Goal: Task Accomplishment & Management: Use online tool/utility

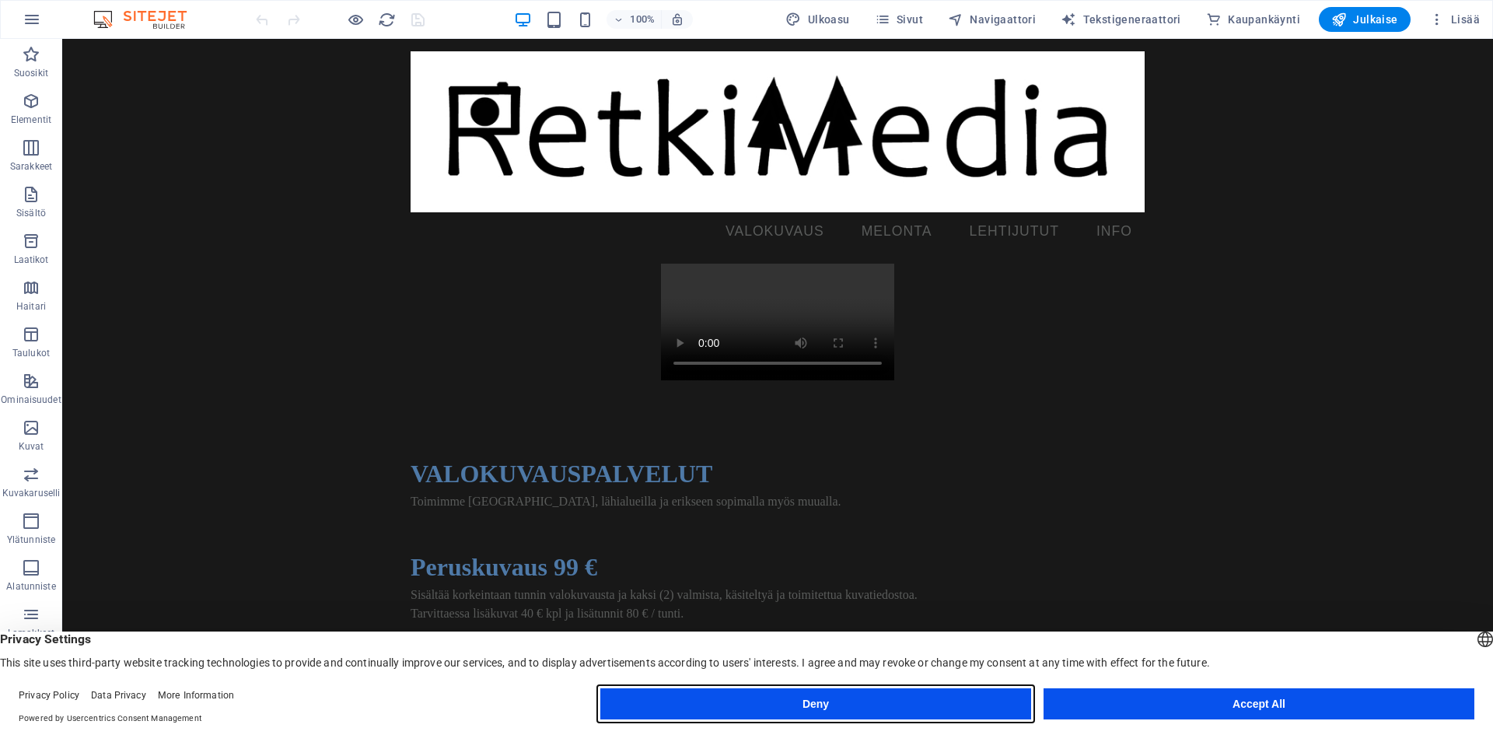
click at [870, 705] on button "Deny" at bounding box center [815, 703] width 431 height 31
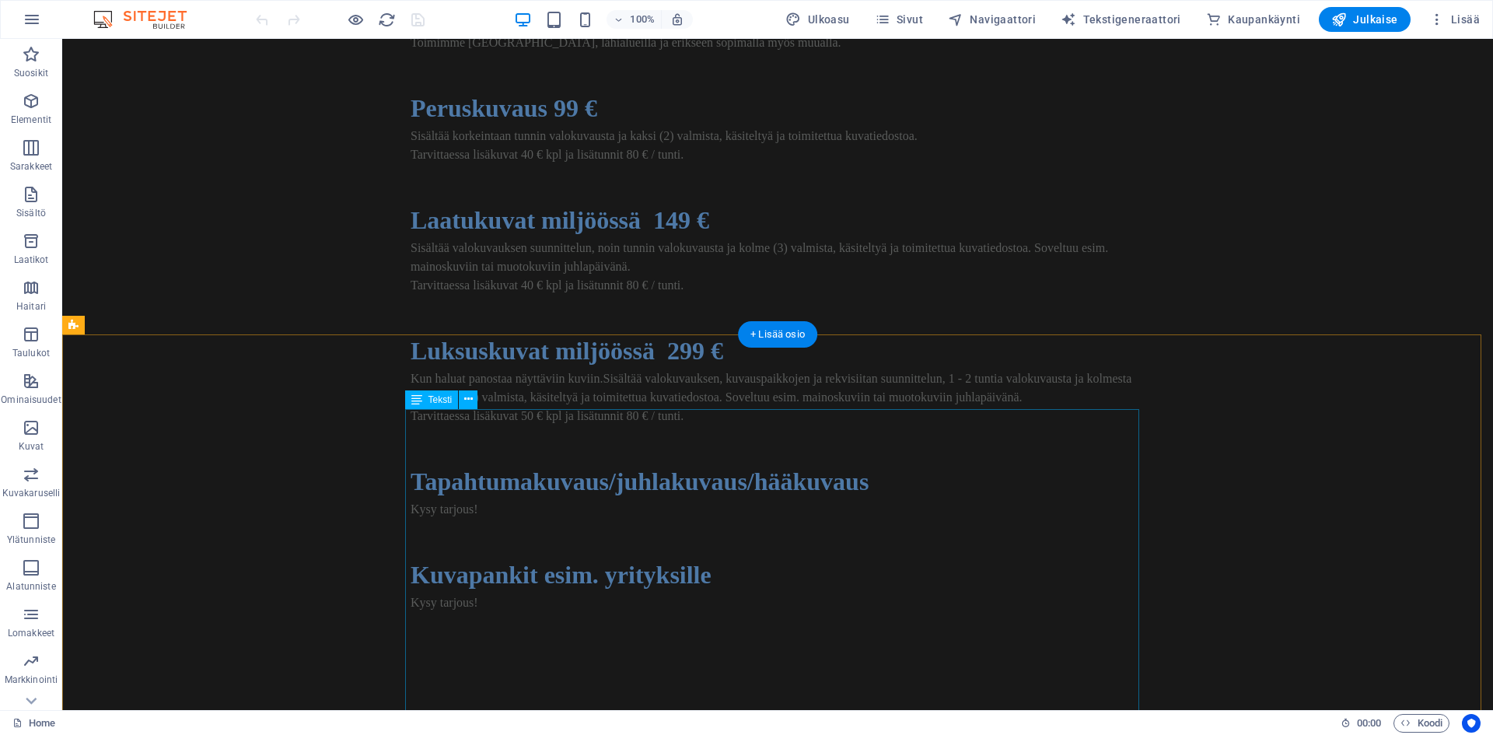
scroll to position [465, 0]
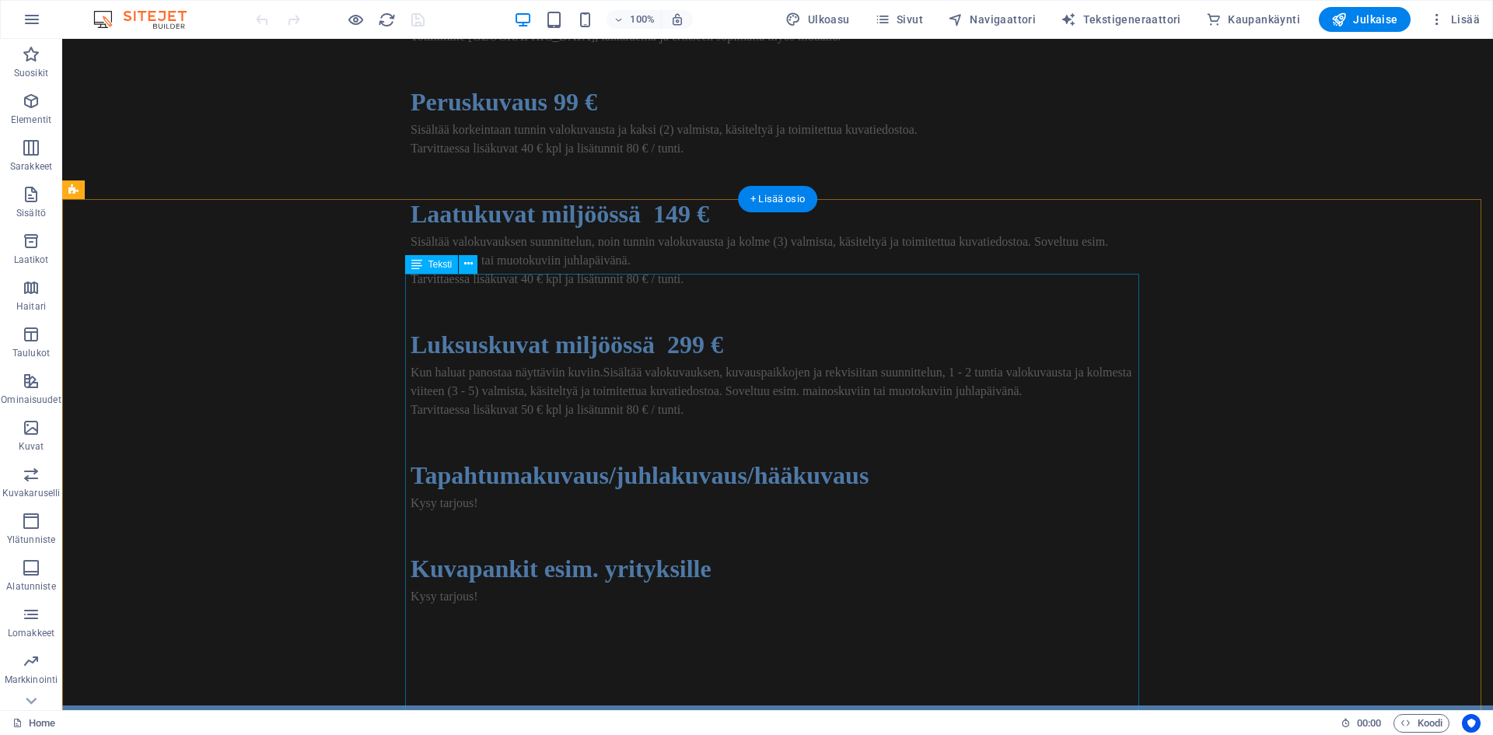
click at [771, 292] on div "VALOKUVAUSPALVELUT Toimimme [GEOGRAPHIC_DATA], lähialueilla ja erikseen sopimal…" at bounding box center [778, 316] width 734 height 653
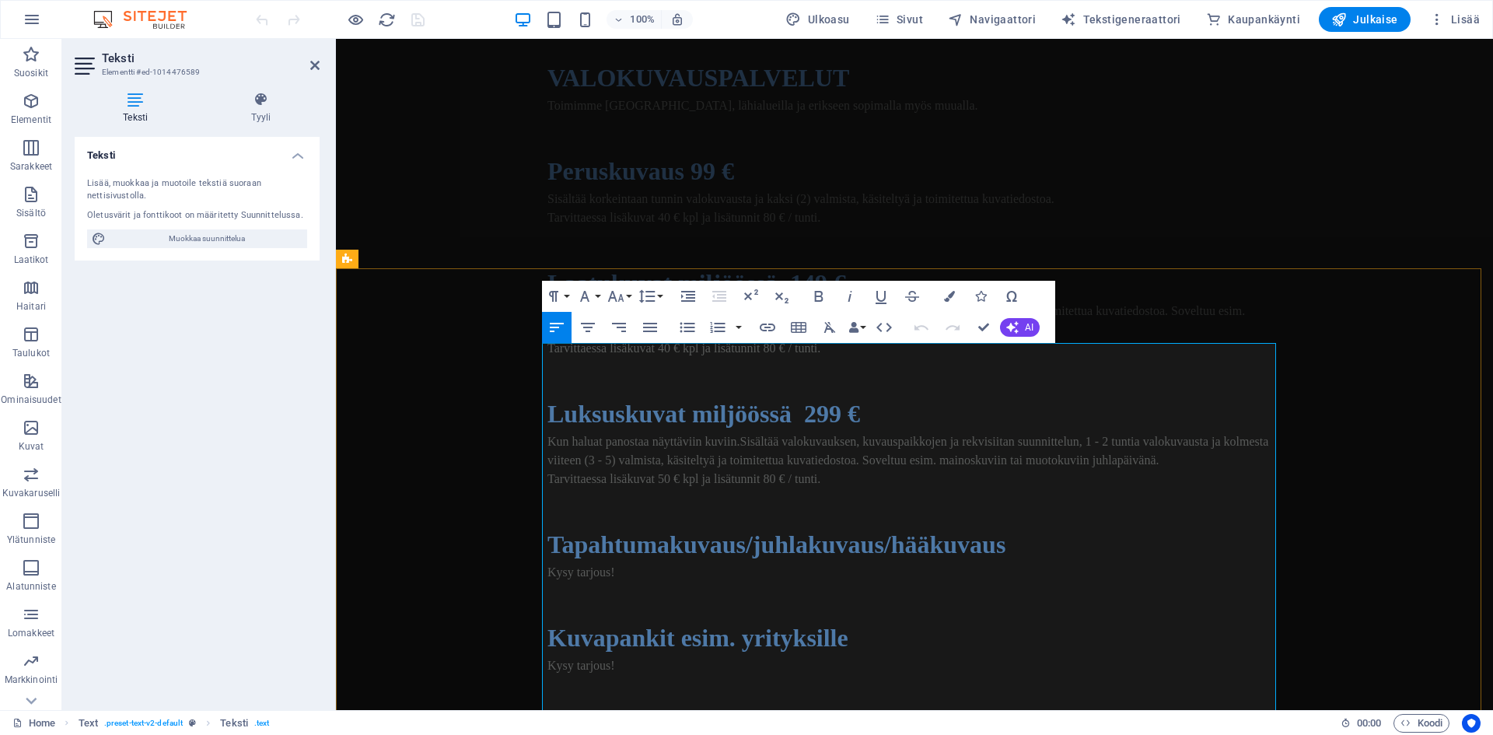
click at [891, 96] on h2 "VALOKUVAUSPALVELUT" at bounding box center [914, 77] width 734 height 37
click at [670, 112] on span "Toimimme [GEOGRAPHIC_DATA], lähialueilla ja erikseen sopimalla myös muualla." at bounding box center [762, 105] width 431 height 13
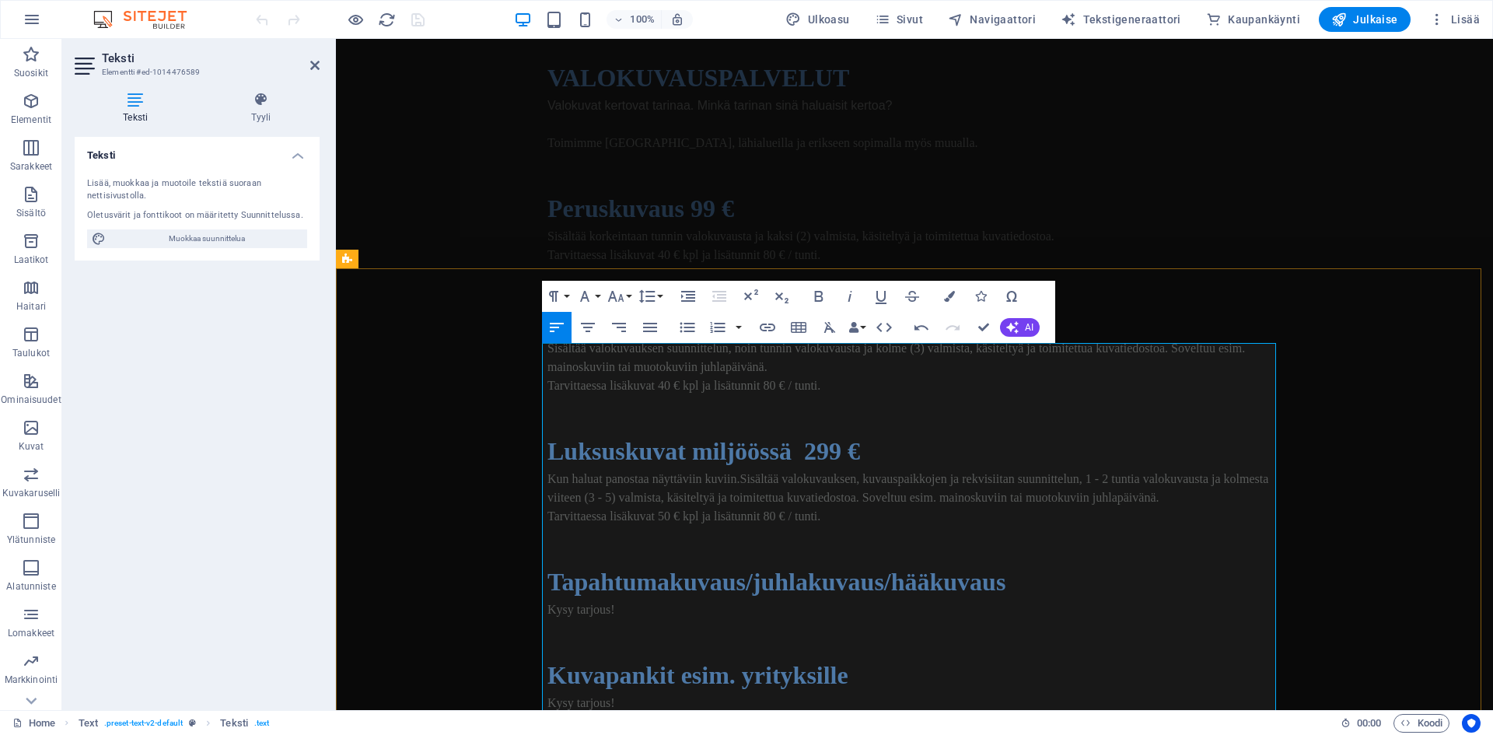
click at [731, 149] on span "Toimimme [GEOGRAPHIC_DATA], lähialueilla ja erikseen sopimalla myös muualla." at bounding box center [762, 142] width 431 height 13
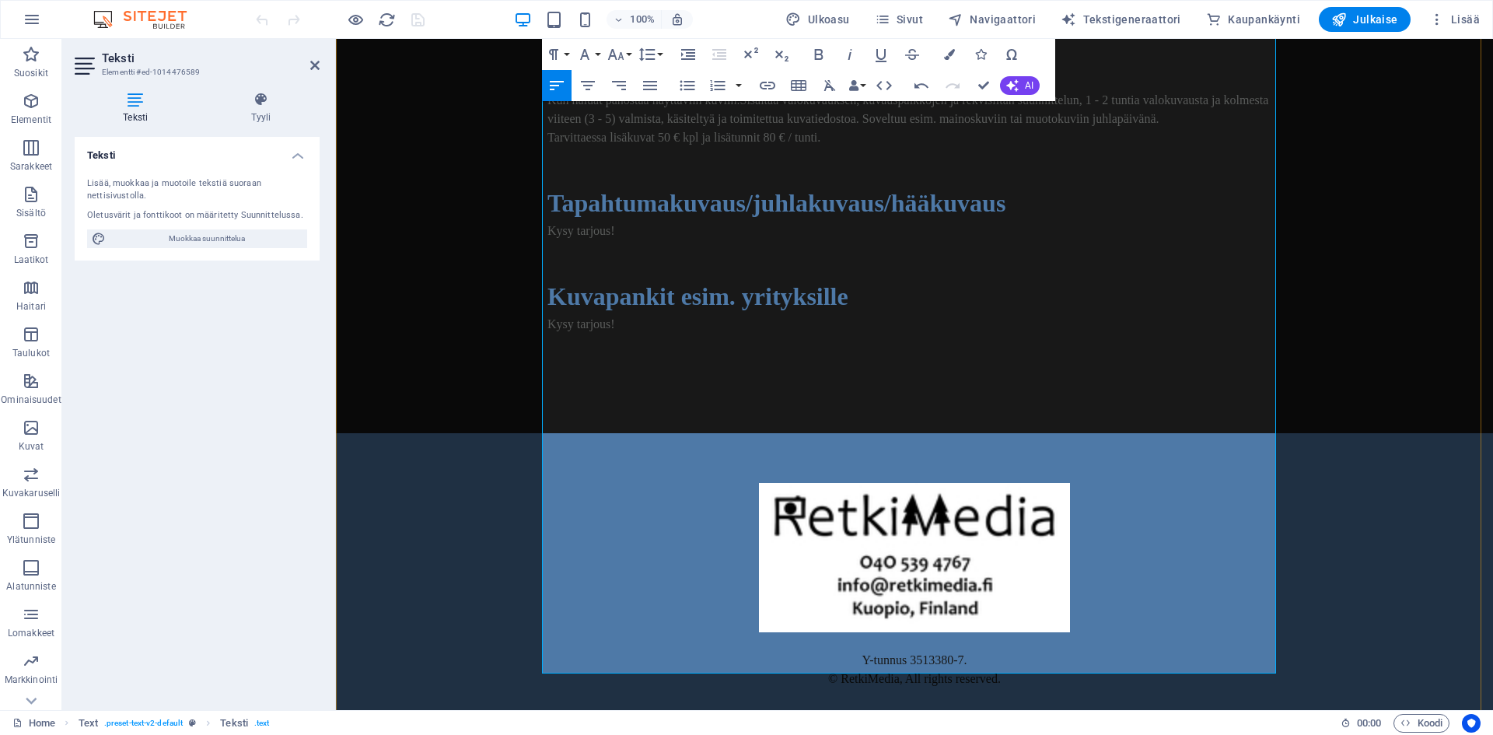
scroll to position [784, 0]
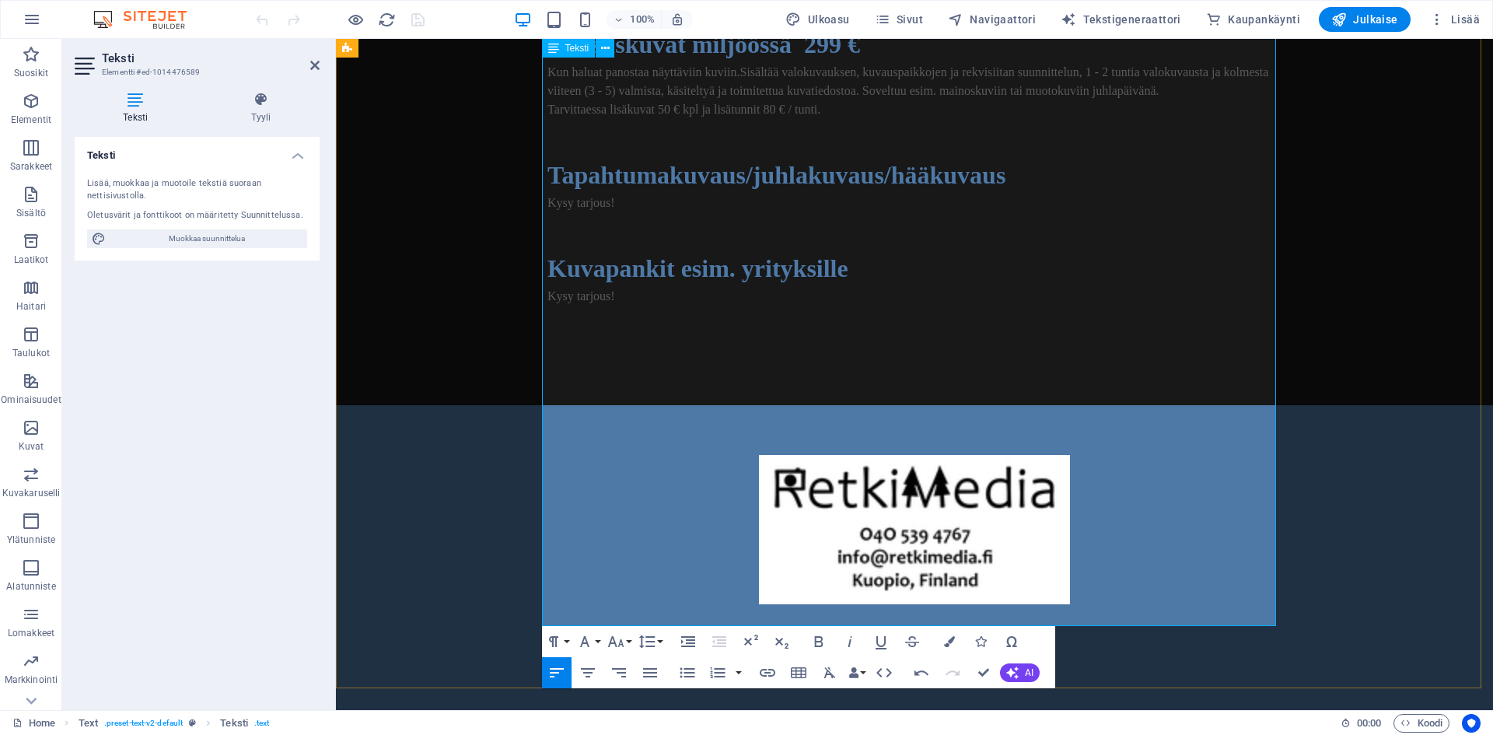
click at [669, 306] on p "Kysy tarjous!" at bounding box center [914, 296] width 734 height 19
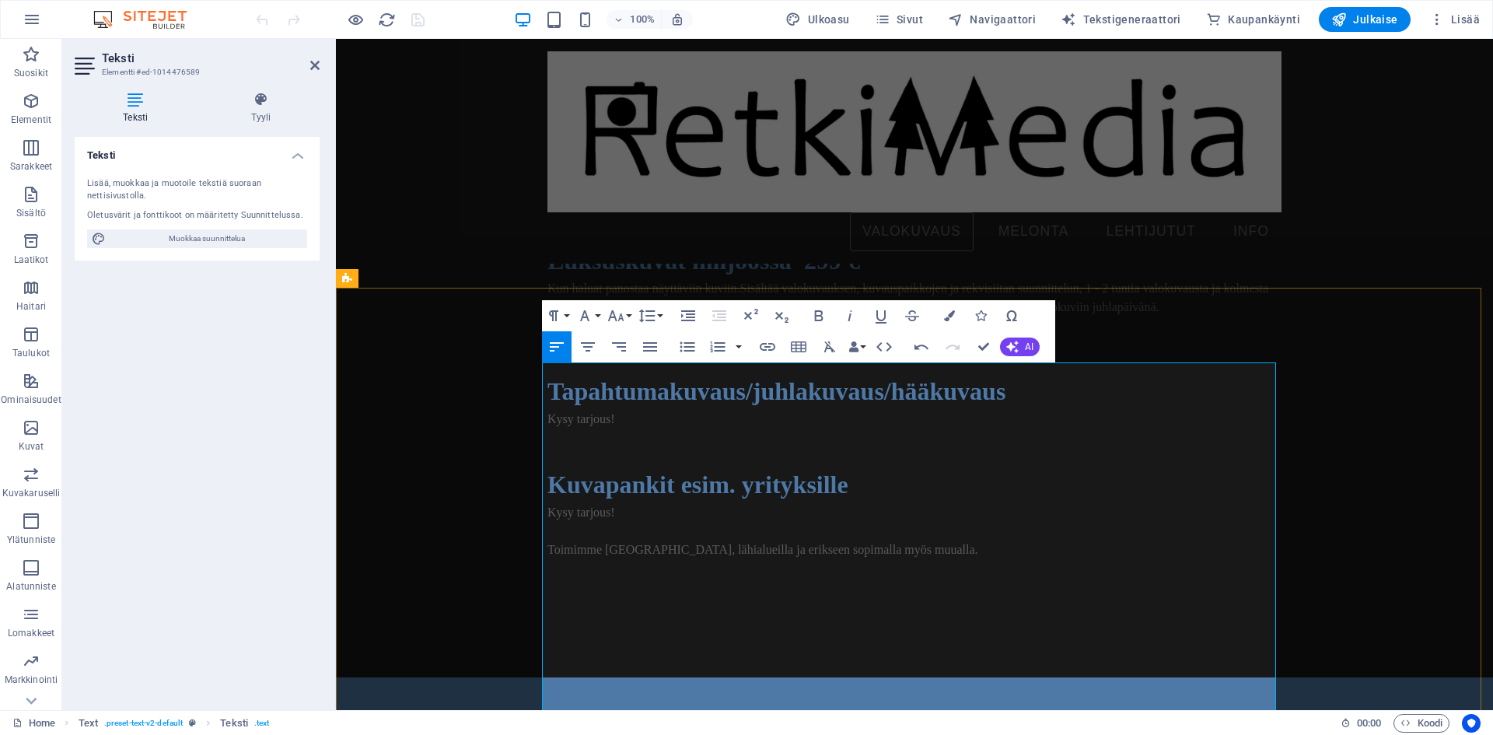
scroll to position [376, 0]
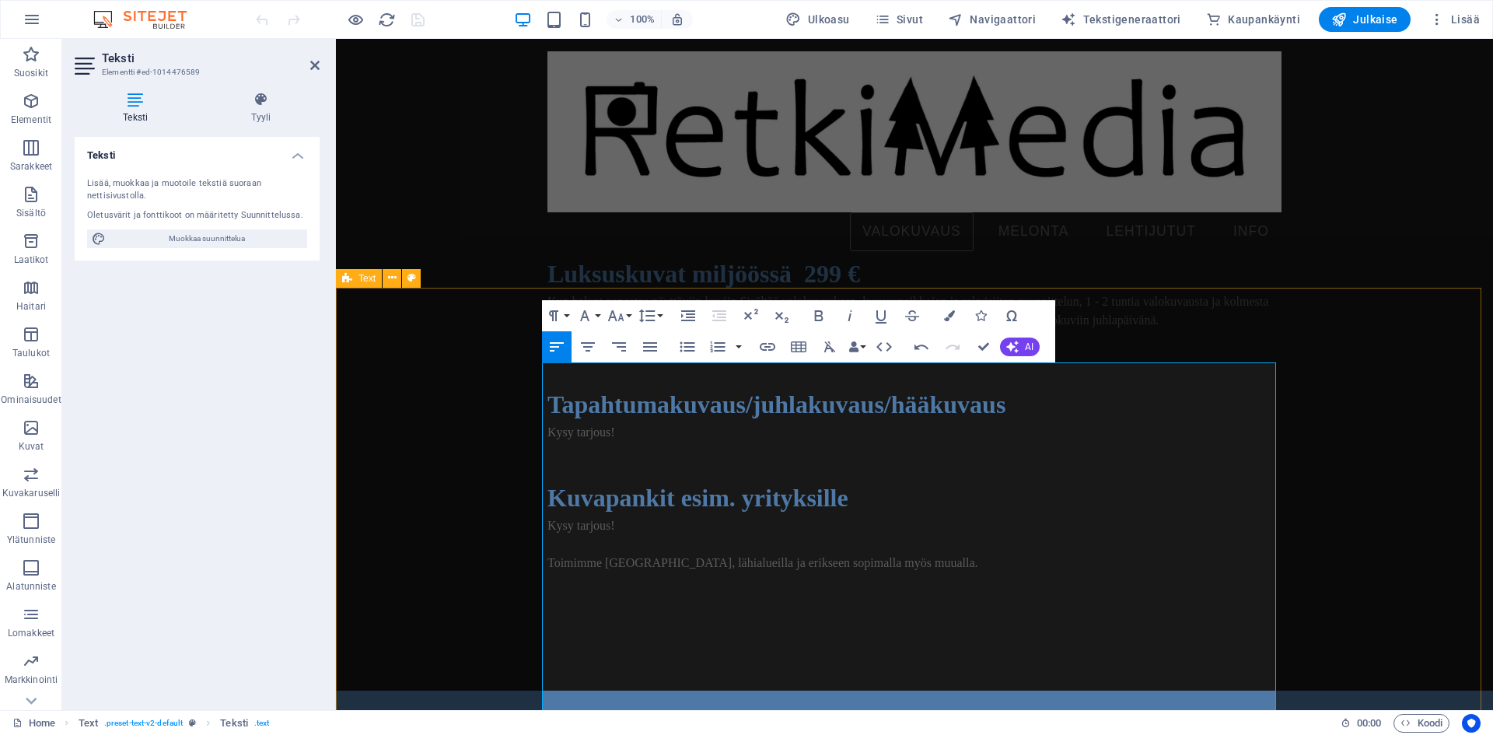
drag, startPoint x: 722, startPoint y: 442, endPoint x: 521, endPoint y: 369, distance: 214.0
click at [521, 369] on div "VALOKUVAUSPALVELUT Valokuvat kertovat tarinaa. Minkä tarinan sinä haluaisit ker…" at bounding box center [914, 268] width 1157 height 846
click at [592, 316] on icon "button" at bounding box center [584, 315] width 19 height 19
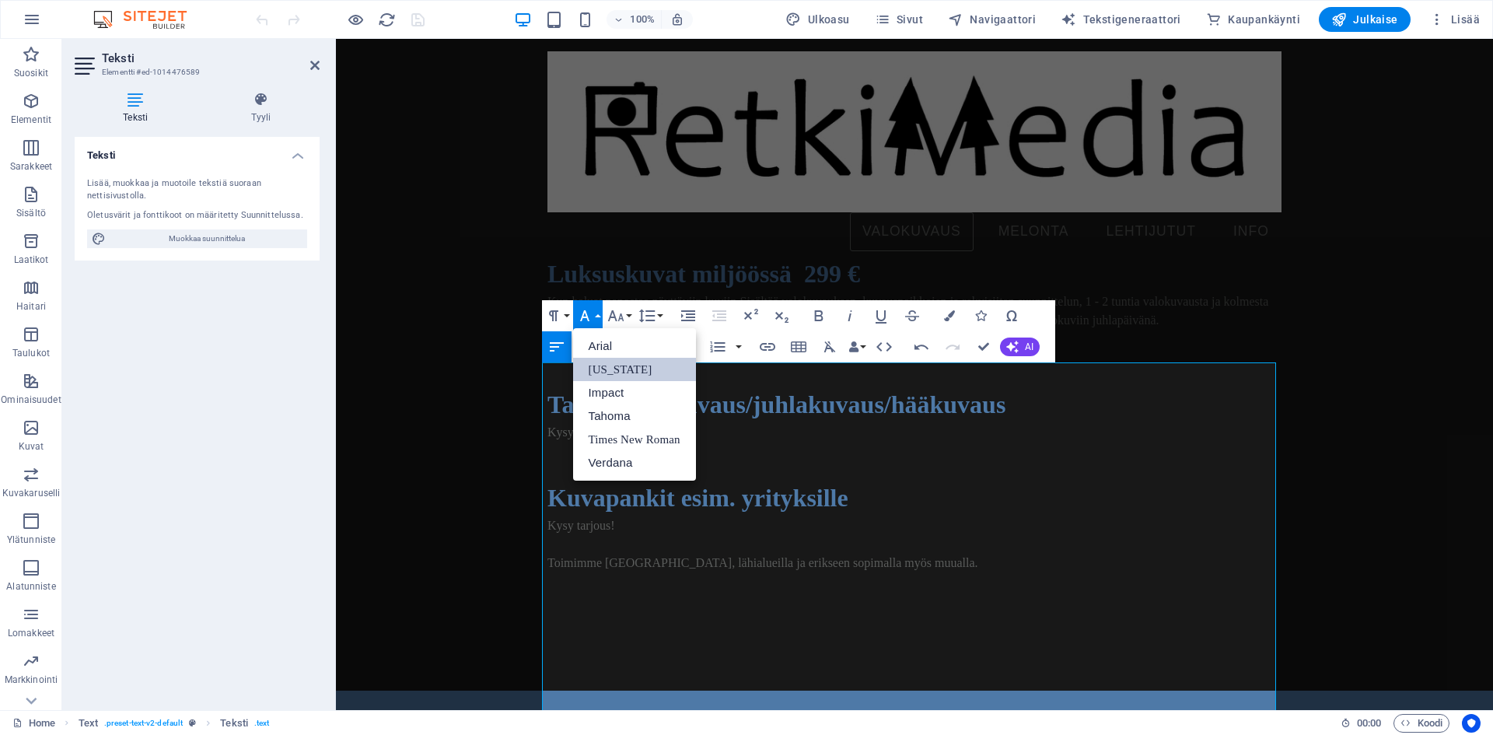
scroll to position [0, 0]
click at [618, 368] on link "[US_STATE]" at bounding box center [634, 369] width 123 height 23
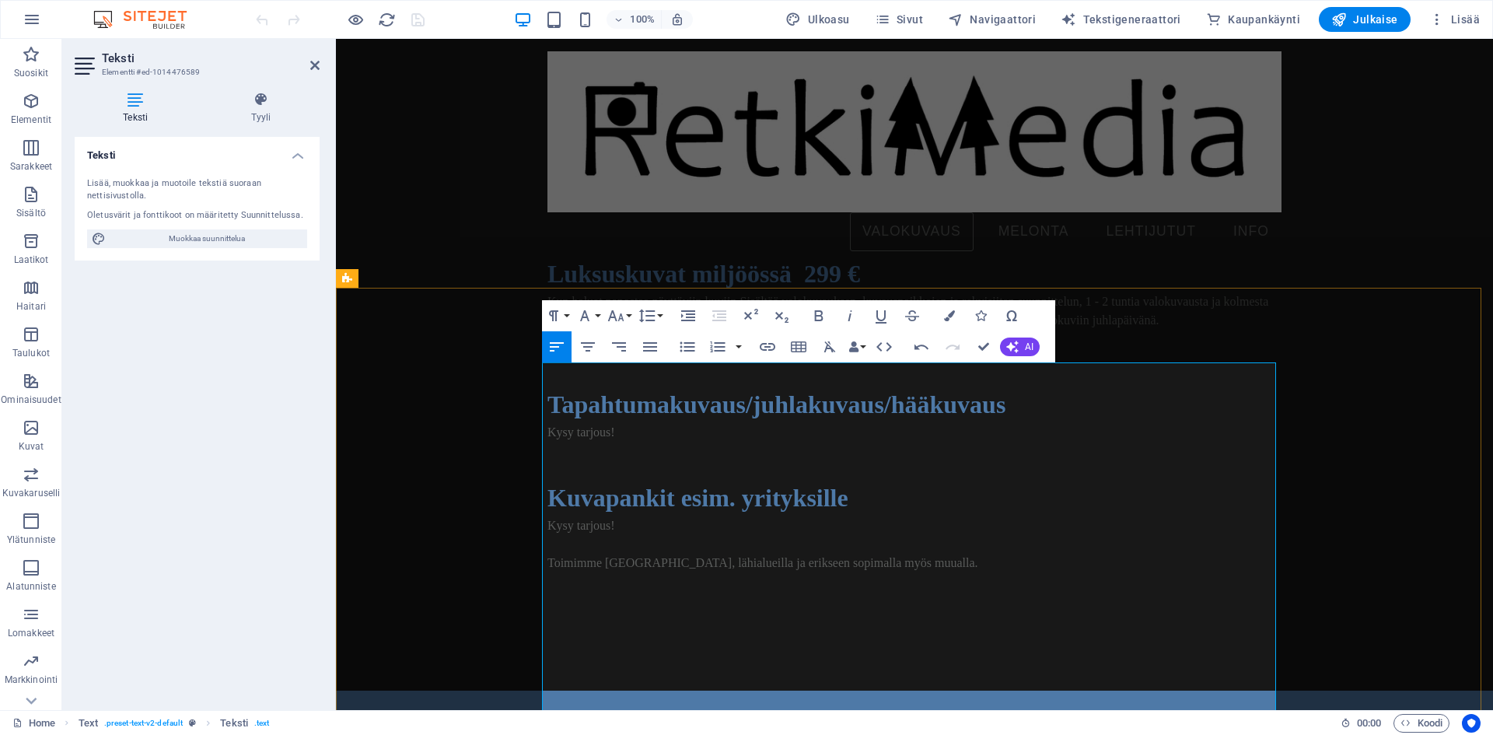
click at [778, 12] on p at bounding box center [914, 3] width 734 height 19
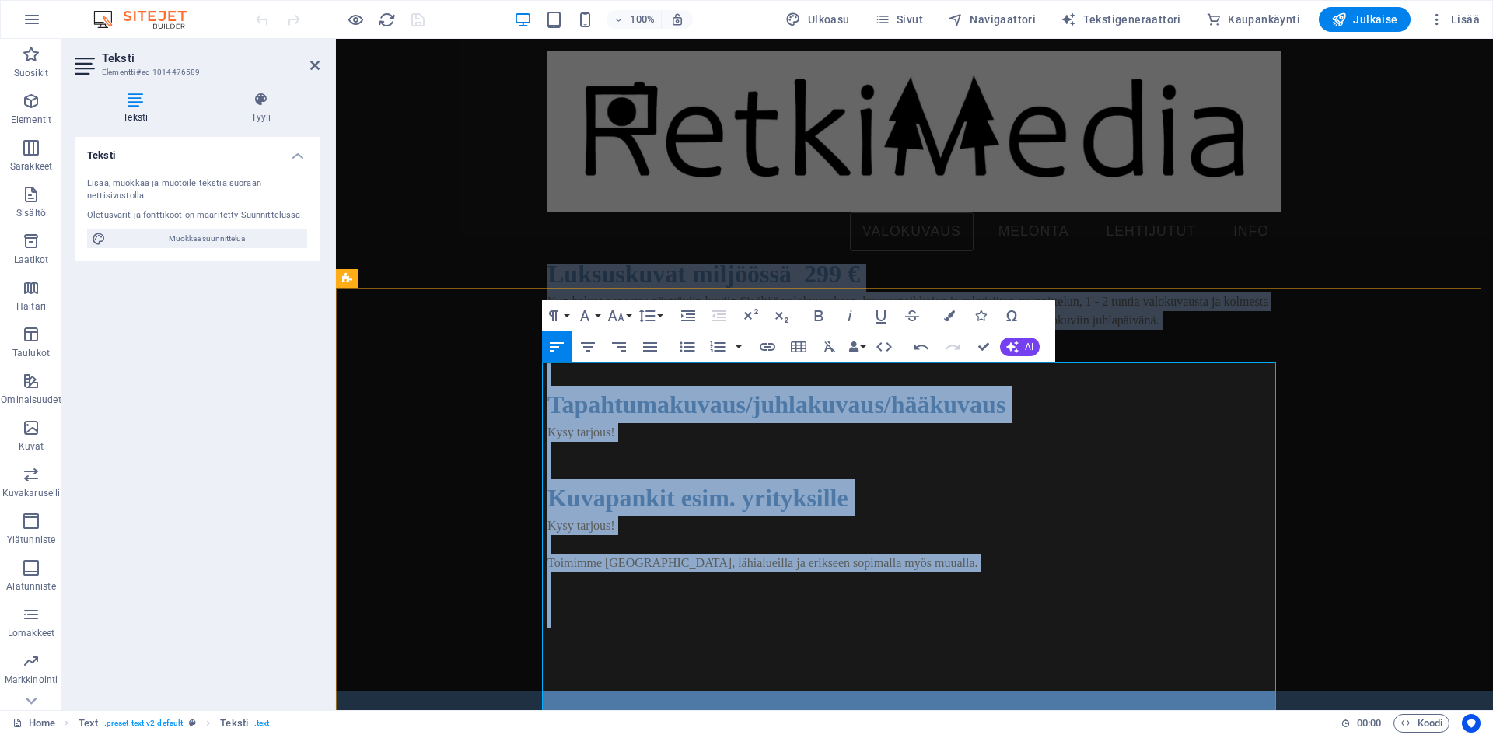
copy div "LOREMIPSUMDOLORSIT Ametconse adipisci elitsed. Doeiu tempori utla etdolorem ali…"
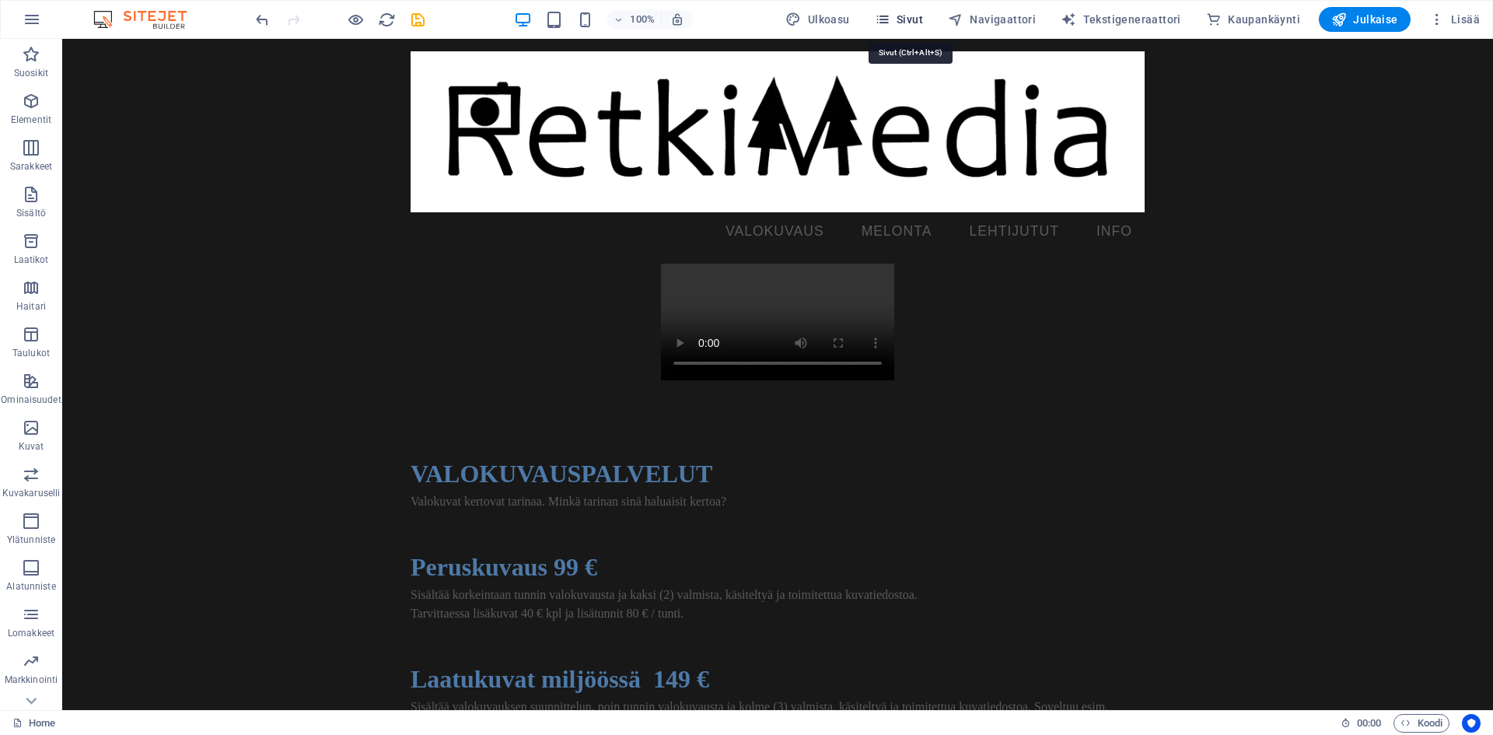
click at [890, 20] on icon "button" at bounding box center [883, 20] width 16 height 16
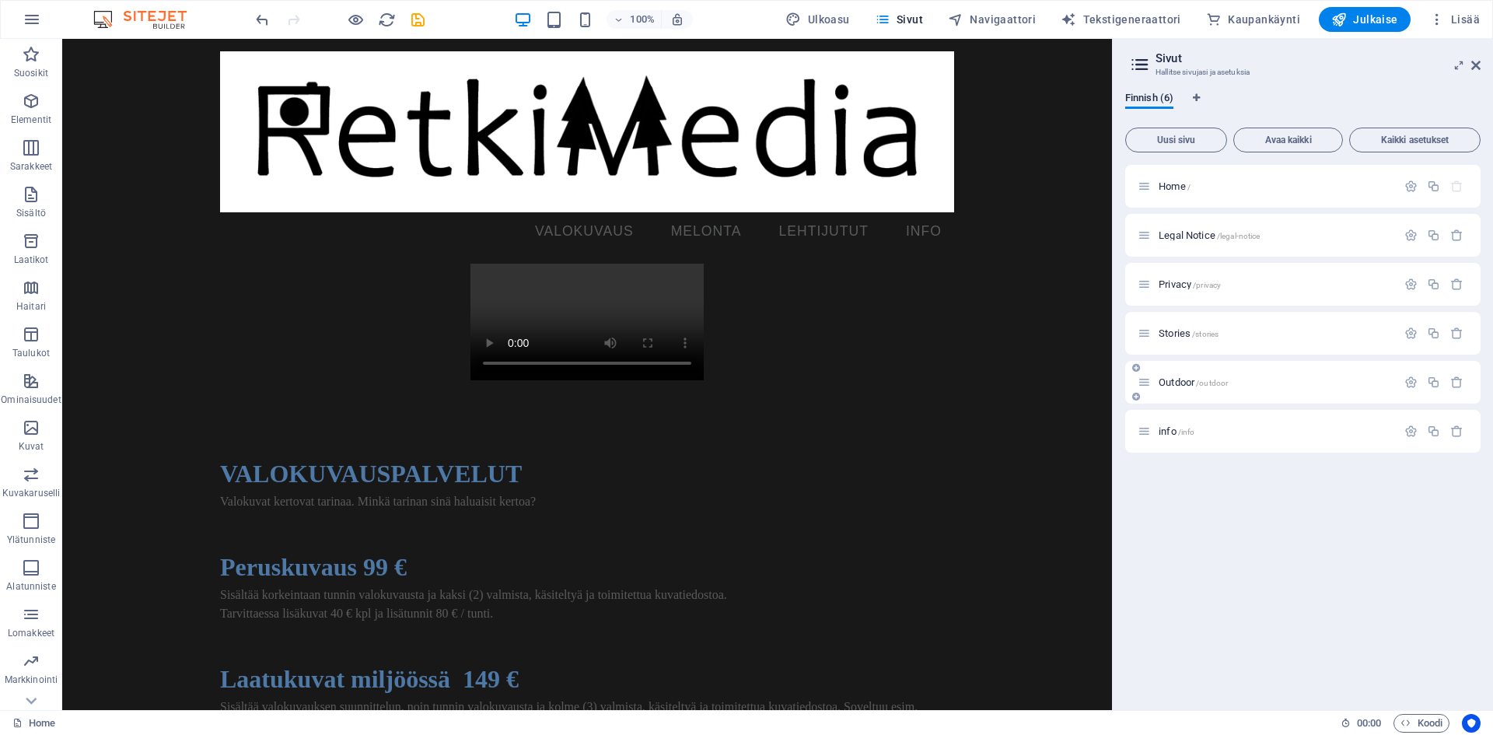
click at [1173, 382] on span "Outdoor /outdoor" at bounding box center [1192, 382] width 69 height 12
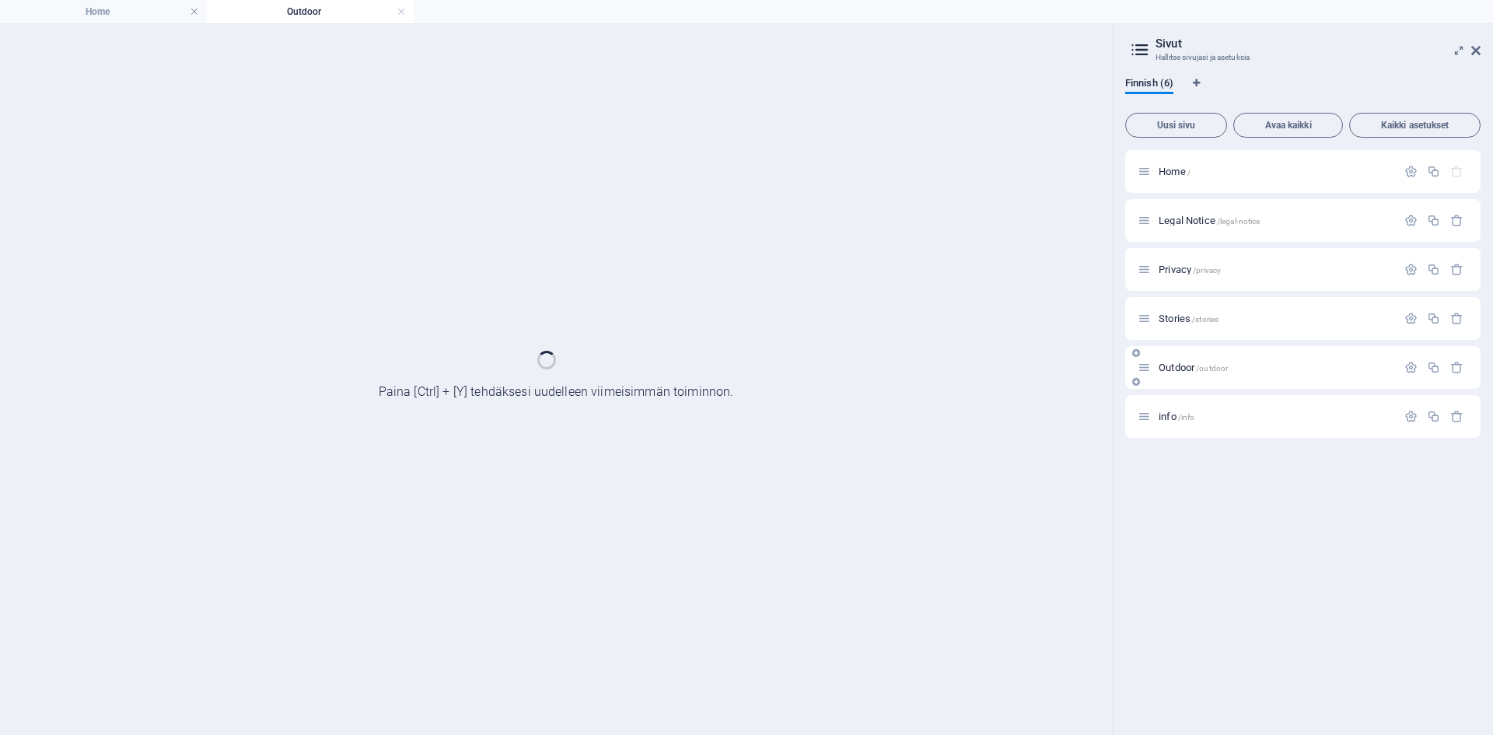
click at [1173, 382] on div "Outdoor /outdoor" at bounding box center [1302, 367] width 355 height 43
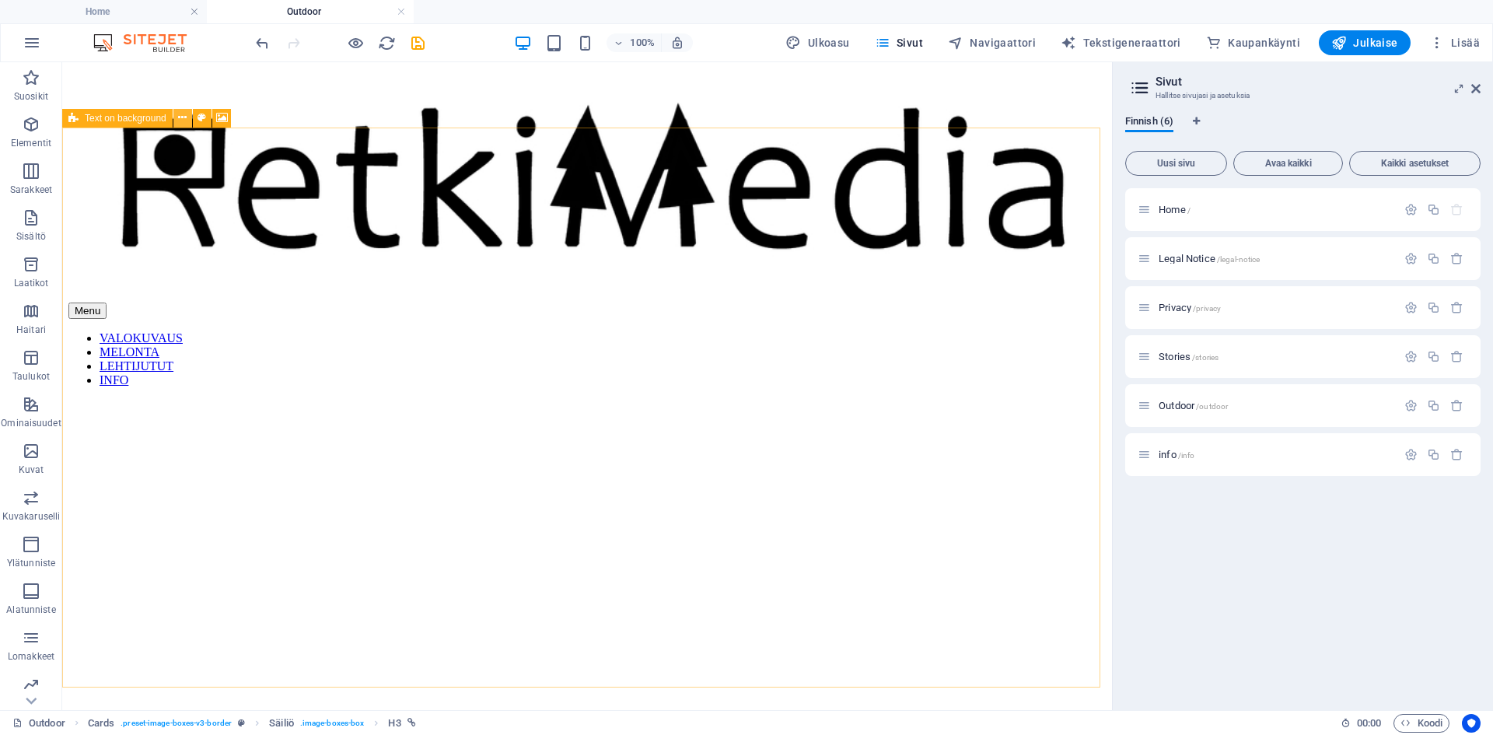
click at [182, 121] on icon at bounding box center [182, 118] width 9 height 16
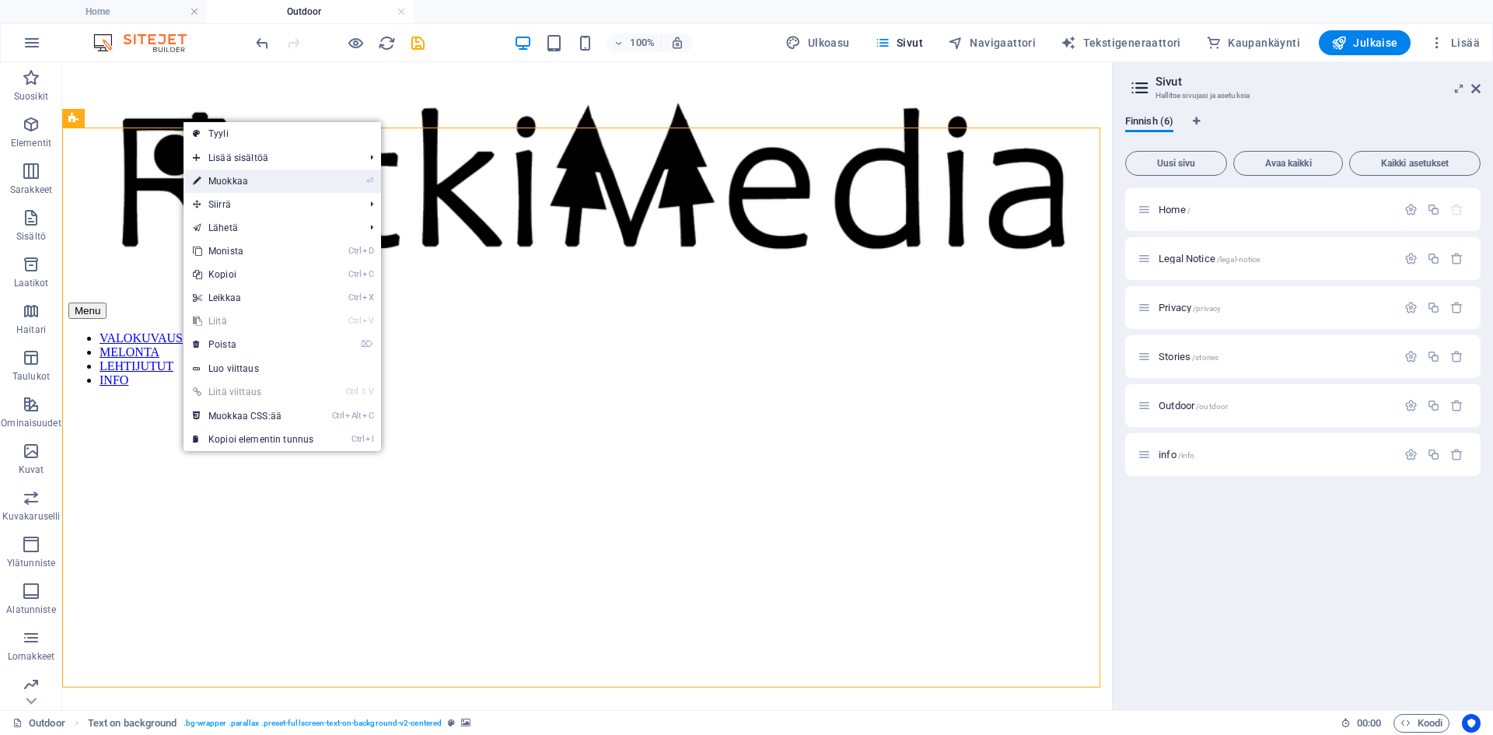
click at [247, 183] on link "⏎ Muokkaa" at bounding box center [252, 180] width 139 height 23
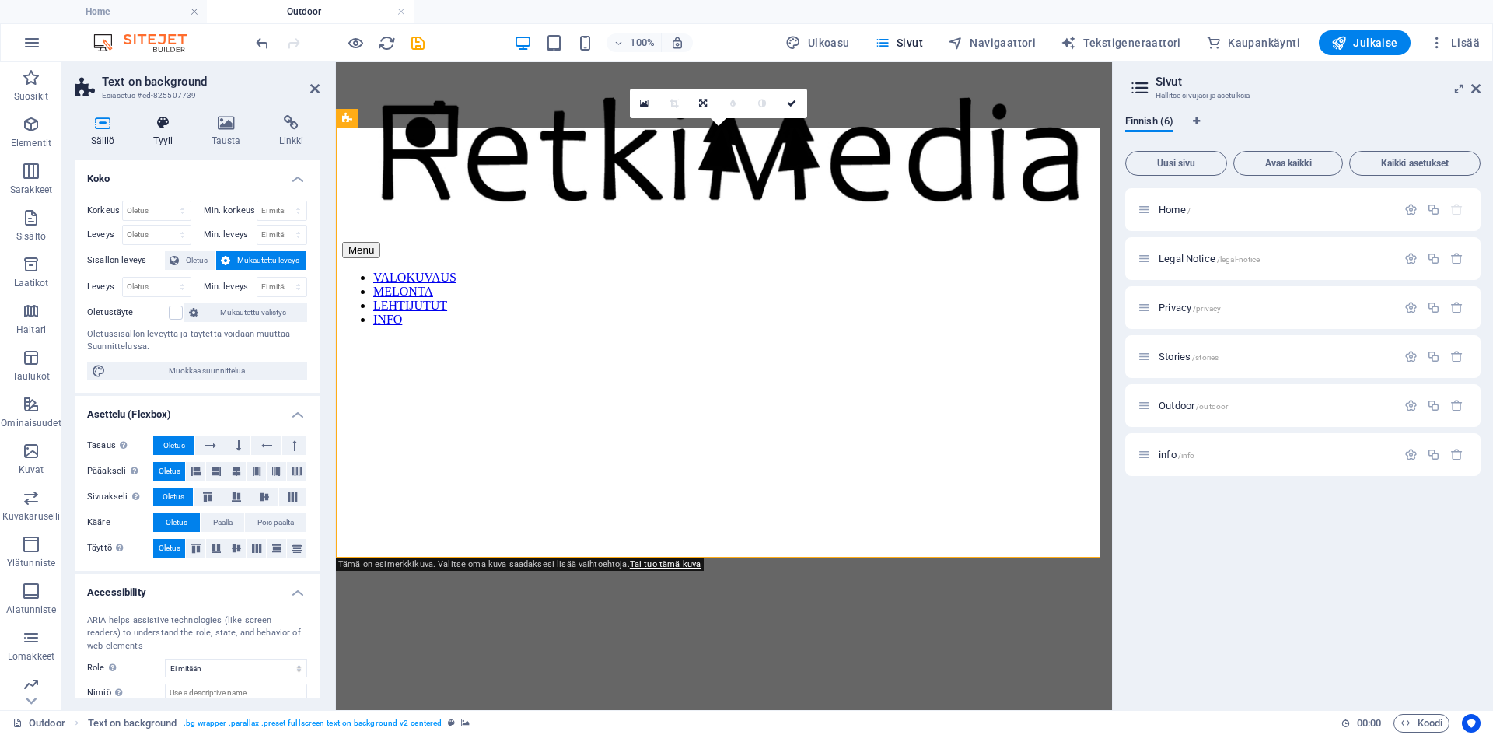
click at [162, 128] on icon at bounding box center [163, 123] width 52 height 16
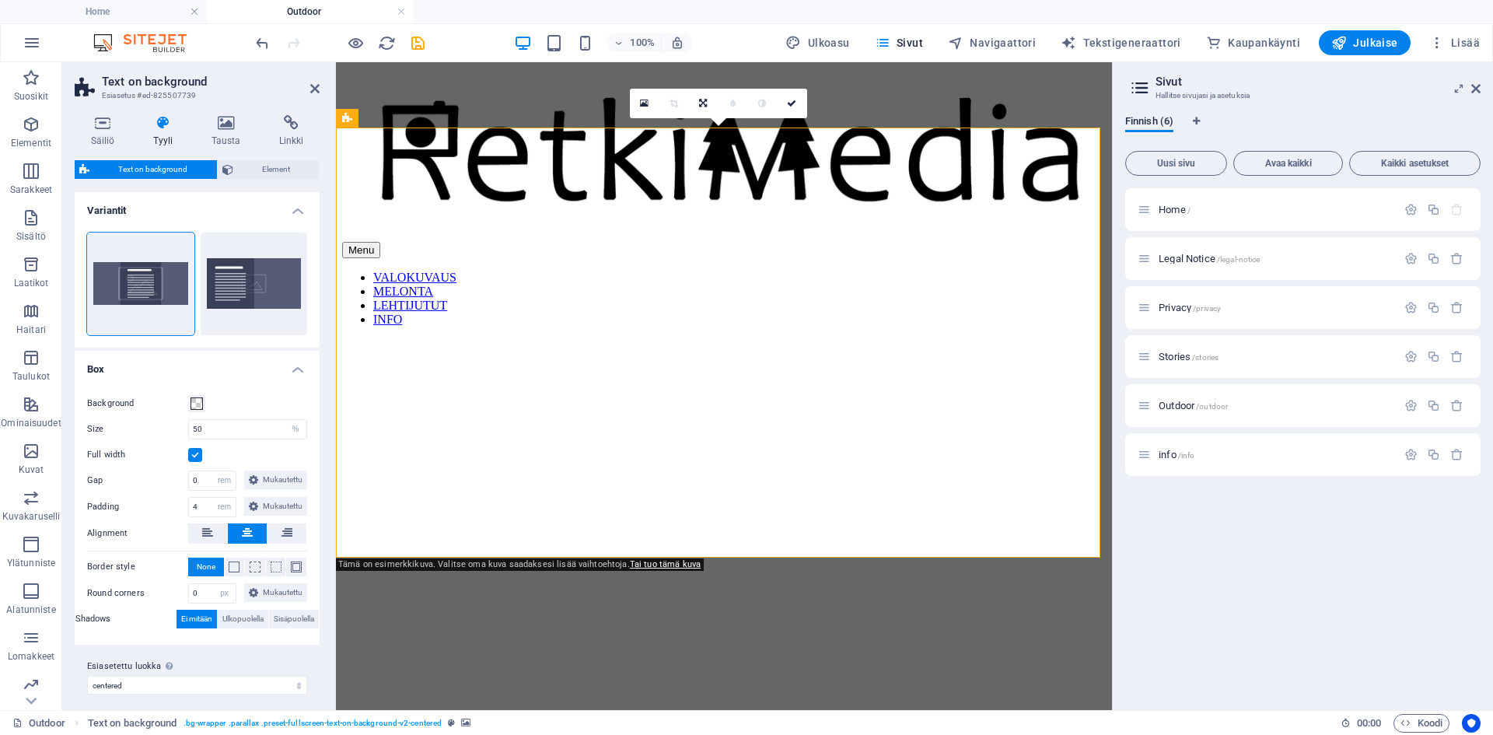
click at [233, 114] on div "Säiliö Tyyli Tausta Linkki Koko Korkeus Oletus px rem % vh vw Min. korkeus Ei m…" at bounding box center [197, 406] width 270 height 607
click at [218, 124] on icon at bounding box center [225, 123] width 61 height 16
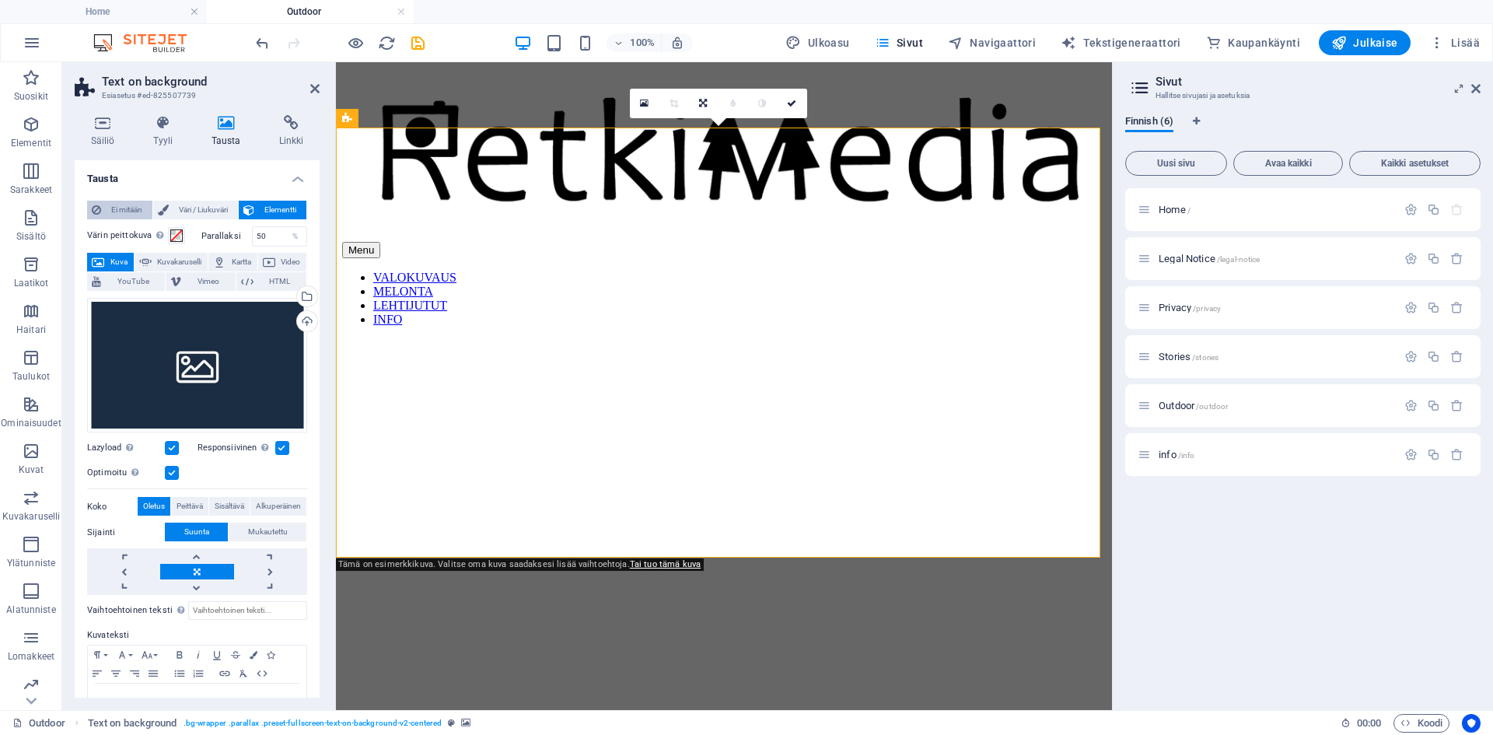
click at [109, 211] on span "Ei mitään" at bounding box center [127, 210] width 42 height 19
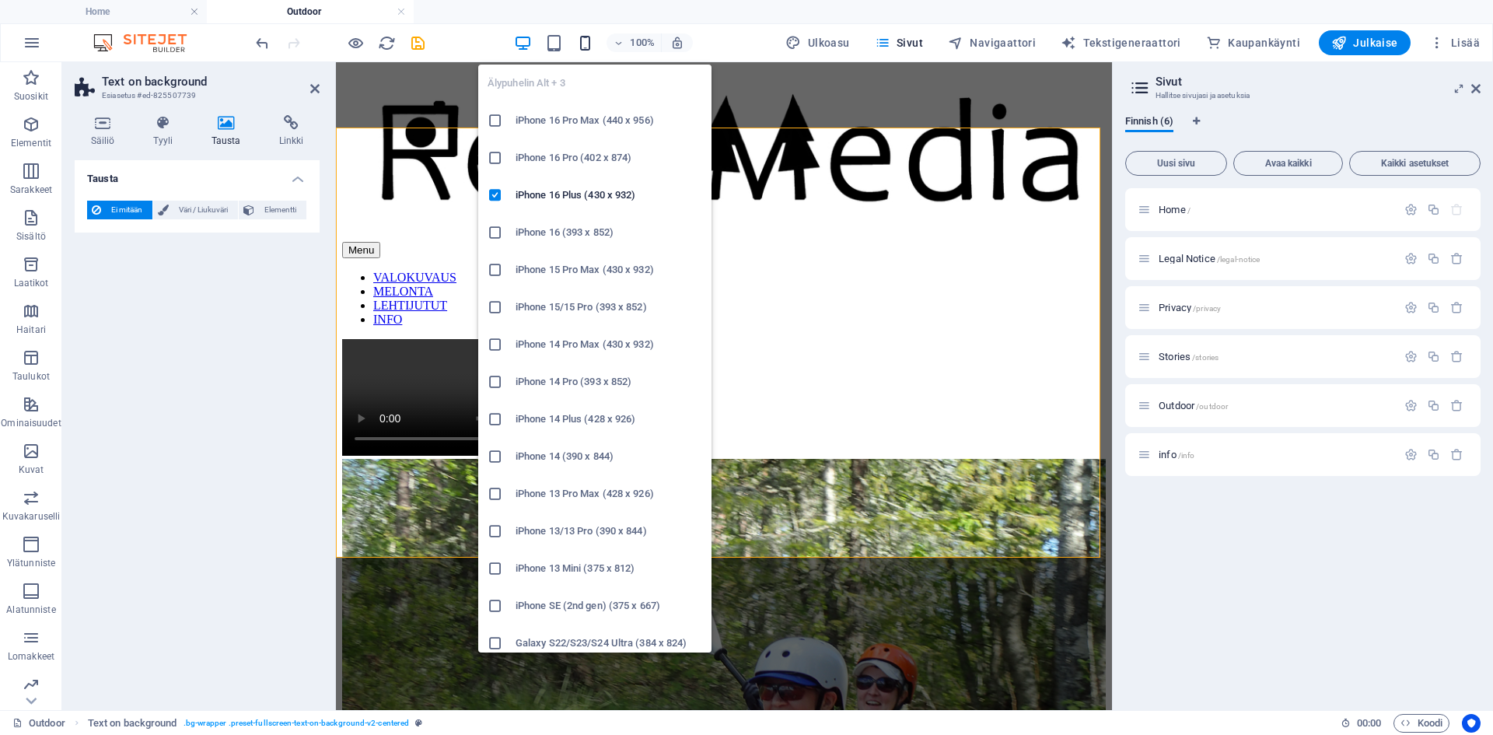
click at [594, 39] on icon "button" at bounding box center [585, 43] width 18 height 18
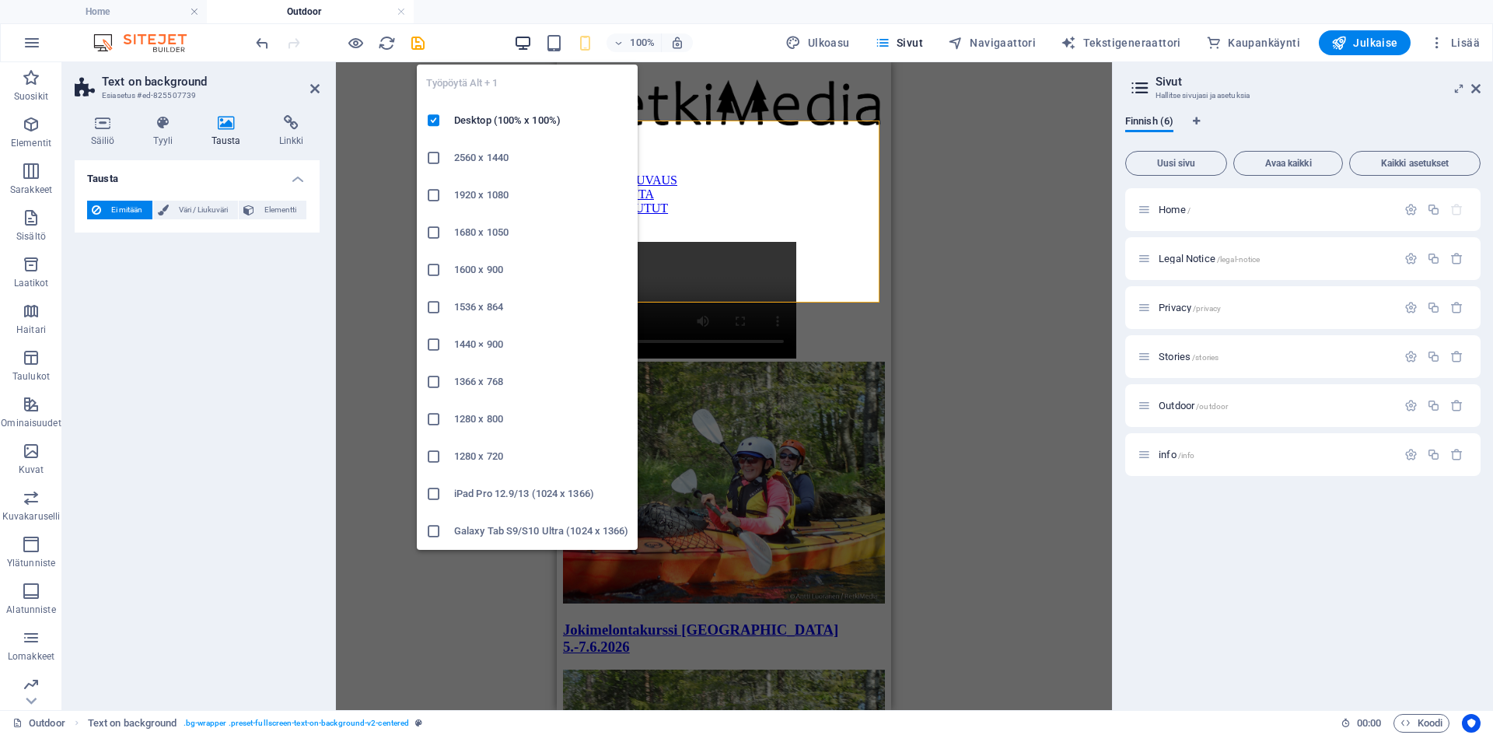
click at [532, 39] on icon "button" at bounding box center [523, 43] width 18 height 18
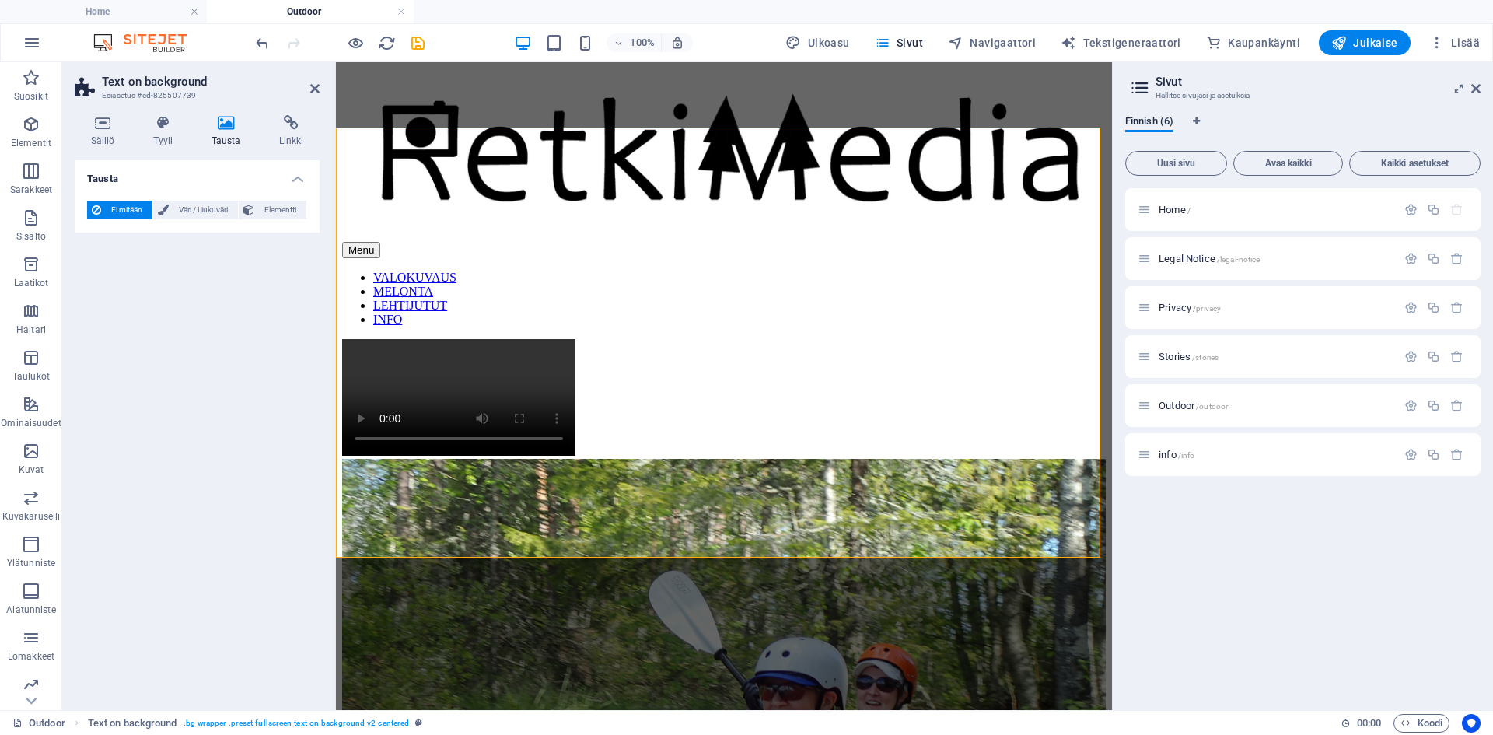
click at [1480, 89] on aside "Sivut Hallitse sivujasi ja asetuksia Finnish (6) Uusi sivu Avaa kaikki Kaikki a…" at bounding box center [1302, 386] width 381 height 648
click at [1477, 89] on icon at bounding box center [1475, 88] width 9 height 12
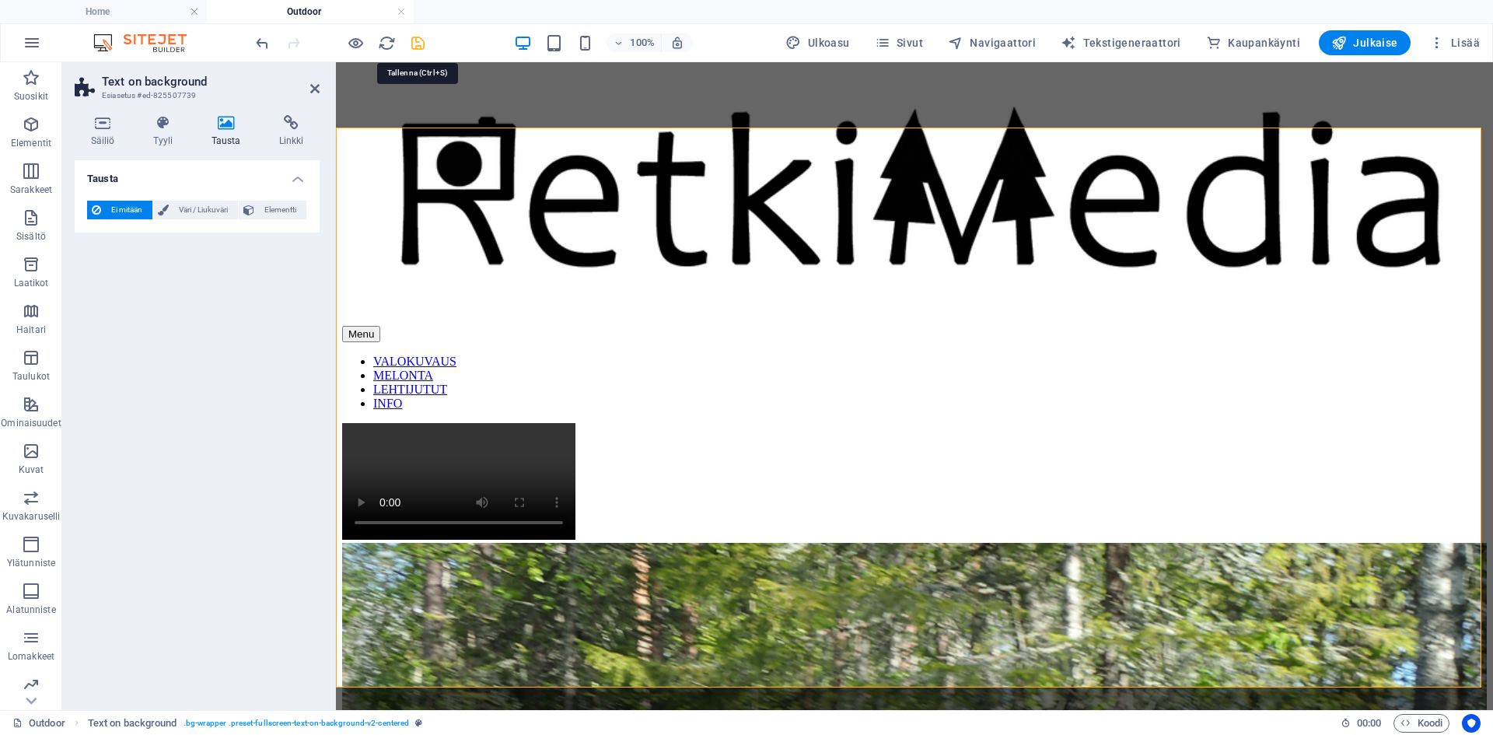
click at [418, 46] on icon "save" at bounding box center [418, 43] width 18 height 18
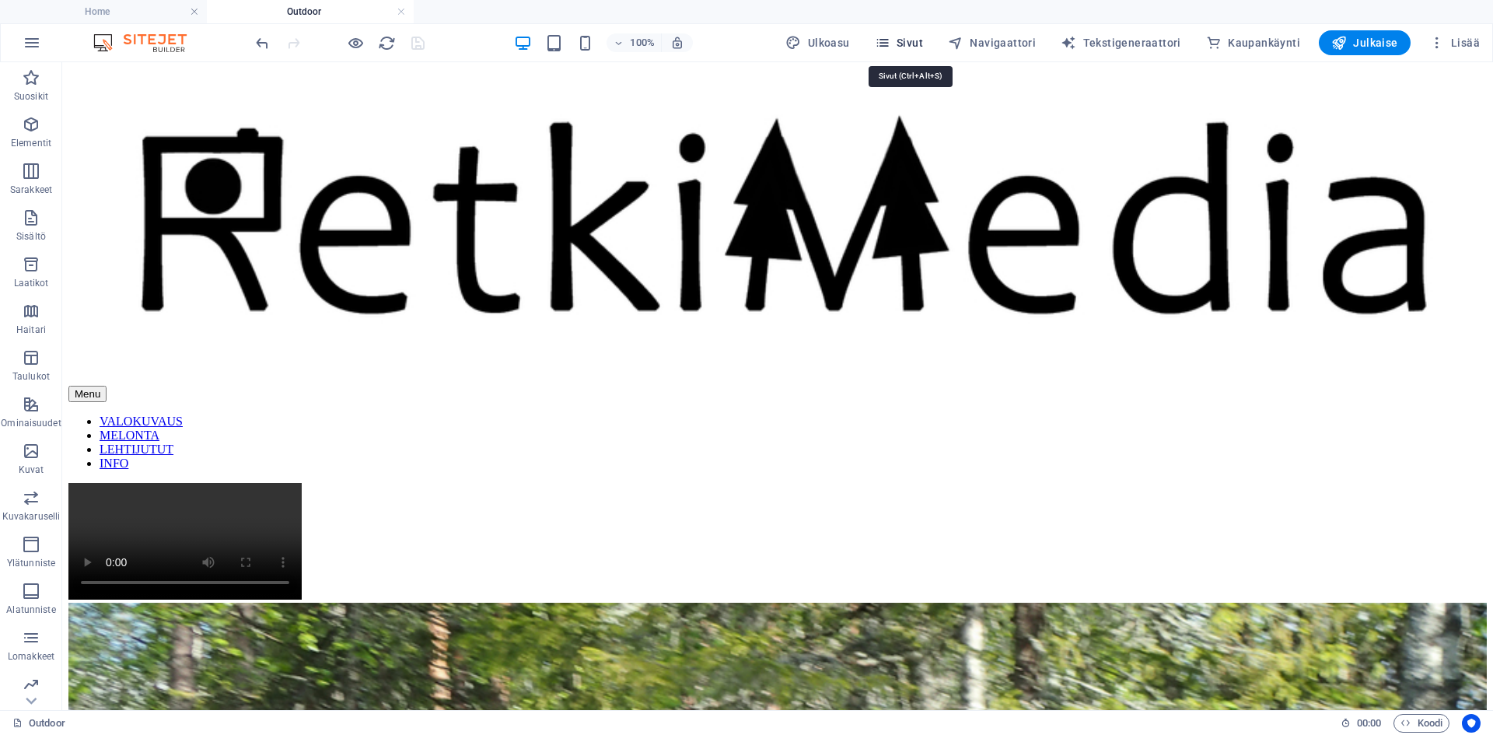
click at [908, 40] on span "Sivut" at bounding box center [899, 43] width 48 height 16
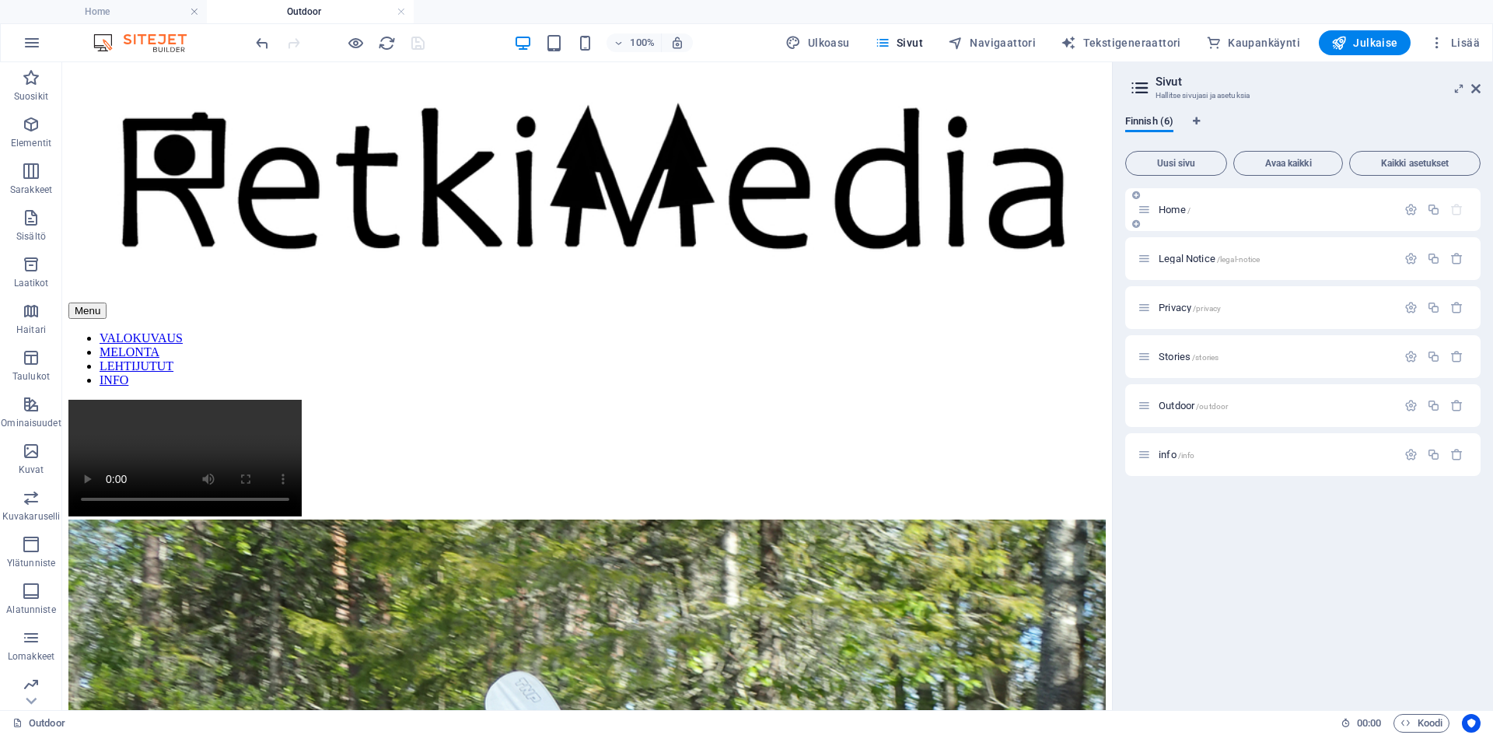
click at [1169, 207] on span "Home /" at bounding box center [1174, 210] width 32 height 12
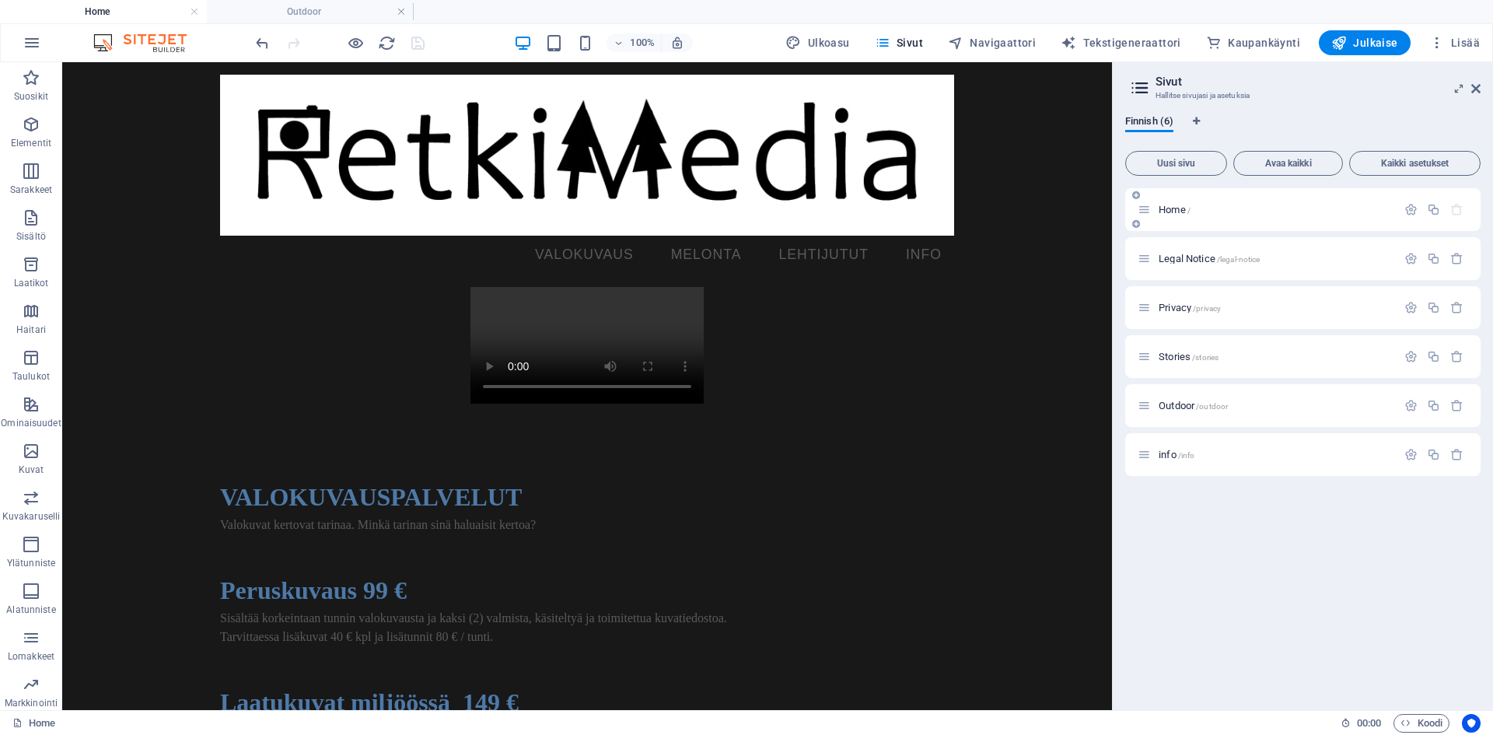
click at [1169, 207] on span "Home /" at bounding box center [1174, 210] width 32 height 12
click at [1176, 407] on span "Outdoor /outdoor" at bounding box center [1192, 406] width 69 height 12
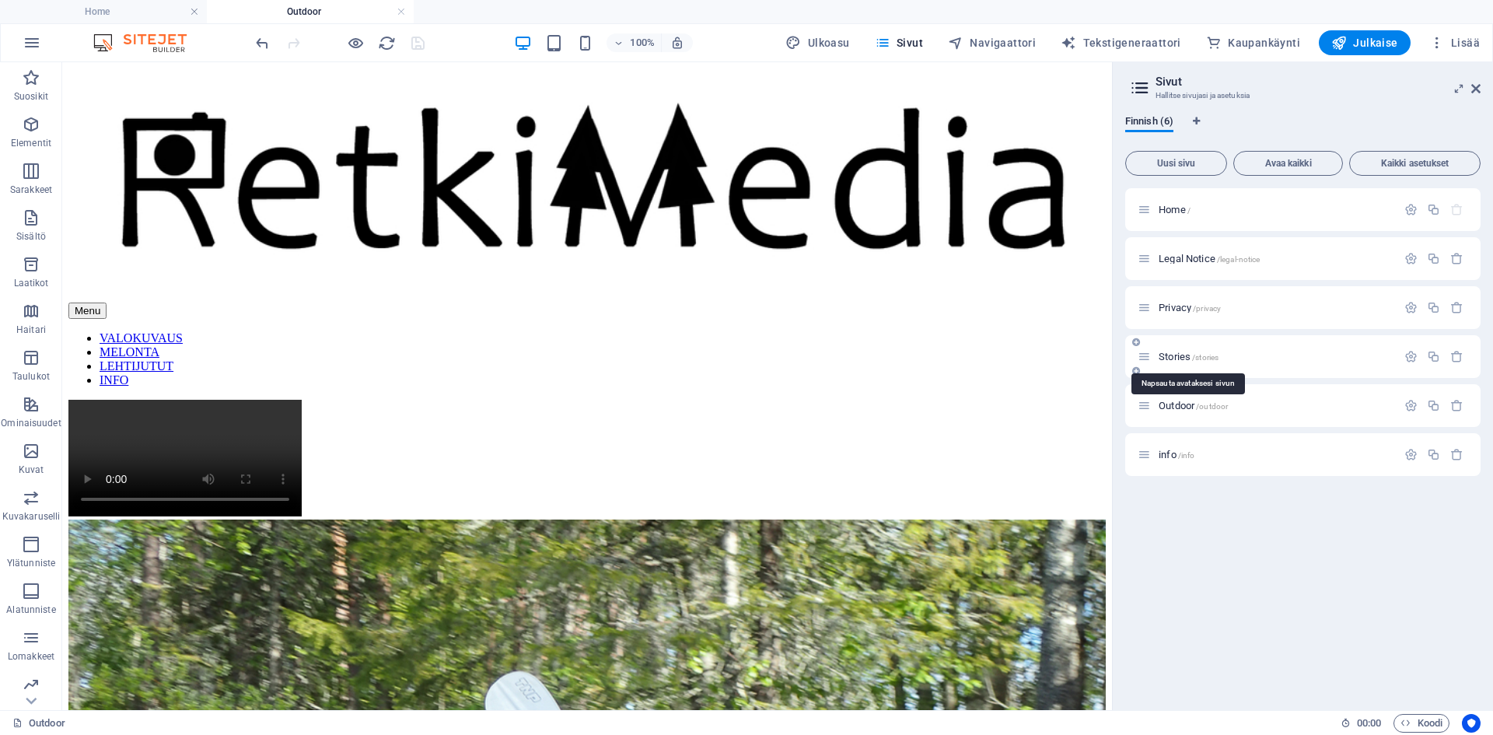
click at [1177, 358] on span "Stories /stories" at bounding box center [1188, 357] width 60 height 12
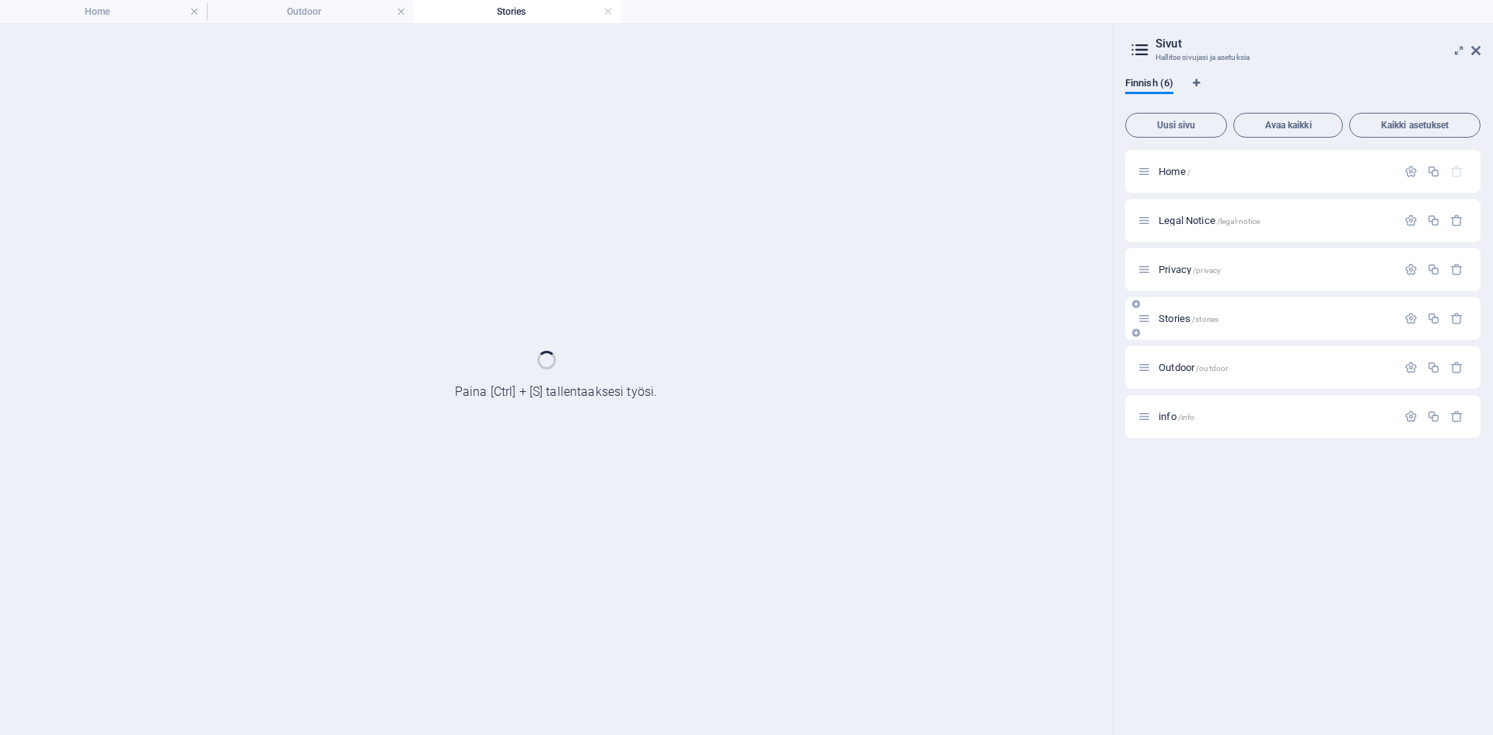
click at [1177, 358] on div "Home / Legal Notice /legal-notice Privacy /privacy Stories /stories Outdoor /ou…" at bounding box center [1302, 294] width 355 height 288
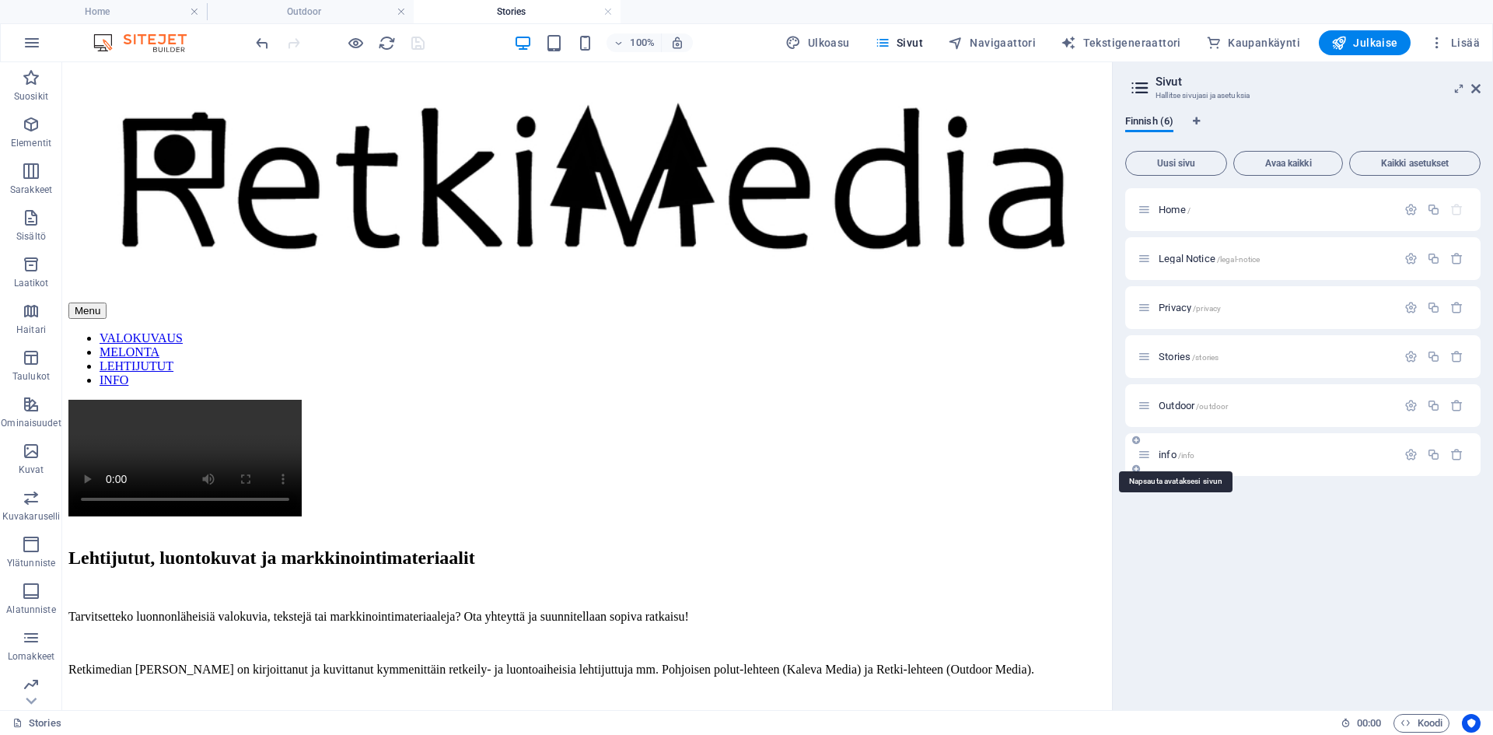
click at [1163, 459] on span "info /info" at bounding box center [1176, 455] width 36 height 12
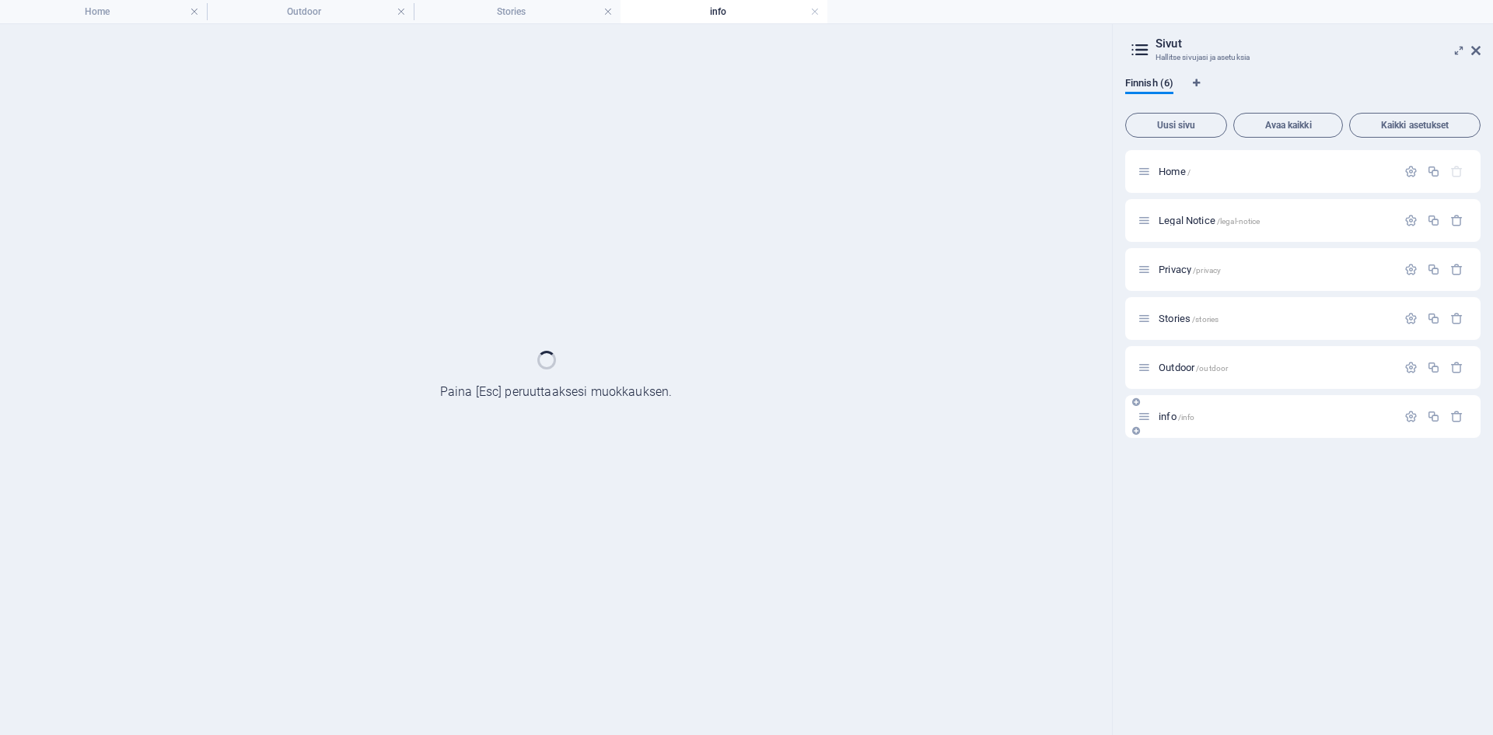
click at [1163, 459] on div "Home / Legal Notice /legal-notice Privacy /privacy Stories /stories Outdoor /ou…" at bounding box center [1302, 436] width 355 height 572
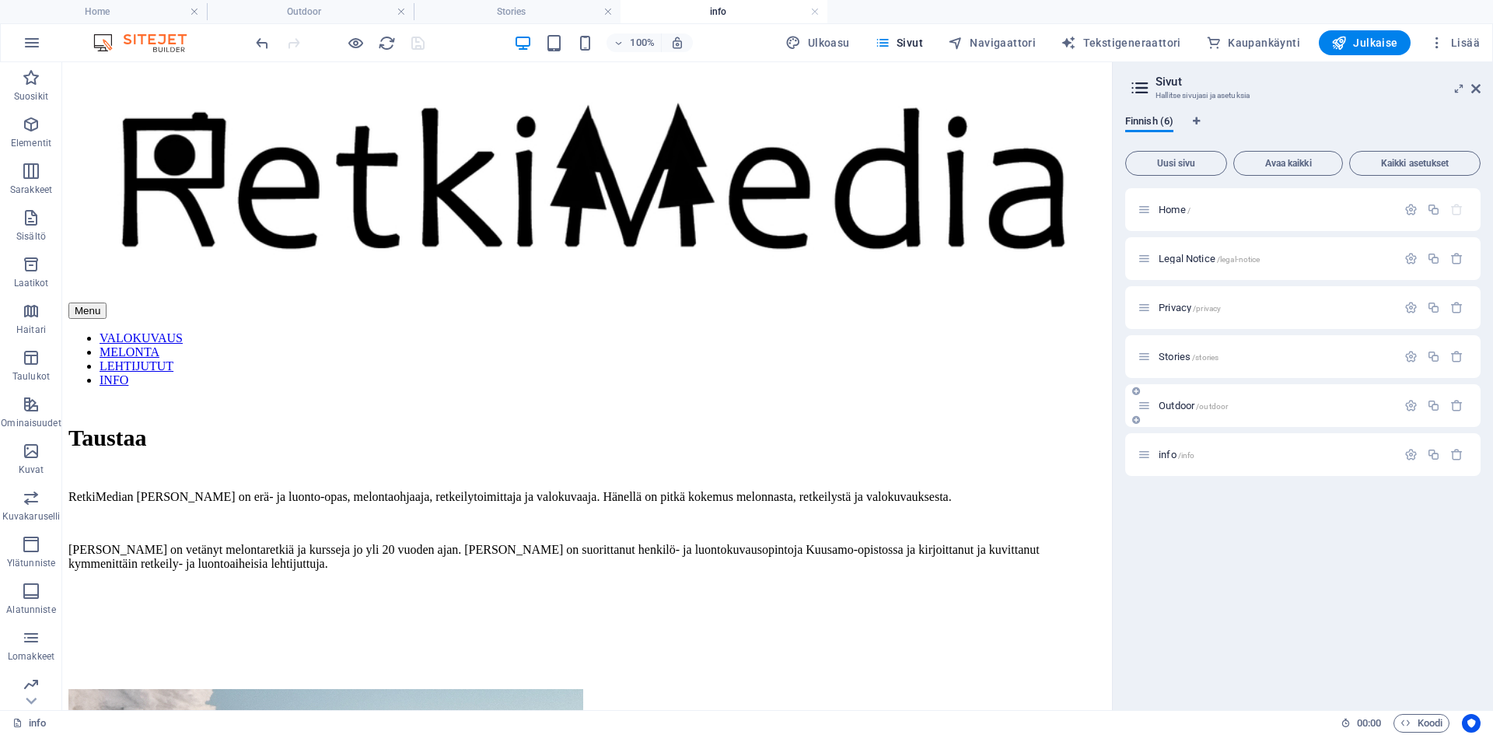
click at [1183, 414] on div "Outdoor /outdoor" at bounding box center [1266, 406] width 259 height 18
click at [1174, 351] on span "Stories /stories" at bounding box center [1188, 357] width 60 height 12
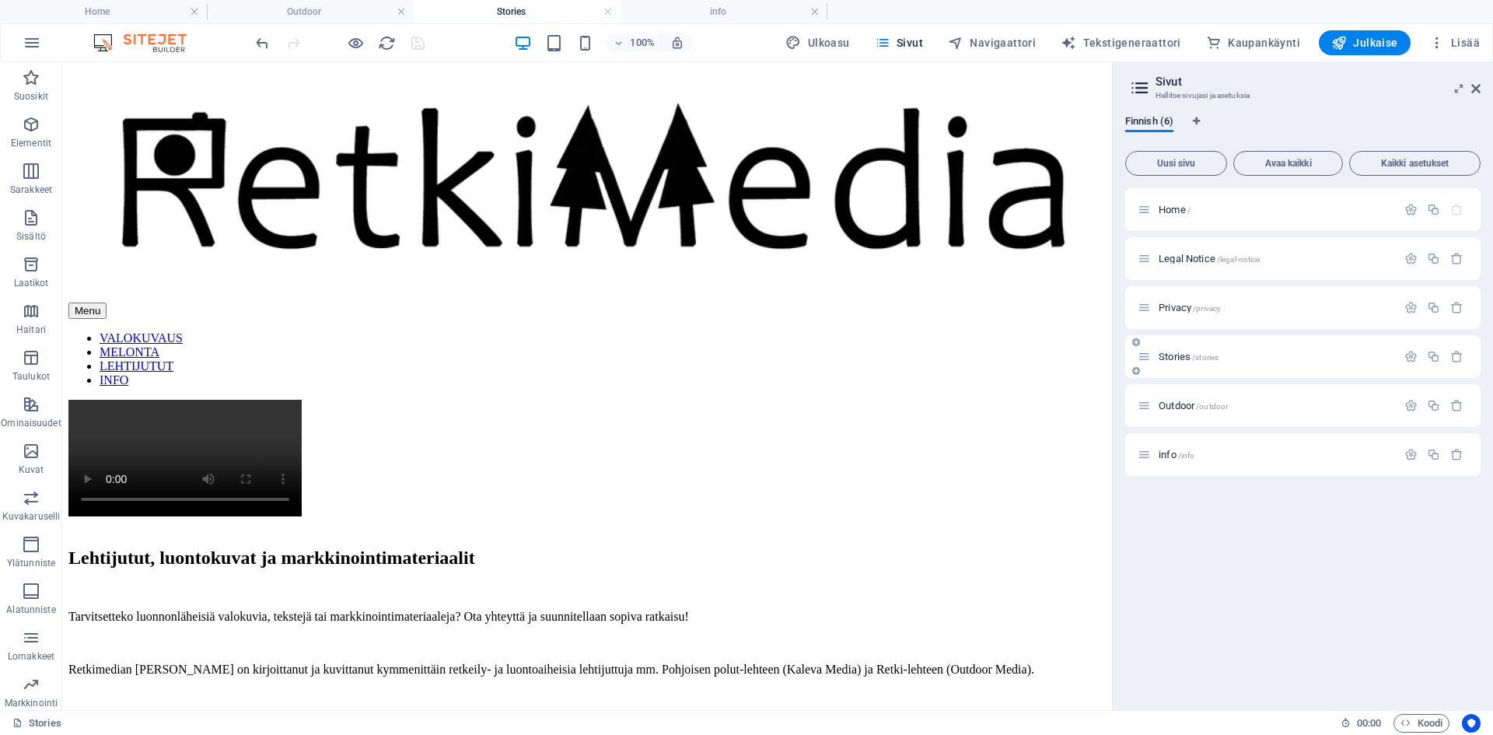
click at [1174, 351] on span "Stories /stories" at bounding box center [1188, 357] width 60 height 12
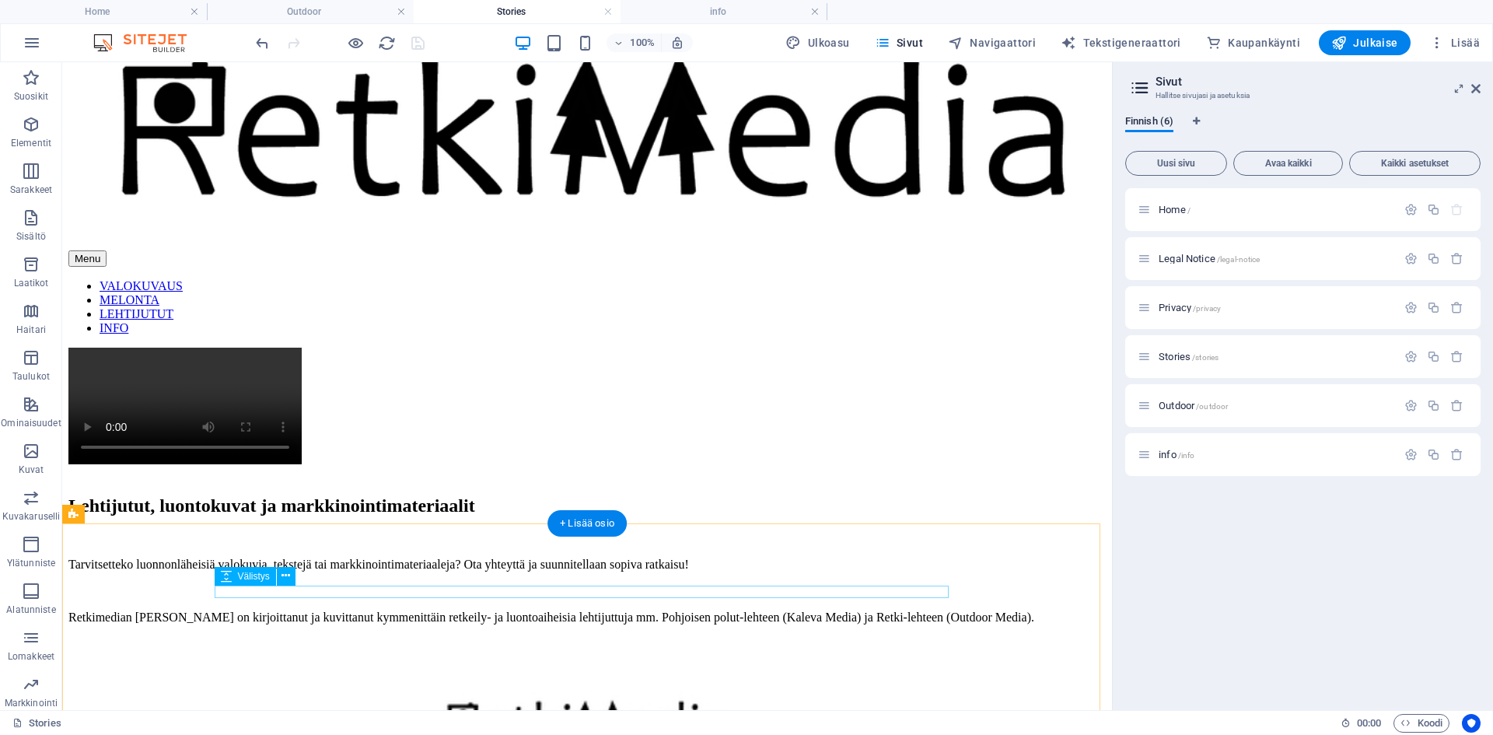
scroll to position [233, 0]
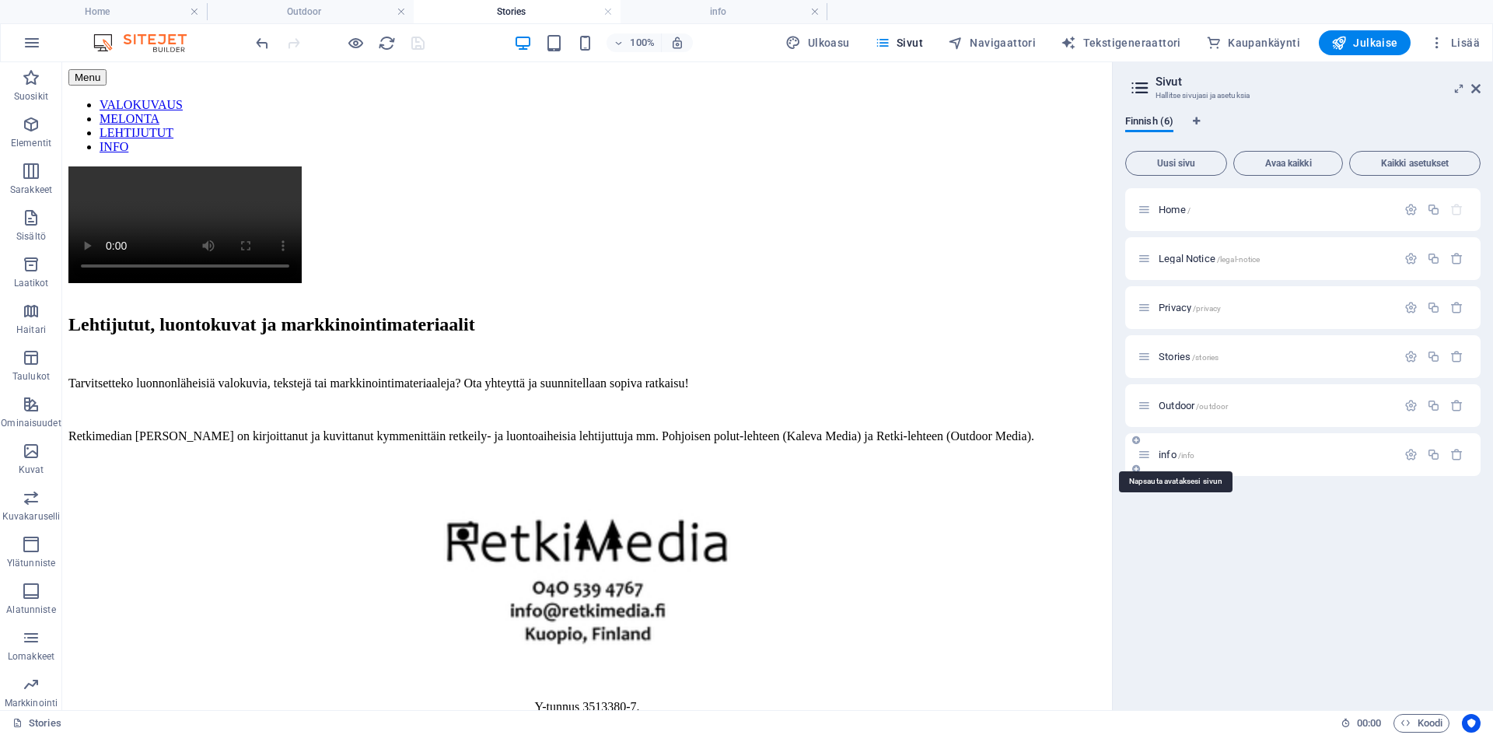
click at [1159, 456] on span "info /info" at bounding box center [1176, 455] width 36 height 12
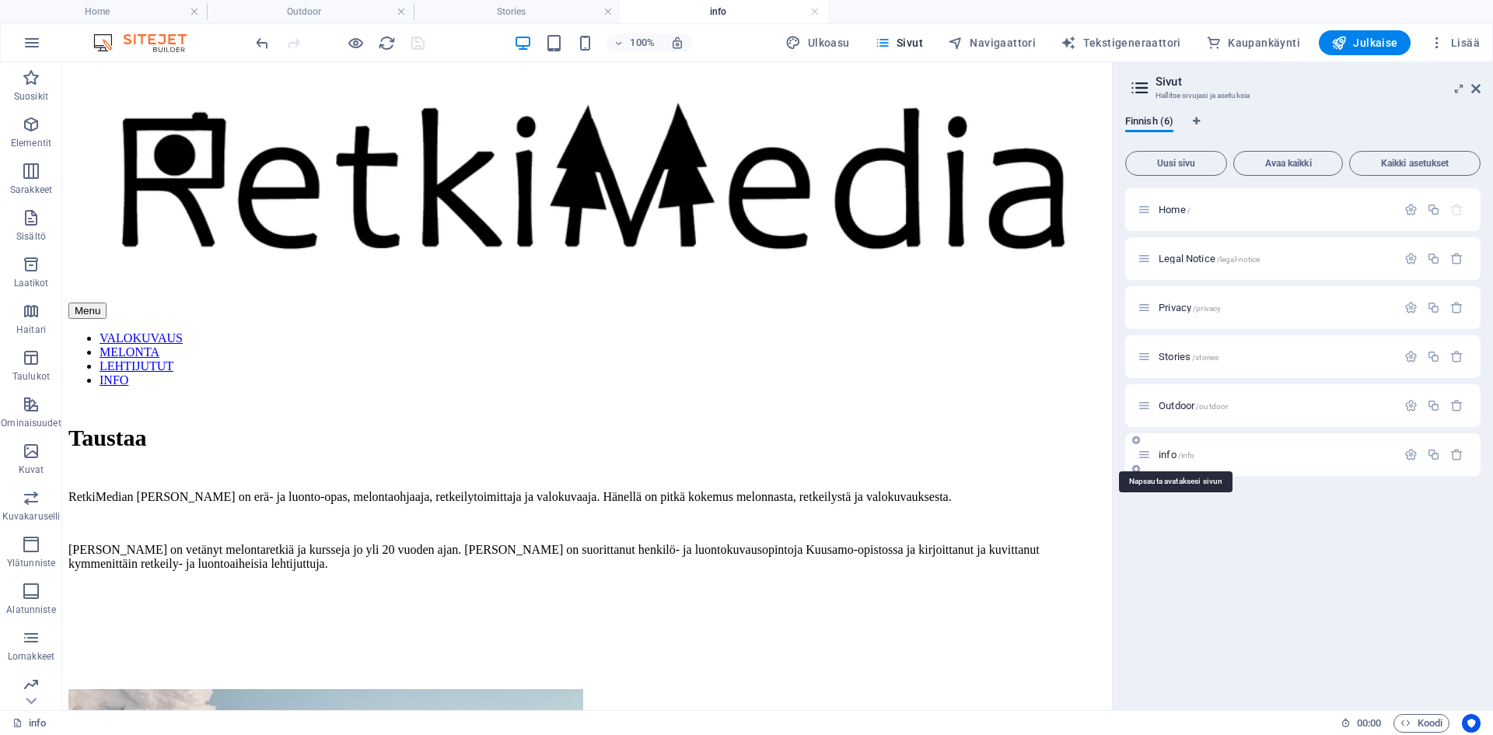
click at [1159, 456] on span "info /info" at bounding box center [1176, 455] width 36 height 12
click at [277, 197] on icon at bounding box center [278, 192] width 9 height 16
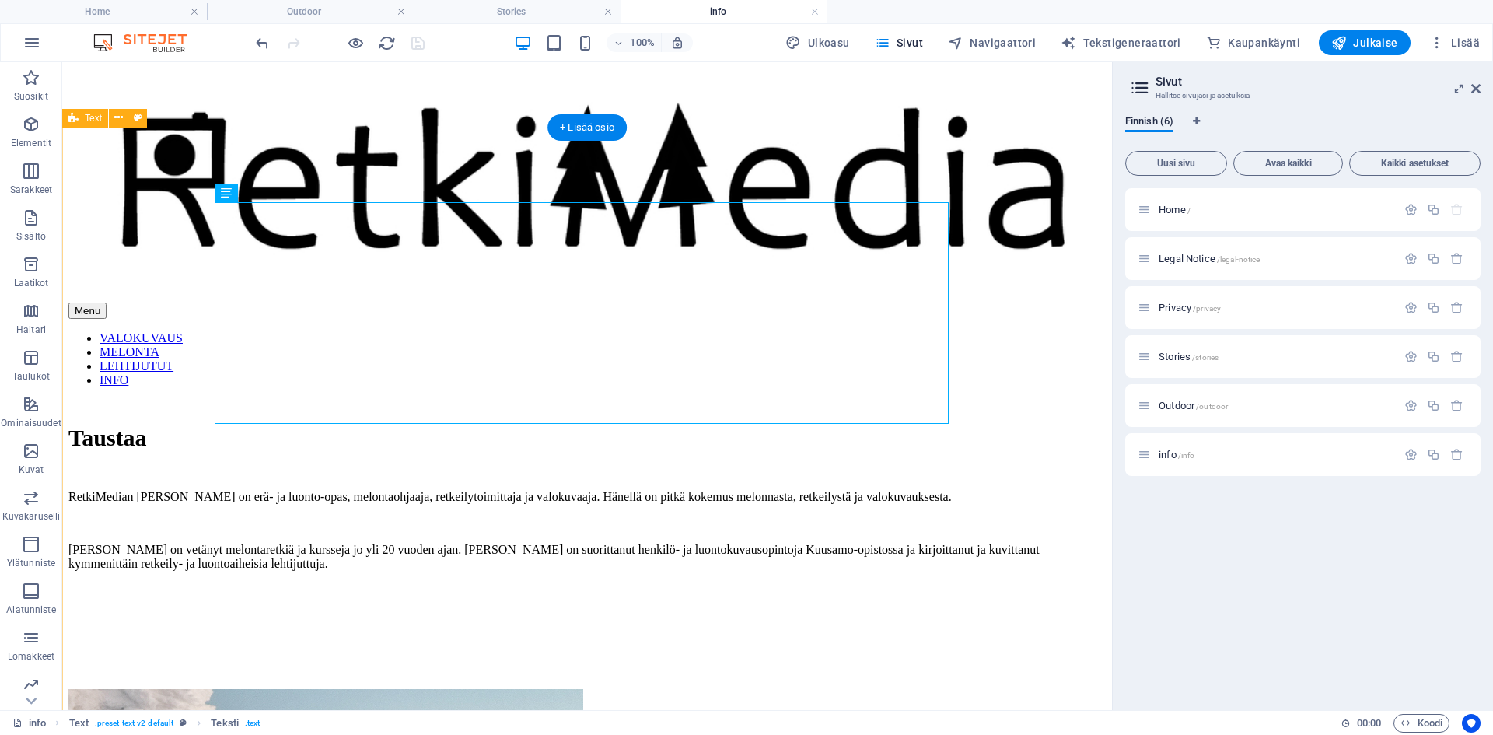
click at [125, 400] on div "Taustaa RetkiMedian [PERSON_NAME] on erä- ja luonto-opas, melontaohjaaja, retke…" at bounding box center [586, 739] width 1037 height 679
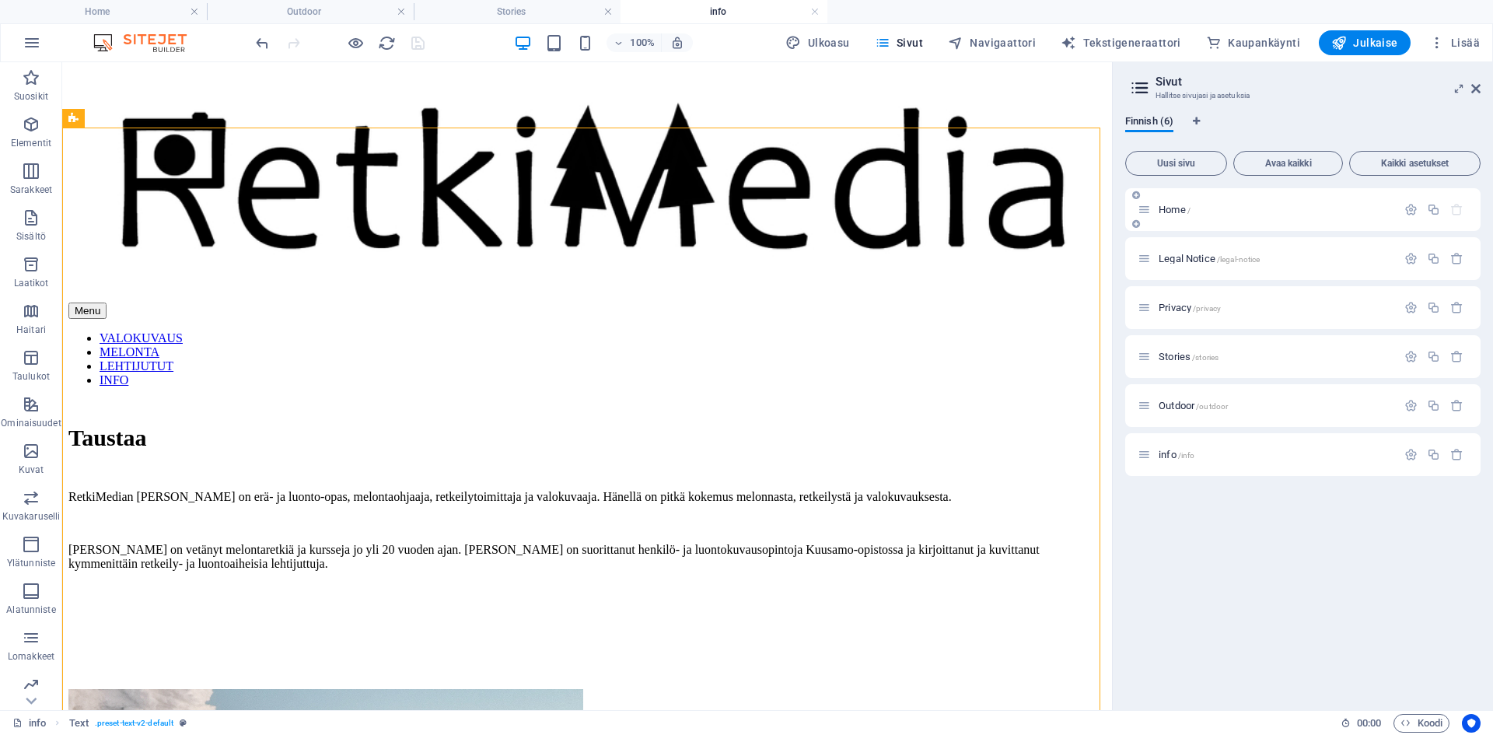
click at [1165, 208] on span "Home /" at bounding box center [1174, 210] width 32 height 12
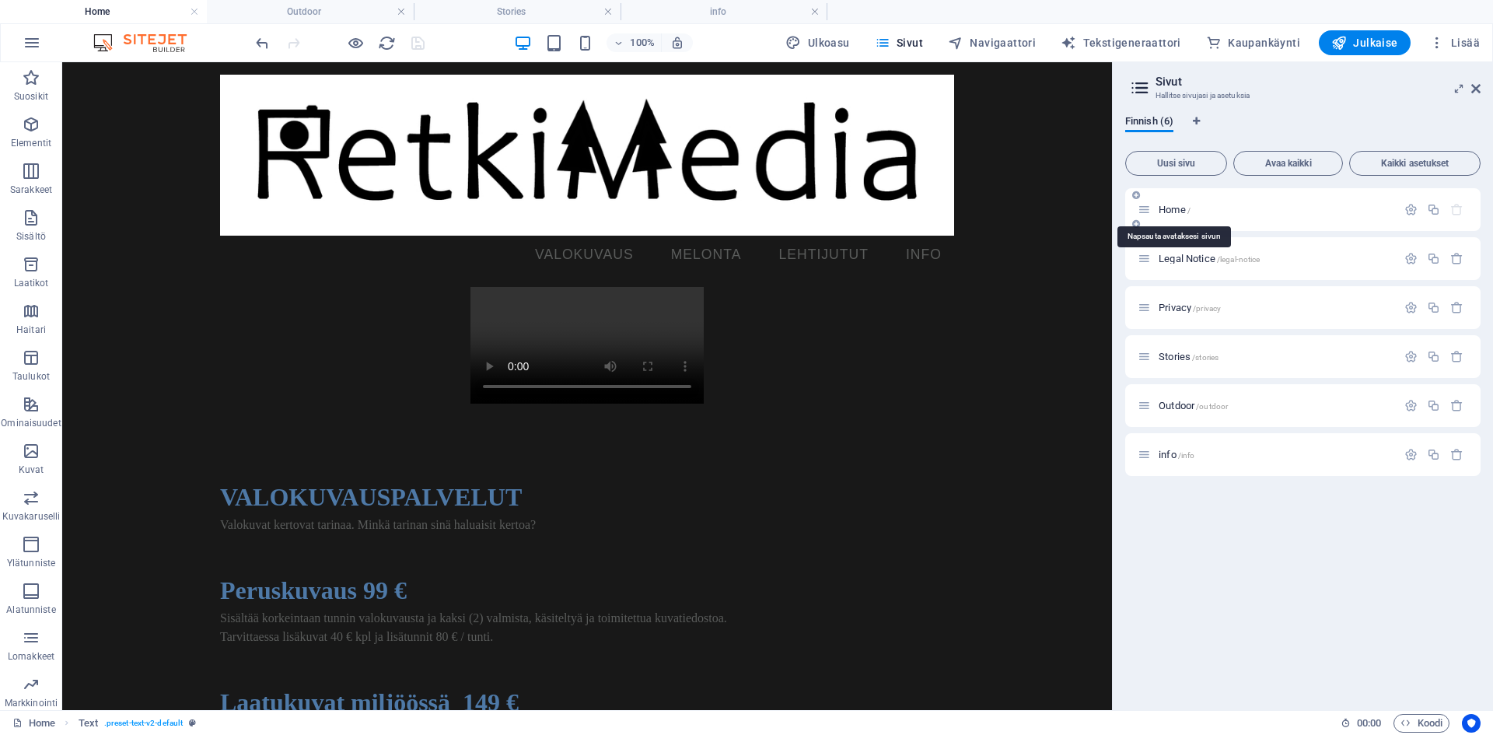
click at [1165, 208] on span "Home /" at bounding box center [1174, 210] width 32 height 12
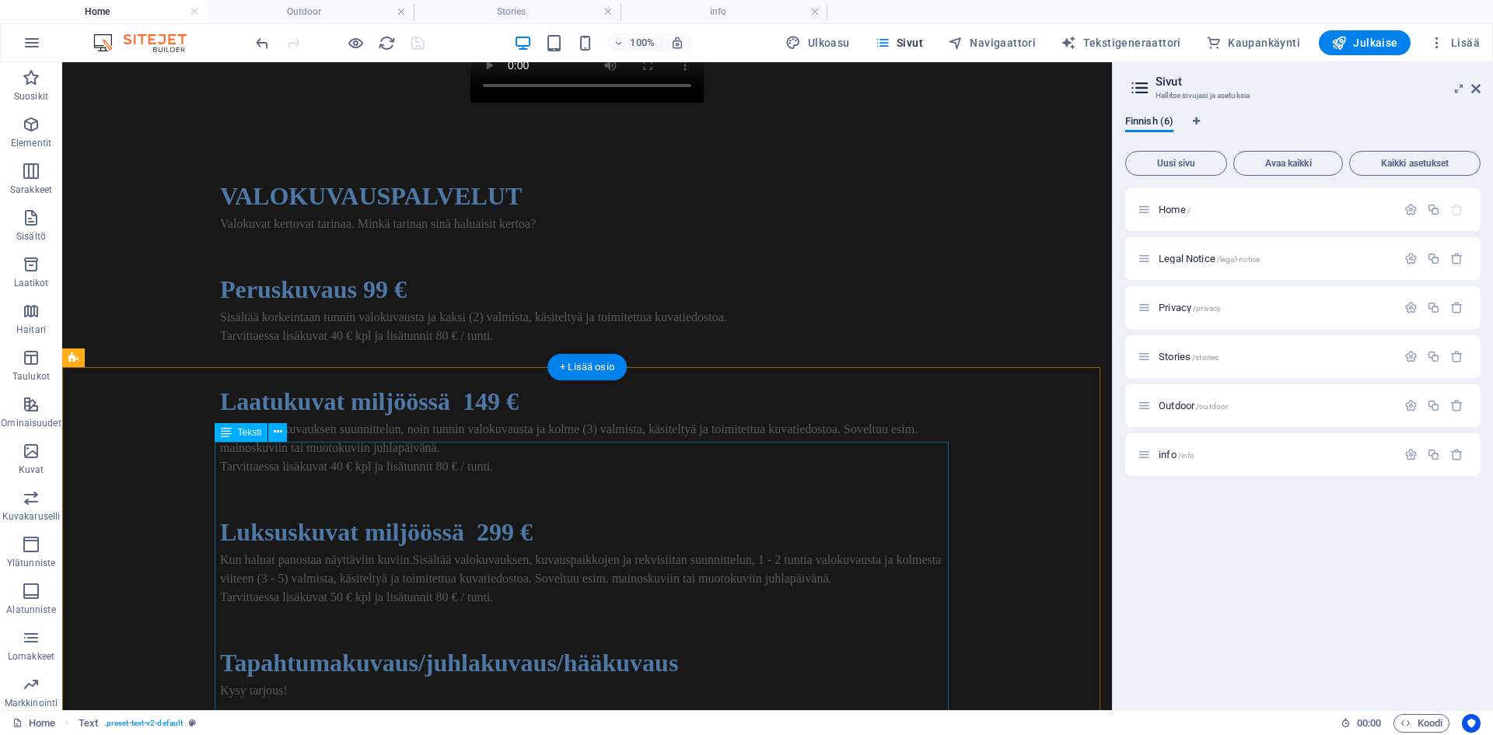
scroll to position [389, 0]
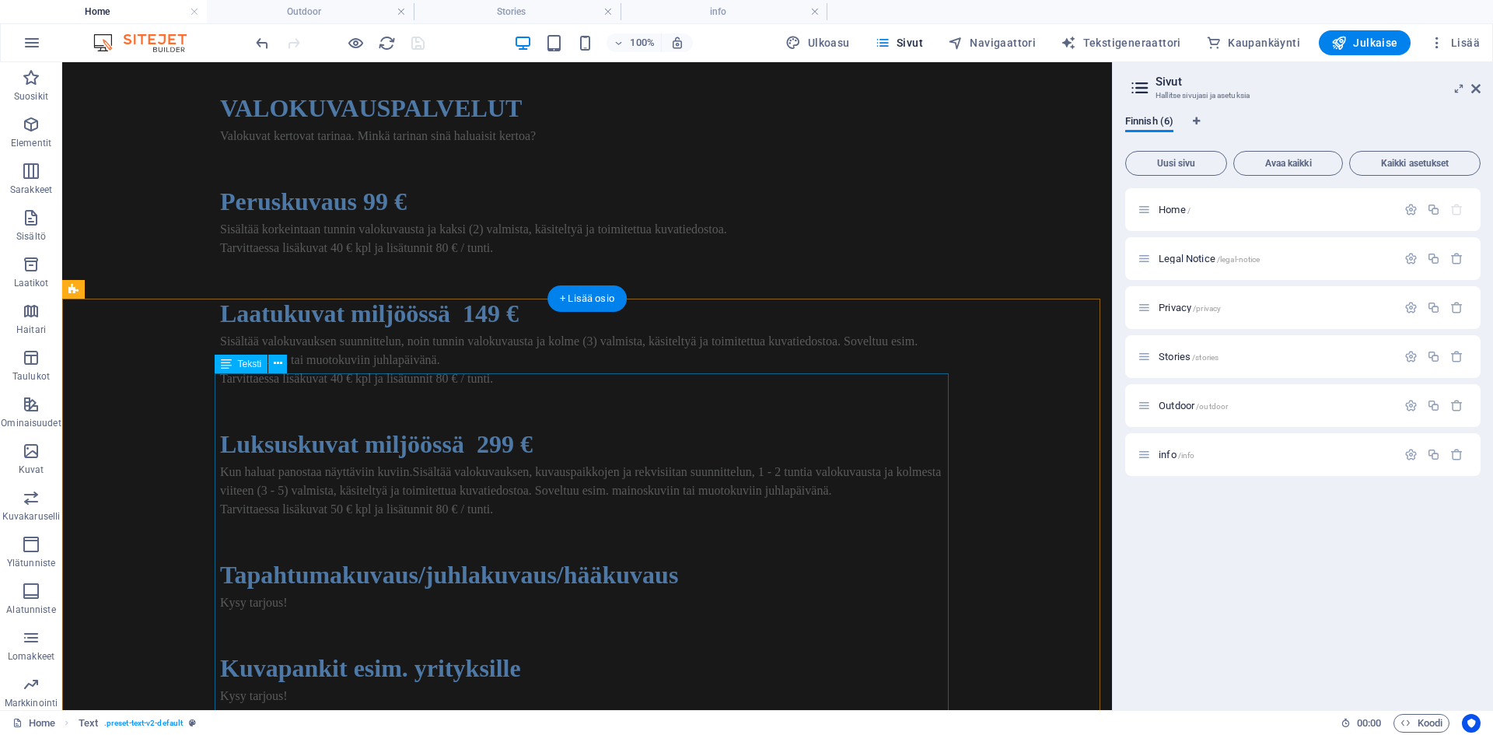
click at [367, 395] on div "VALOKUVAUSPALVELUT Valokuvat kertovat tarinaa. Minkä tarinan sinä haluaisit ker…" at bounding box center [587, 443] width 734 height 709
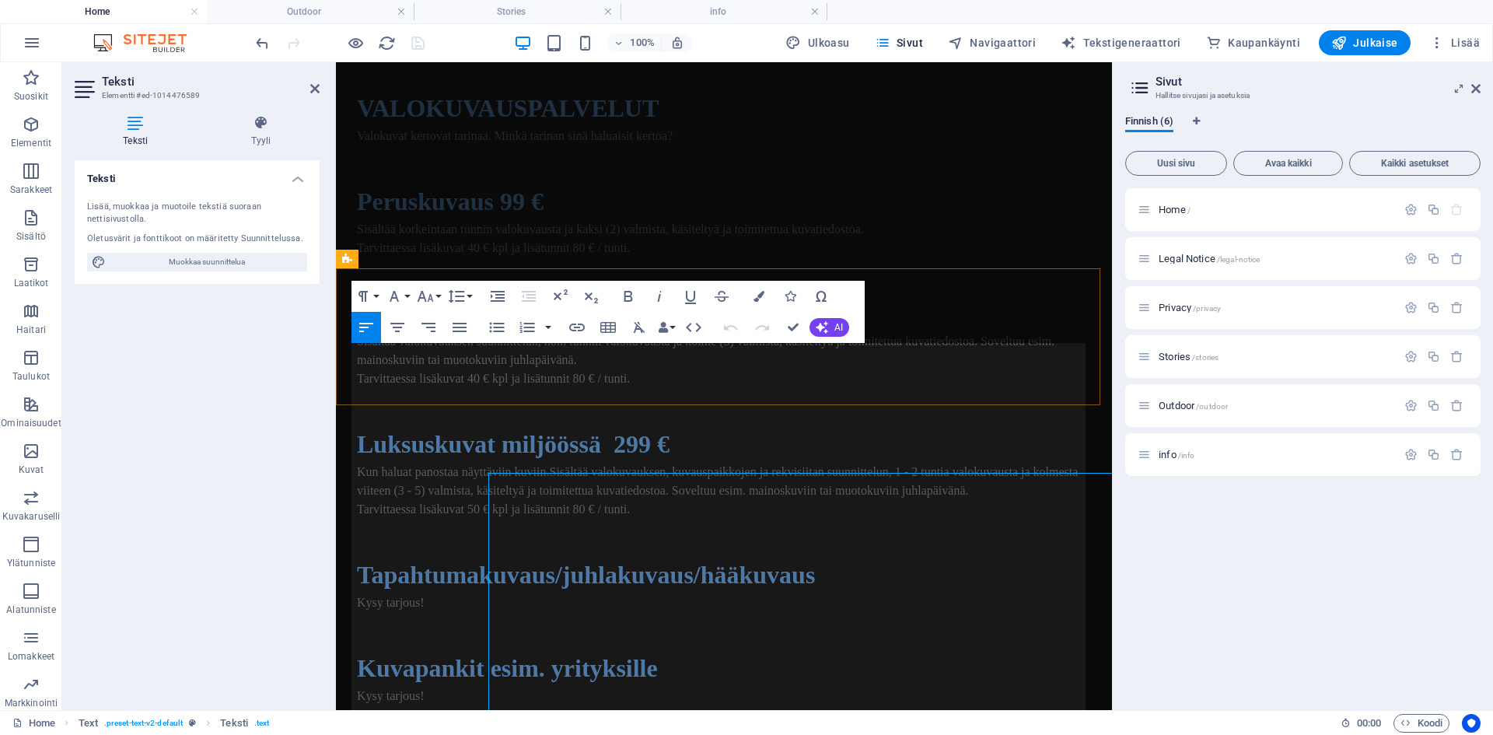
scroll to position [289, 0]
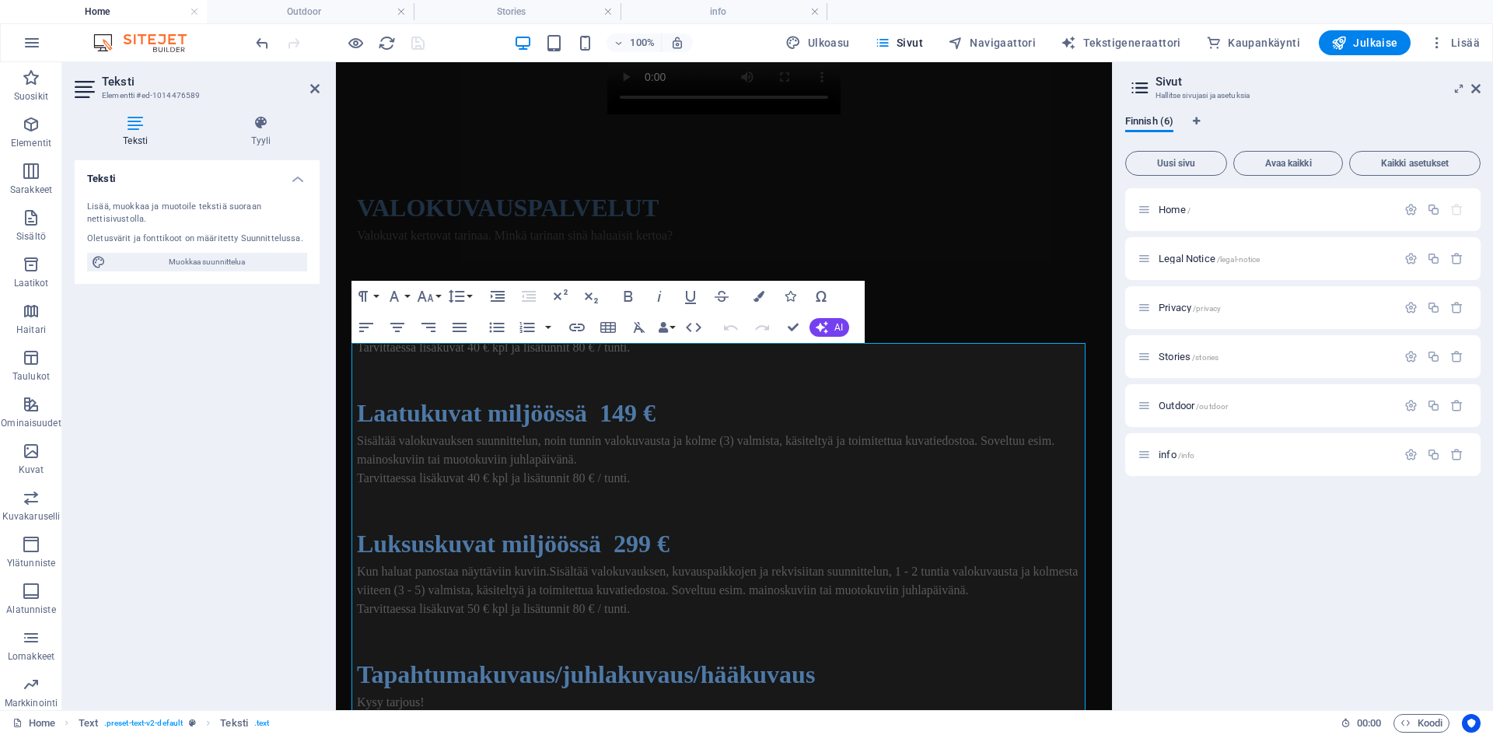
click at [109, 376] on div "Teksti Lisää, muokkaa ja muotoile tekstiä suoraan nettisivustolla. Oletusvärit …" at bounding box center [197, 428] width 245 height 537
click at [741, 19] on h4 "info" at bounding box center [723, 11] width 207 height 17
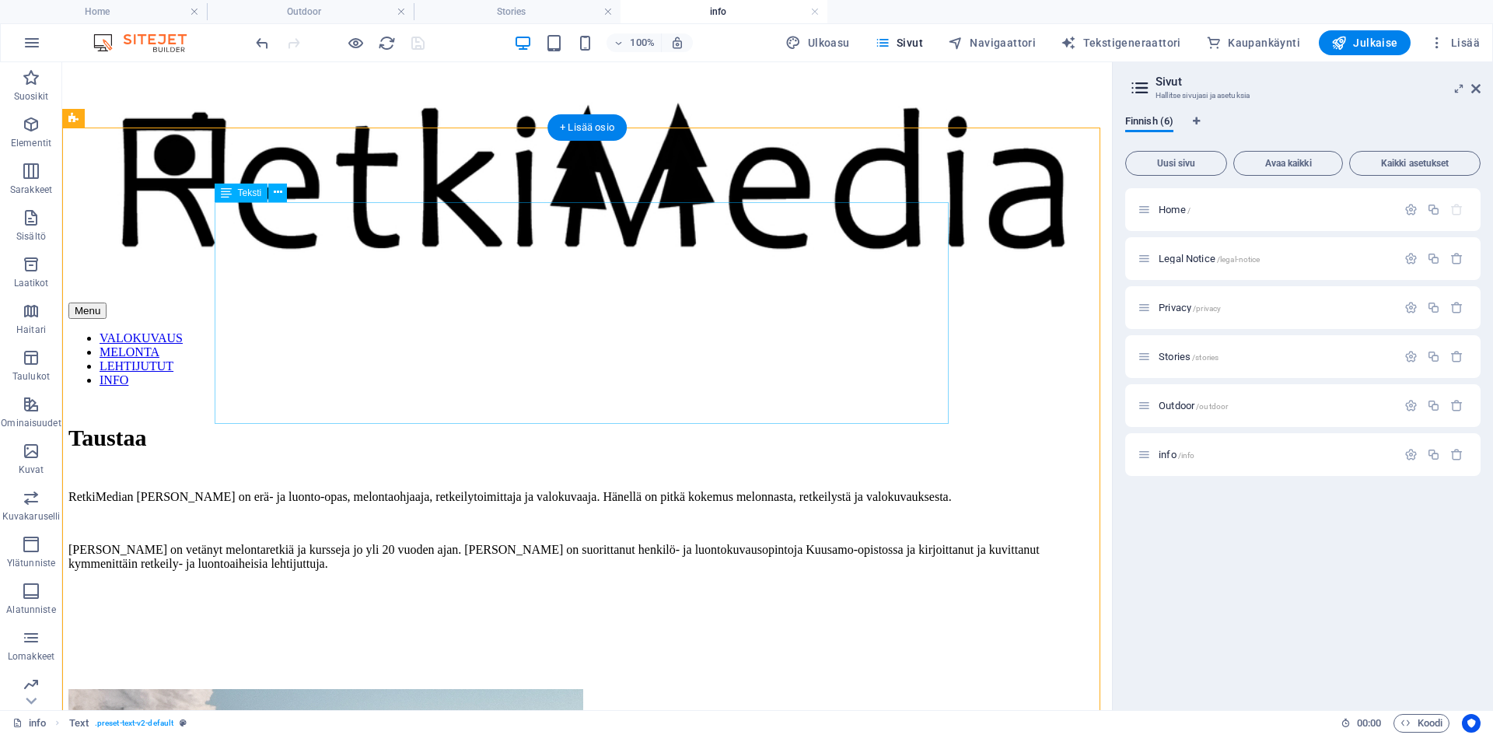
click at [246, 425] on div "Taustaa RetkiMedian [PERSON_NAME] on erä- ja luonto-opas, melontaohjaaja, retke…" at bounding box center [586, 551] width 1037 height 252
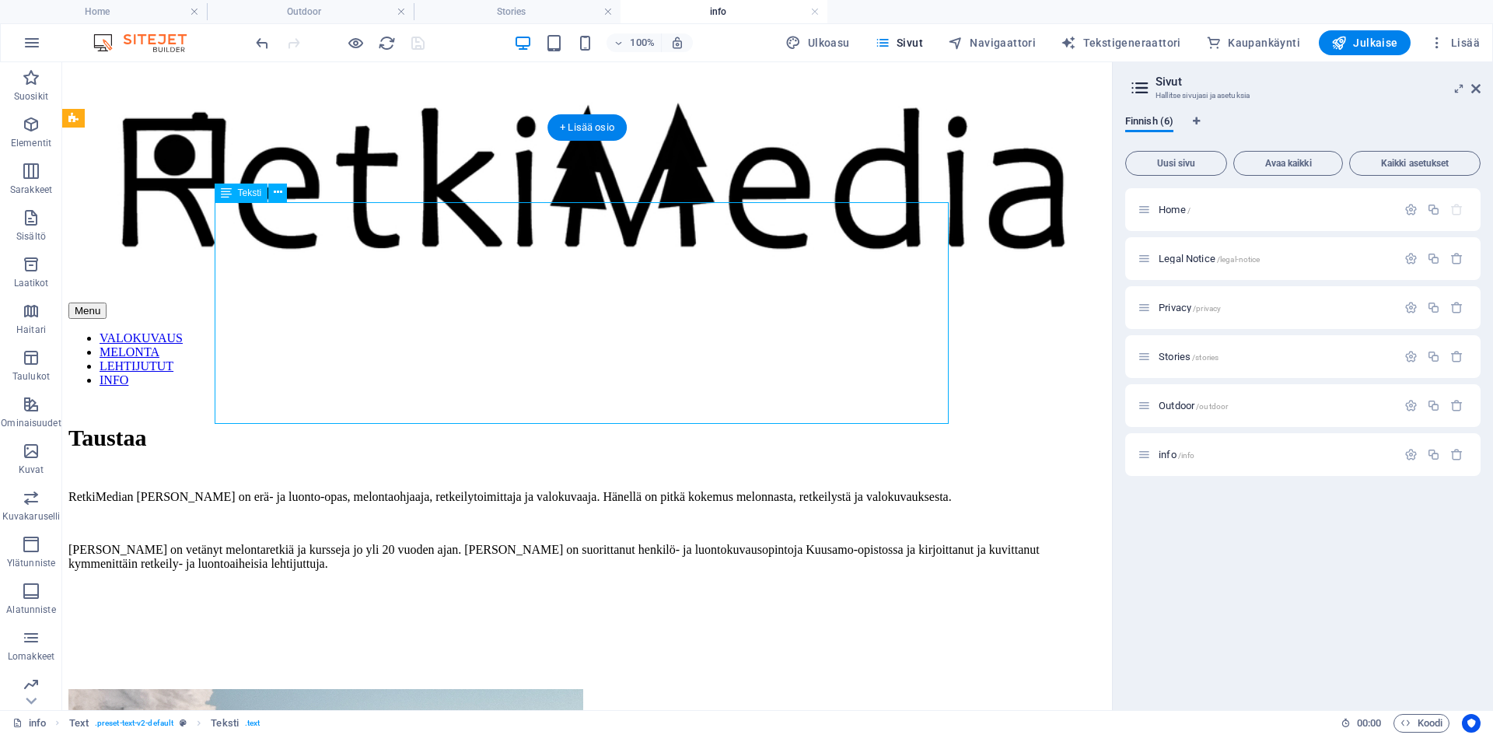
click at [246, 425] on div "Taustaa RetkiMedian [PERSON_NAME] on erä- ja luonto-opas, melontaohjaaja, retke…" at bounding box center [586, 551] width 1037 height 252
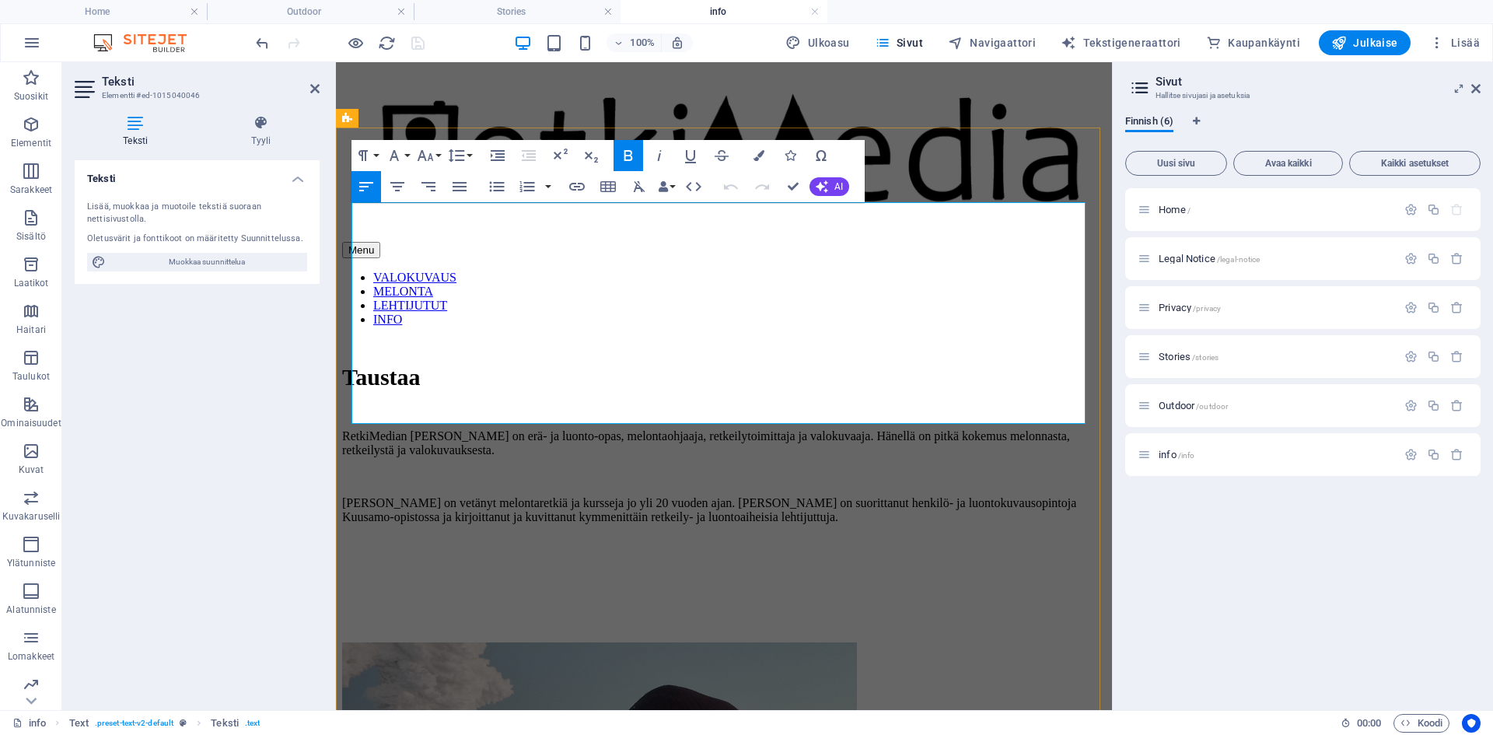
click at [415, 364] on strong "Taustaa" at bounding box center [381, 377] width 79 height 26
click at [377, 152] on body "Retkimedia Home Outdoor Stories info Suosikit Elementit Sarakkeet Sisältö Laati…" at bounding box center [746, 367] width 1493 height 735
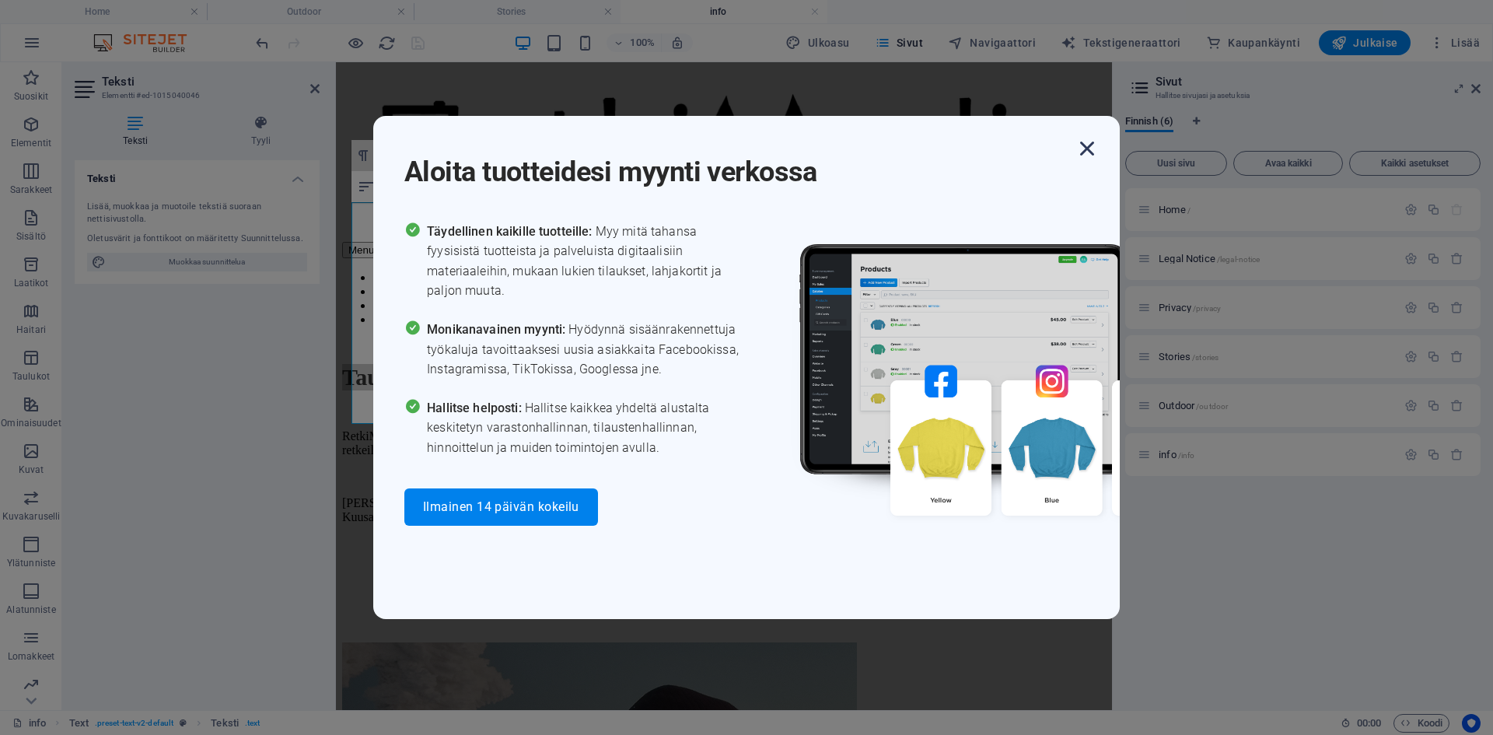
click at [1092, 145] on icon "button" at bounding box center [1087, 149] width 28 height 28
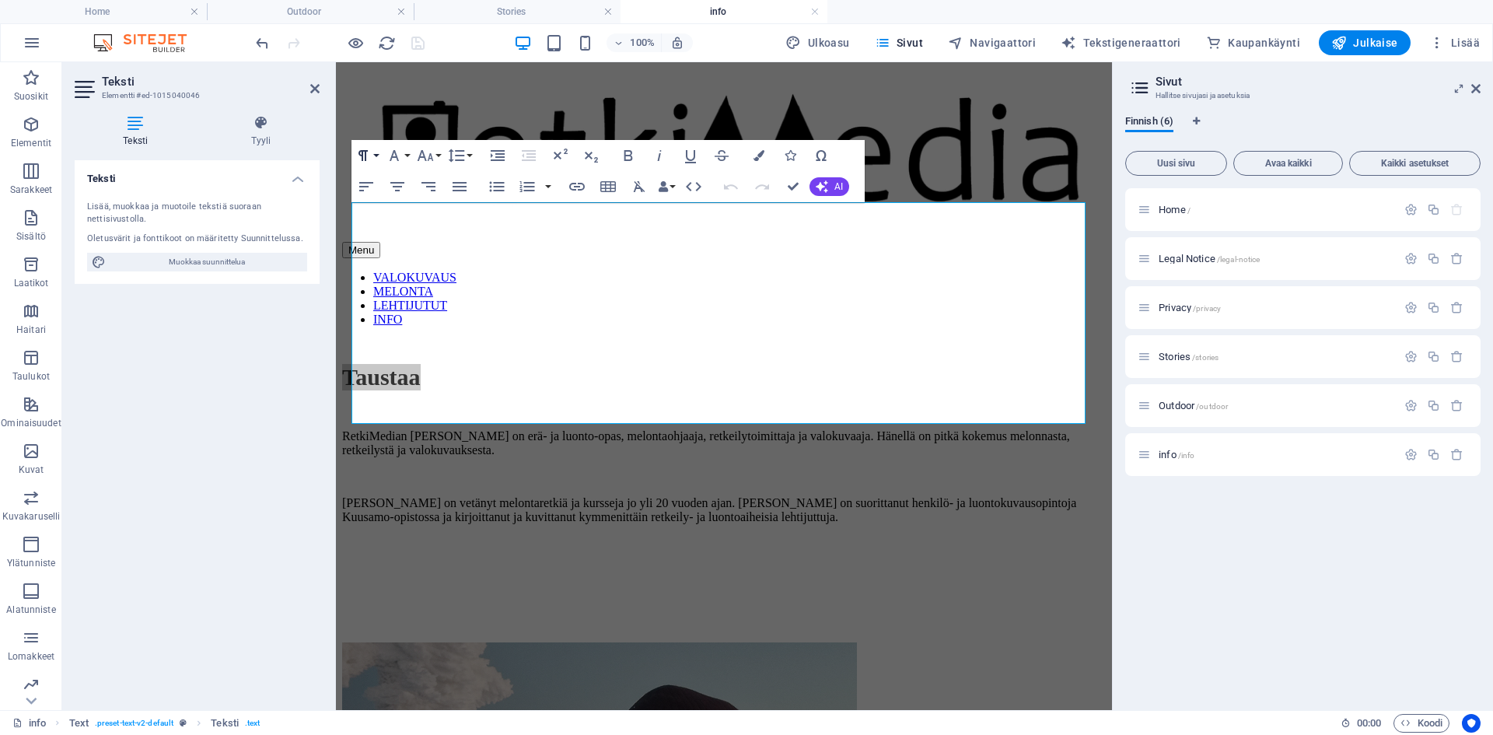
click at [373, 149] on button "Paragraph Format" at bounding box center [366, 155] width 30 height 31
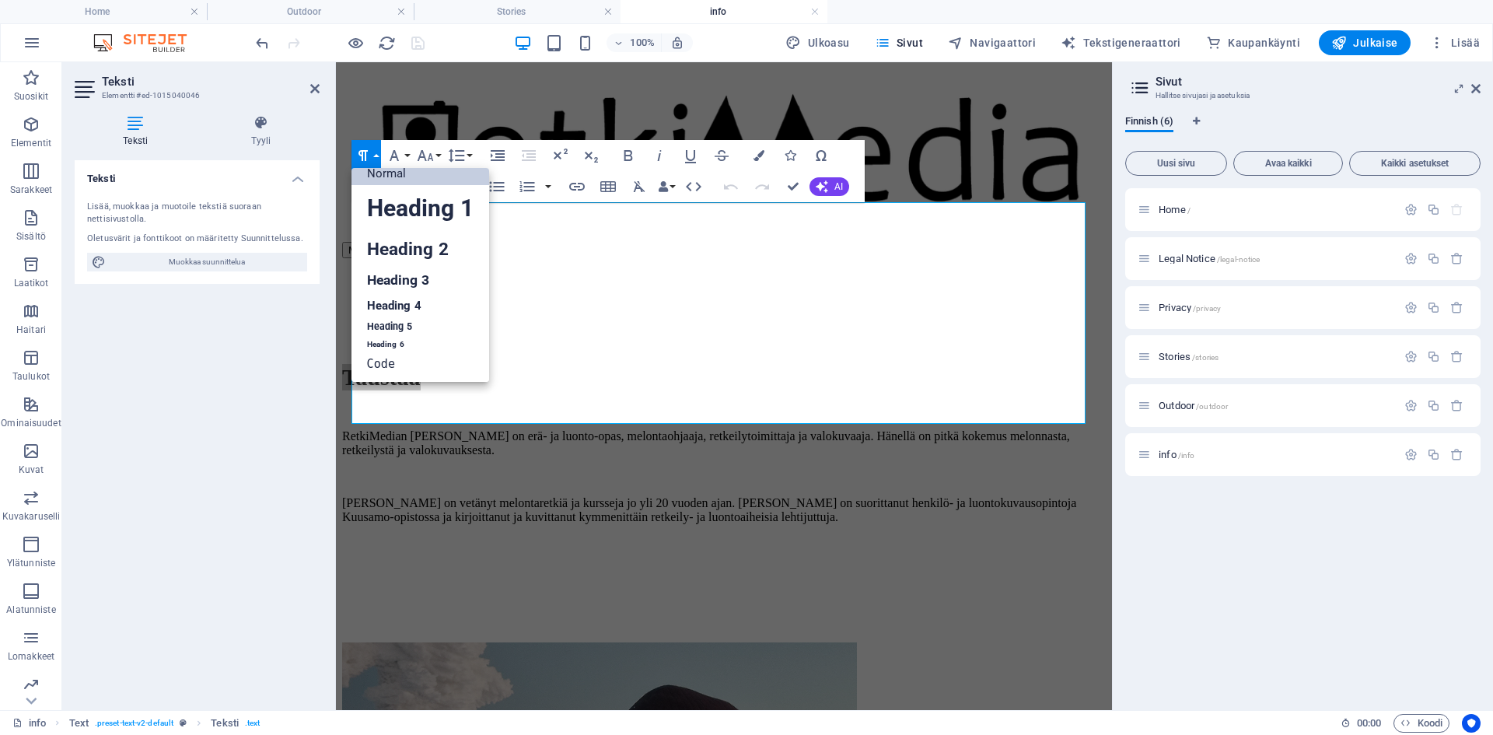
scroll to position [12, 0]
click at [399, 255] on link "Heading 2" at bounding box center [420, 249] width 138 height 35
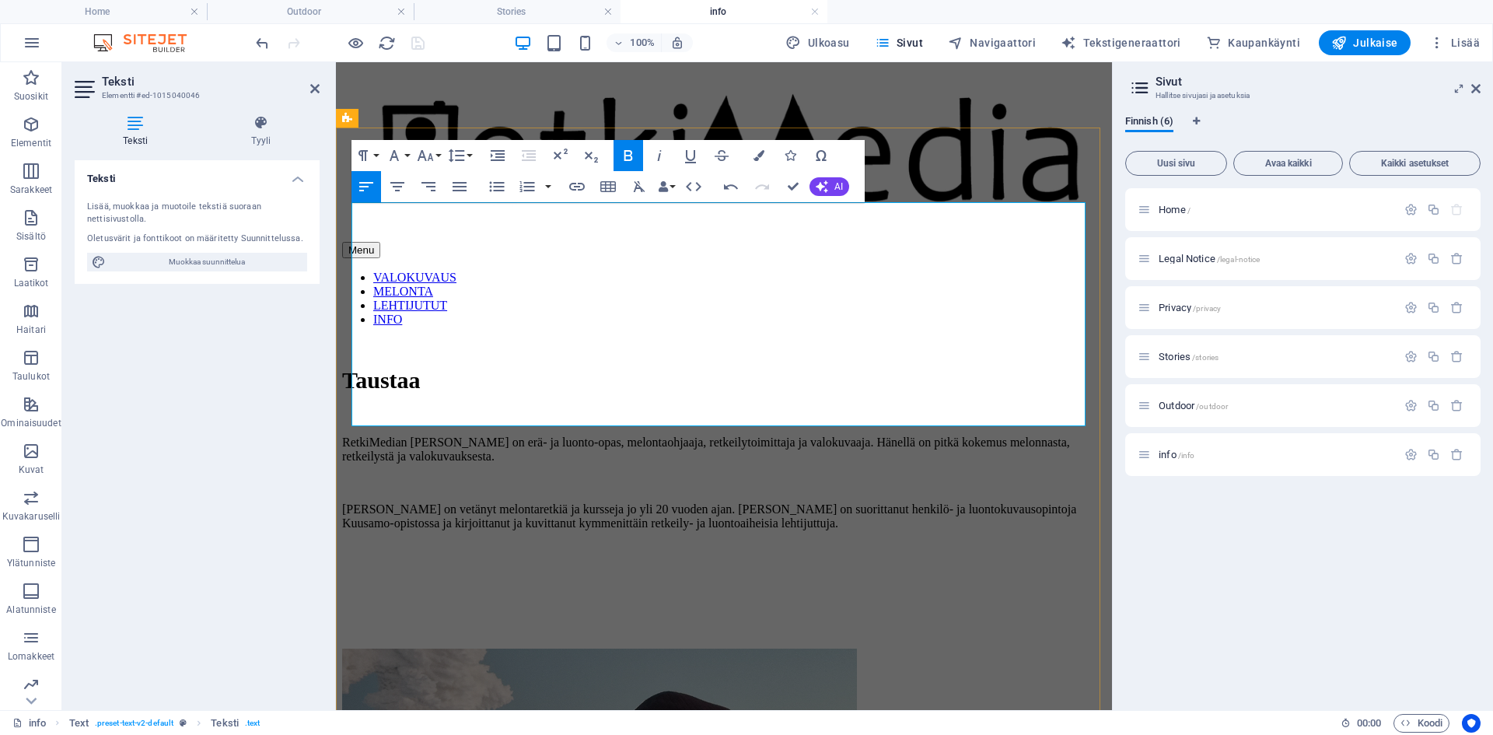
click at [495, 409] on p at bounding box center [724, 416] width 764 height 14
click at [400, 367] on strong "Taustaa" at bounding box center [381, 380] width 79 height 26
click at [400, 158] on icon "button" at bounding box center [394, 155] width 19 height 19
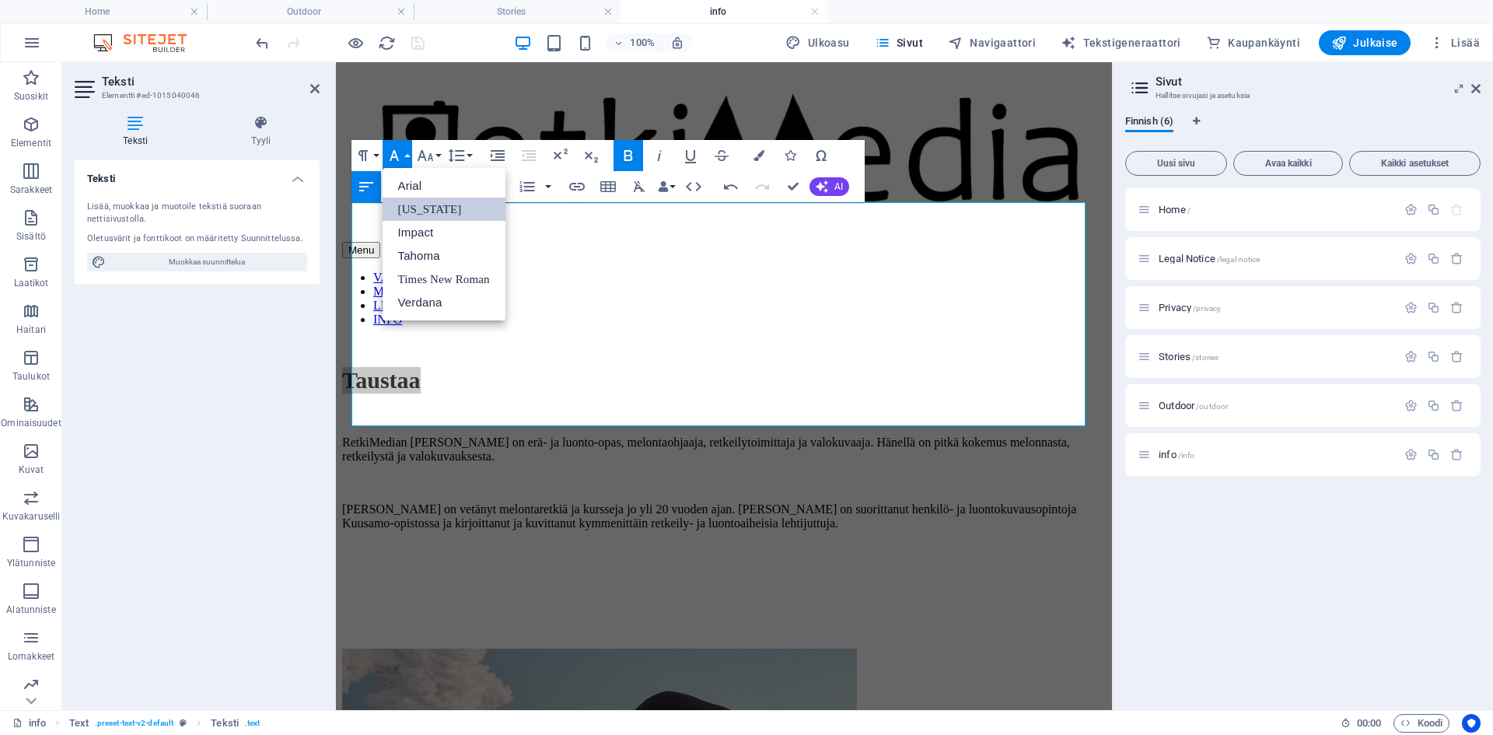
scroll to position [0, 0]
click at [400, 158] on icon "button" at bounding box center [394, 155] width 19 height 19
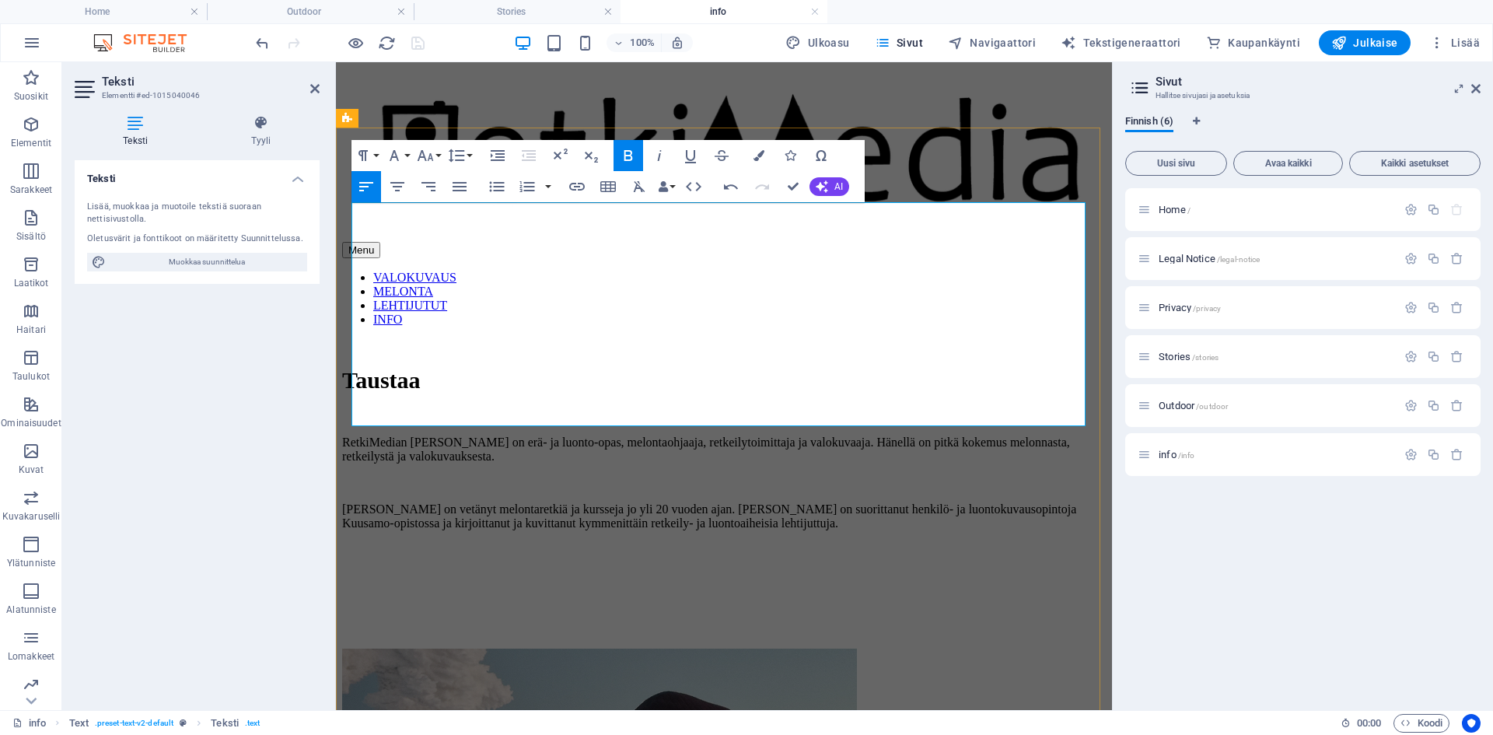
click at [535, 435] on p "RetkiMedian [PERSON_NAME] on erä- ja luonto-opas, melontaohjaaja, retkeilytoimi…" at bounding box center [724, 449] width 764 height 28
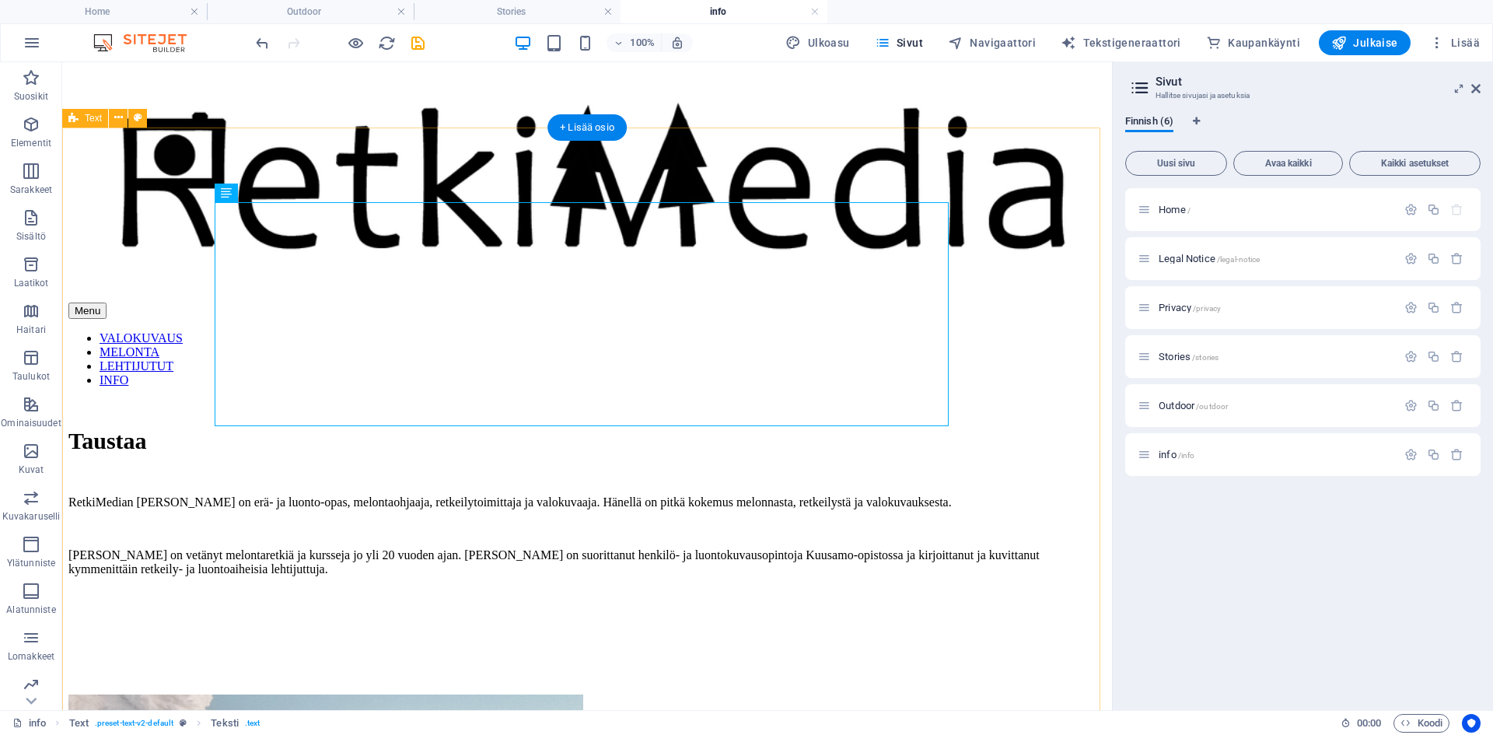
click at [131, 400] on div "Taustaa RetkiMedian [PERSON_NAME] on erä- ja luonto-opas, melontaohjaaja, retke…" at bounding box center [586, 742] width 1037 height 685
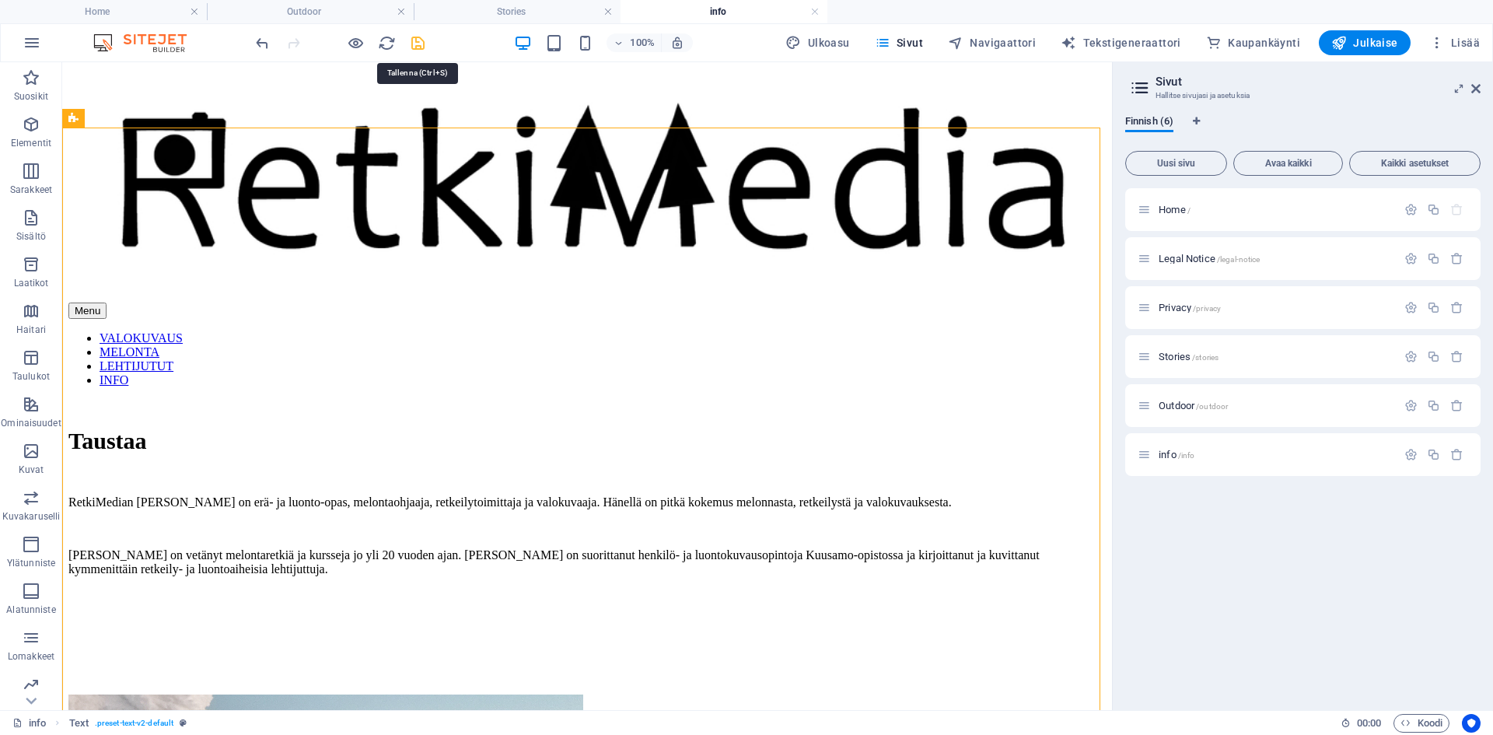
click at [418, 47] on icon "save" at bounding box center [418, 43] width 18 height 18
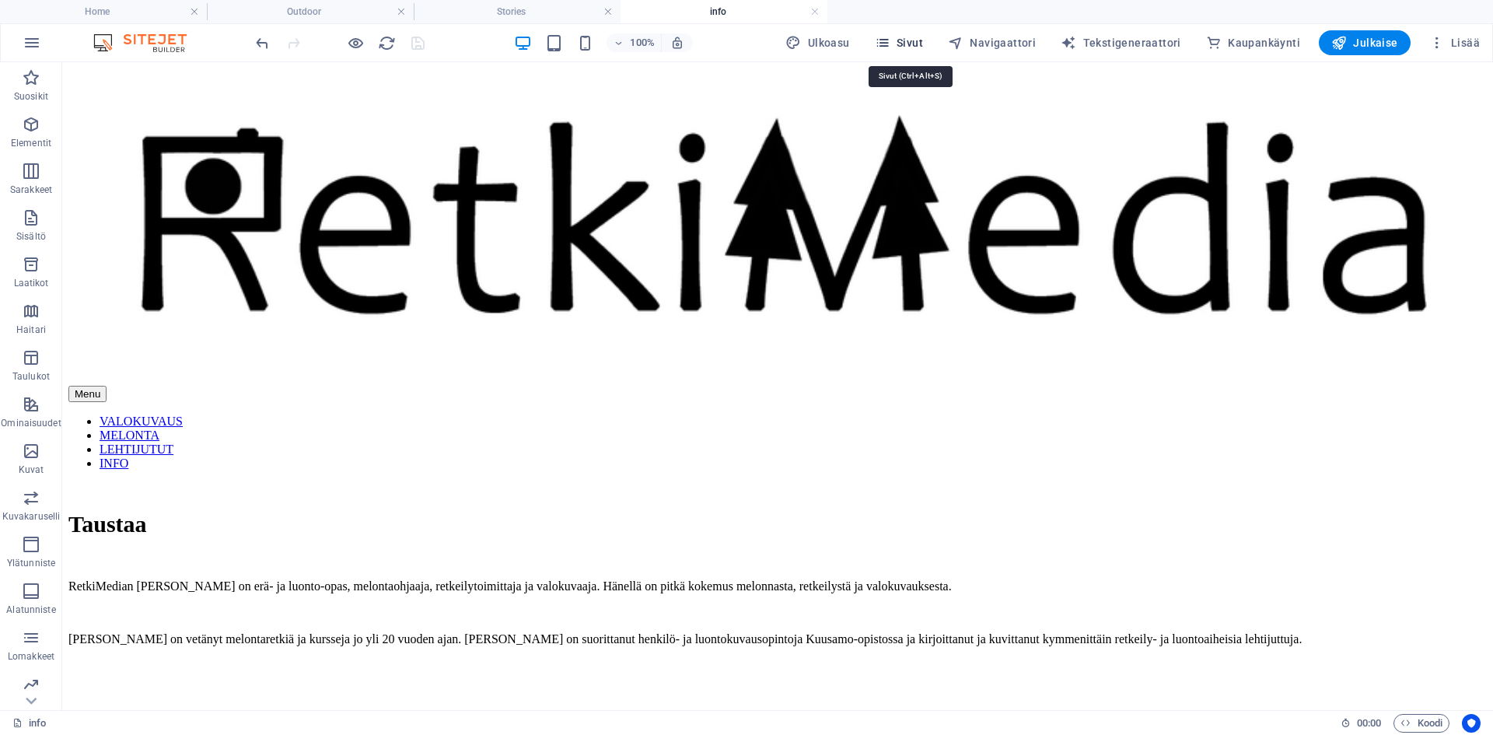
click at [916, 42] on span "Sivut" at bounding box center [899, 43] width 48 height 16
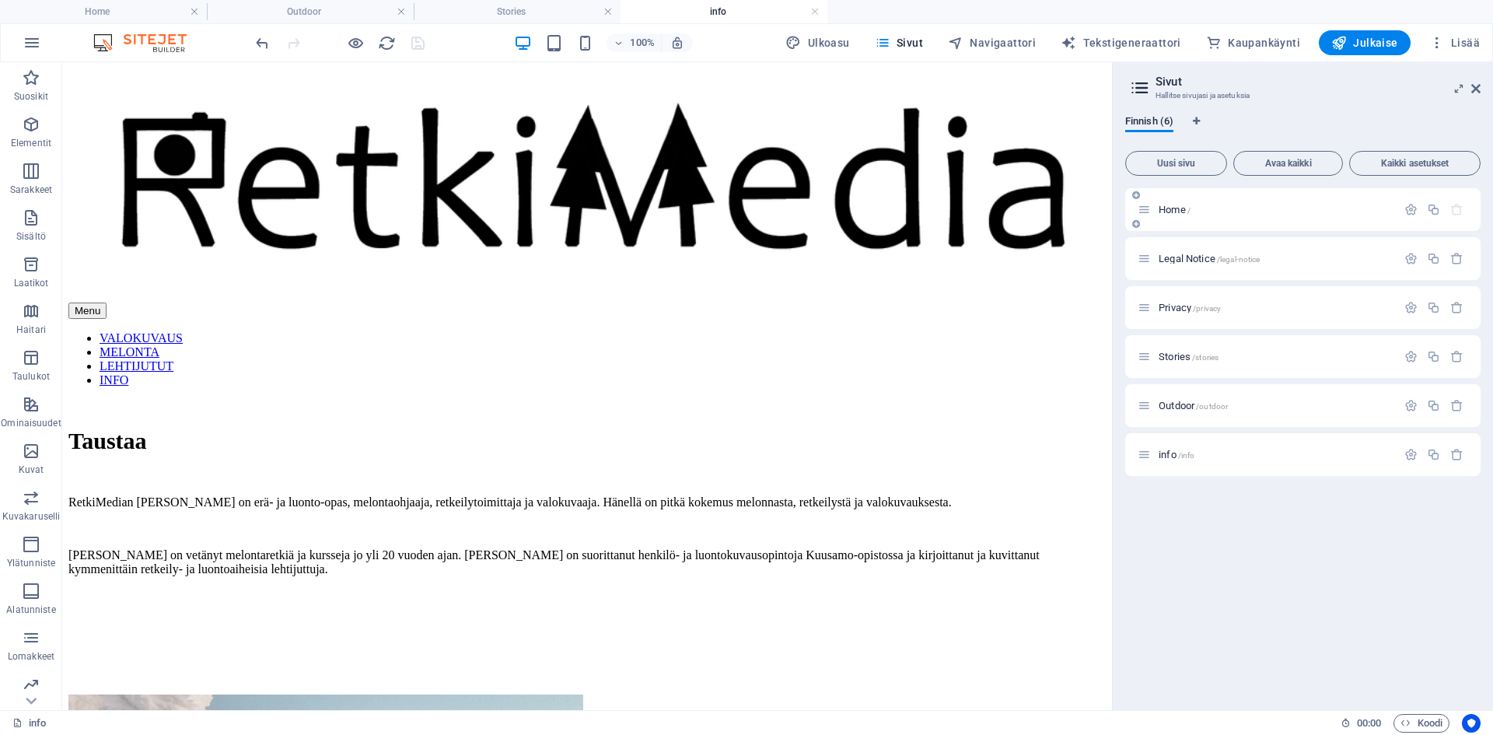
click at [1167, 211] on span "Home /" at bounding box center [1174, 210] width 32 height 12
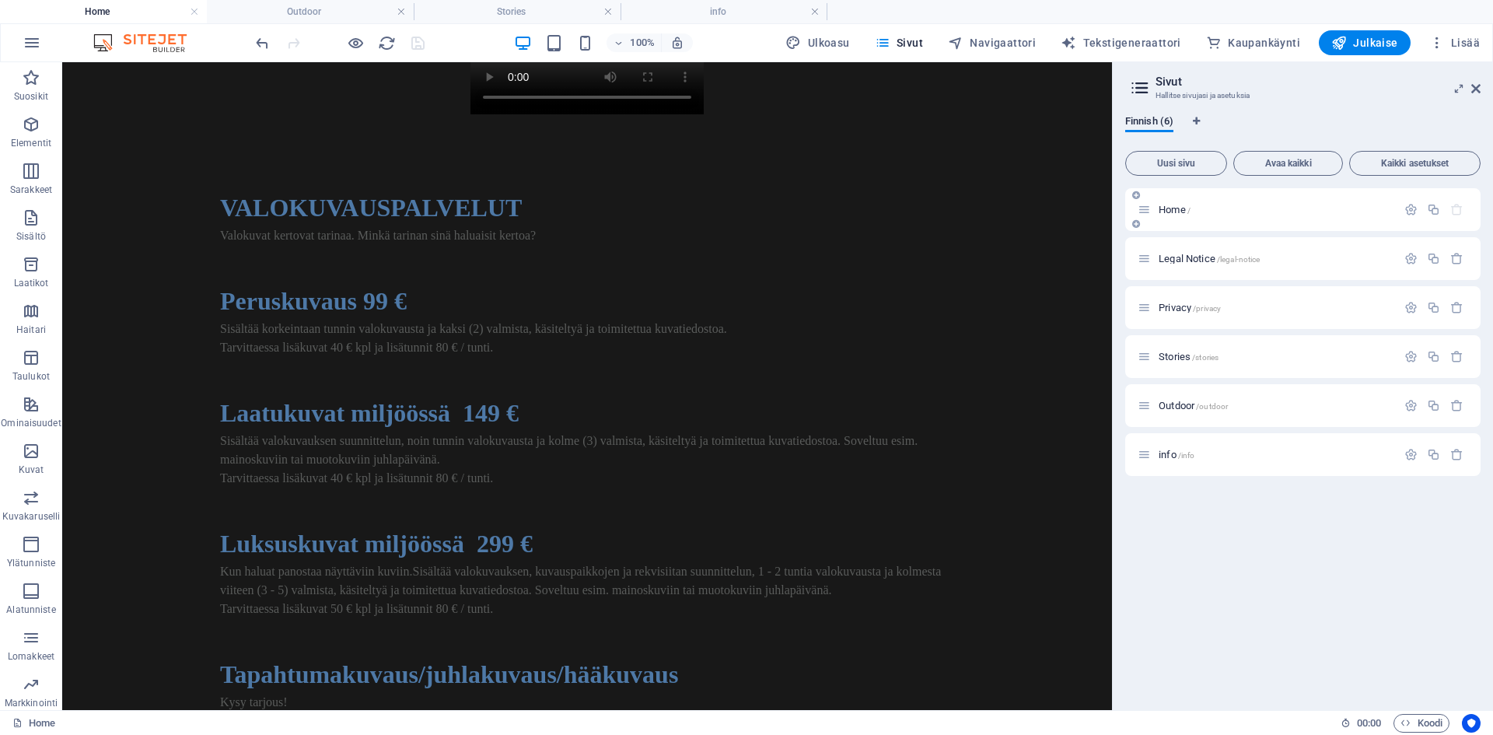
click at [1167, 211] on span "Home /" at bounding box center [1174, 210] width 32 height 12
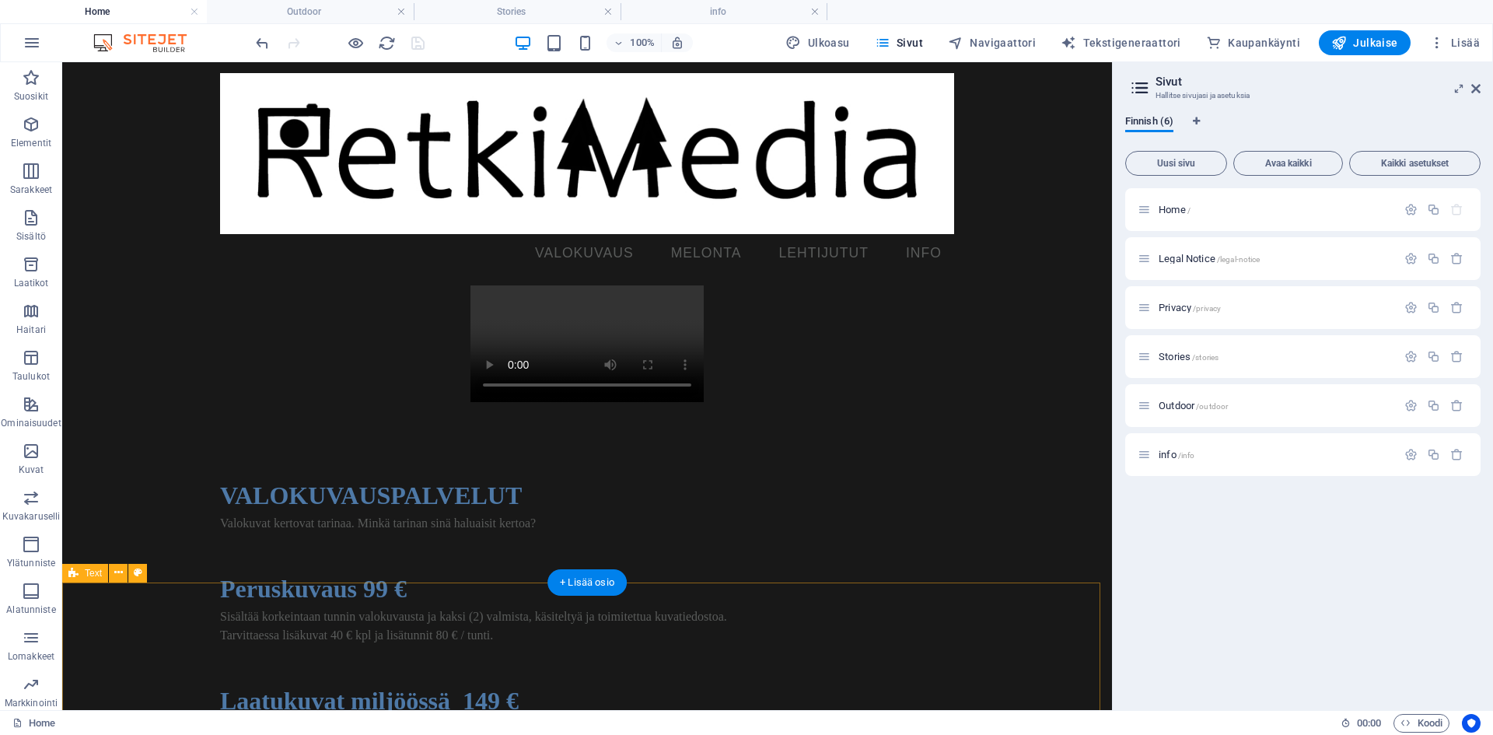
scroll to position [0, 0]
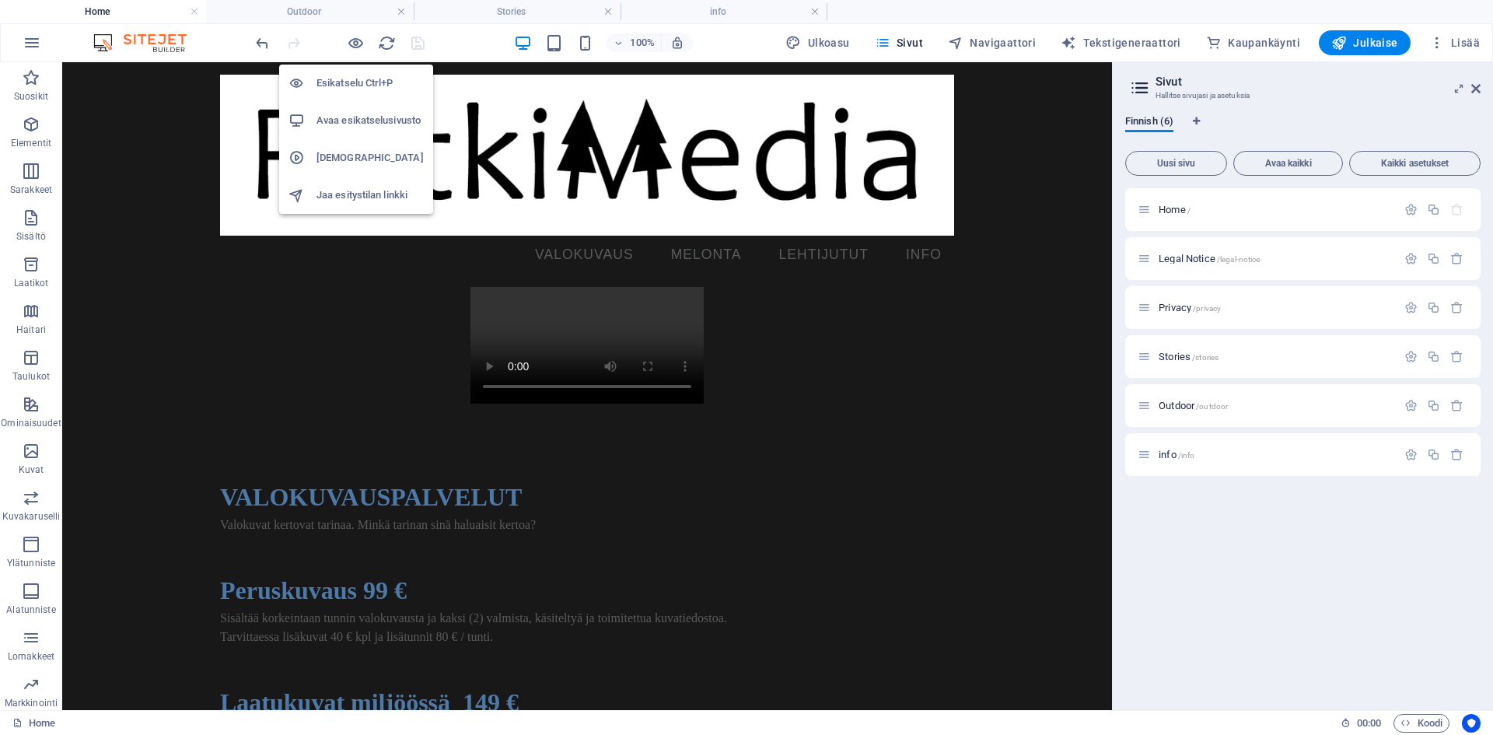
click at [358, 126] on h6 "Avaa esikatselusivusto" at bounding box center [369, 120] width 107 height 19
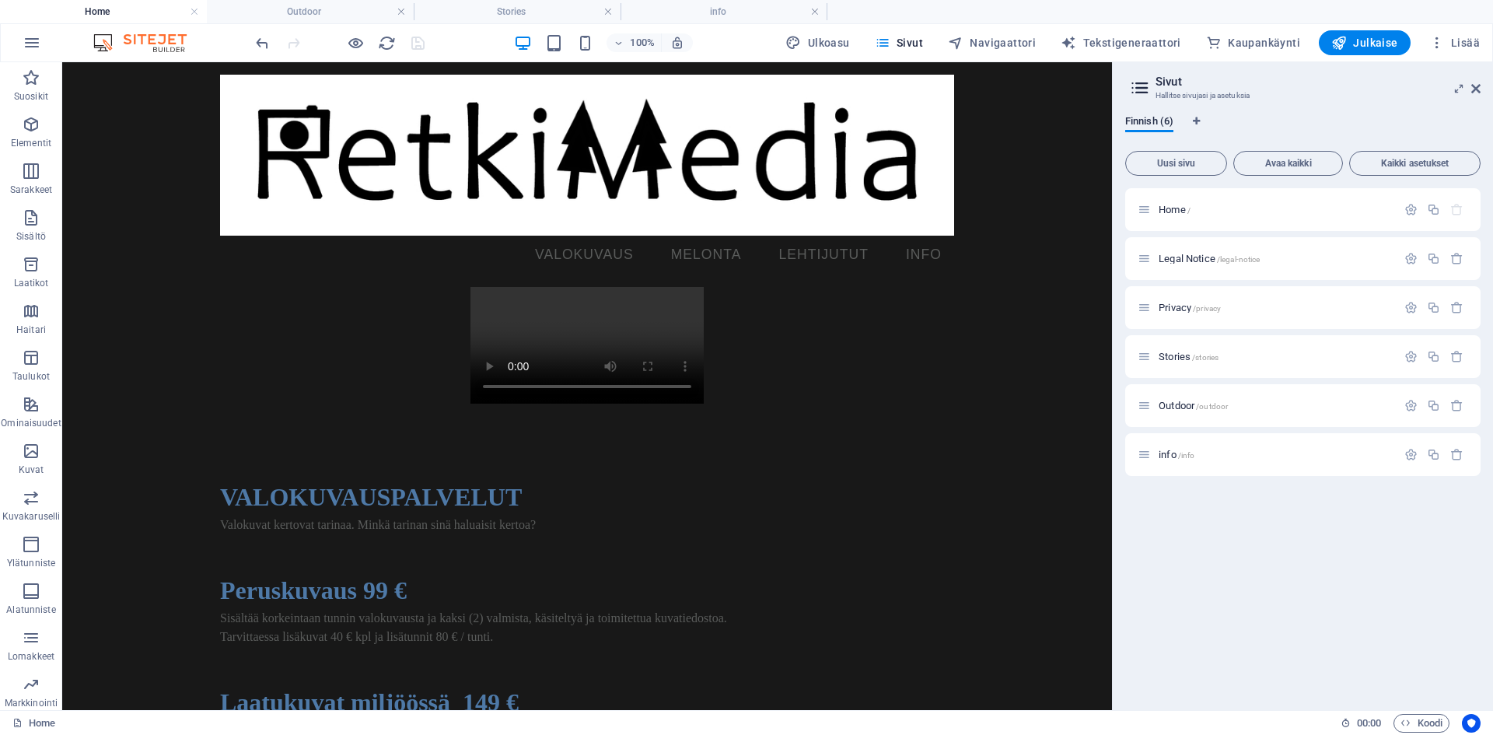
click at [105, 4] on h4 "Home" at bounding box center [103, 11] width 207 height 17
click at [117, 16] on h4 "Home" at bounding box center [103, 11] width 207 height 17
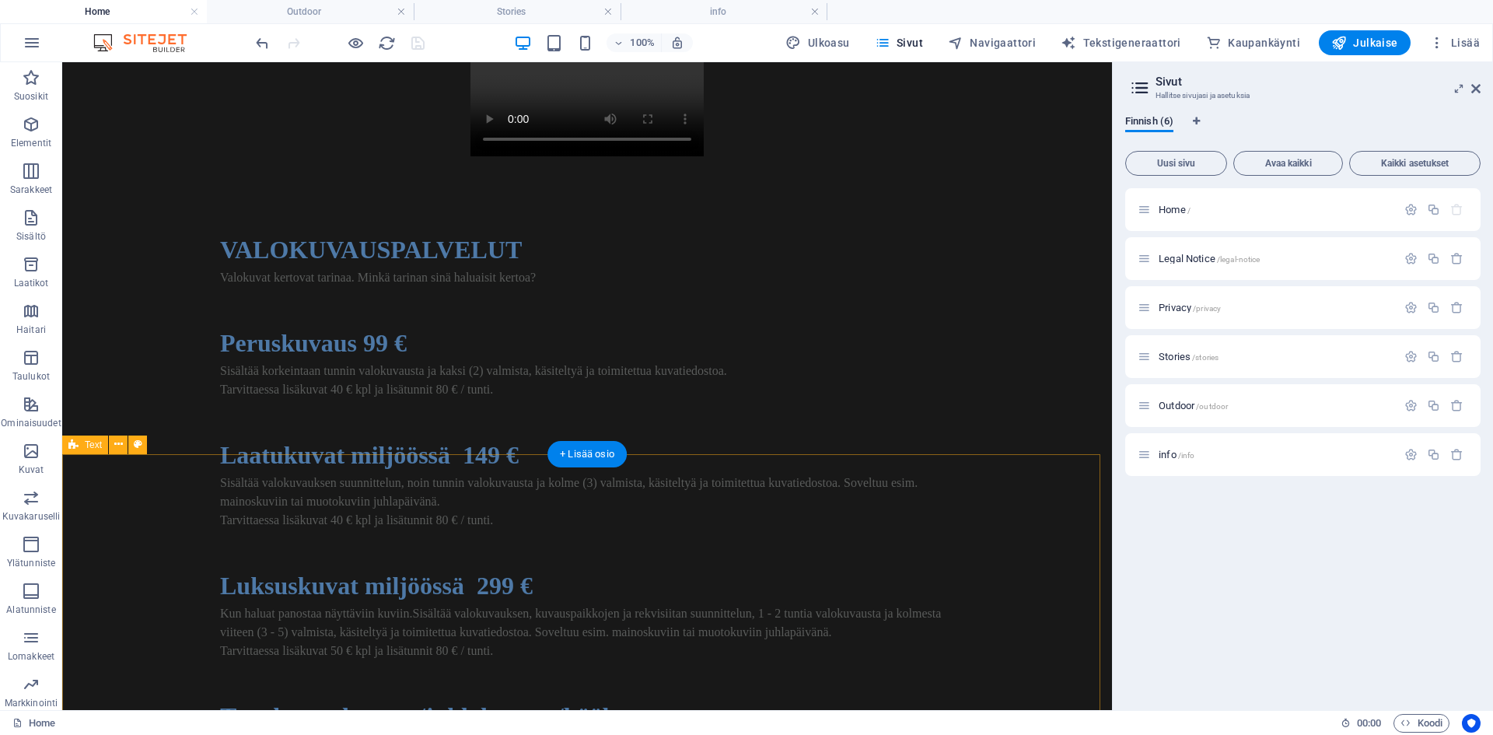
scroll to position [466, 0]
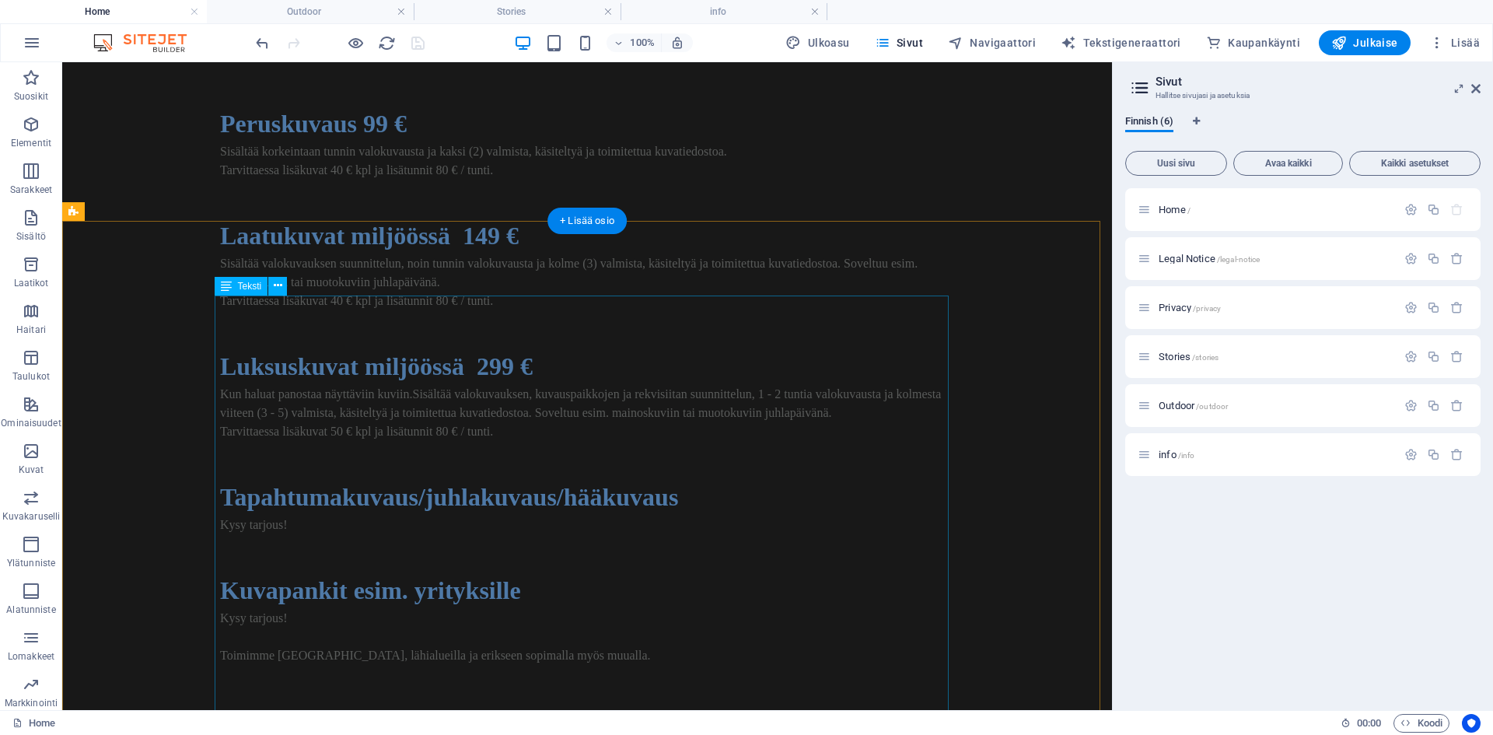
click at [365, 414] on div "VALOKUVAUSPALVELUT Valokuvat kertovat tarinaa. Minkä tarinan sinä haluaisit ker…" at bounding box center [587, 366] width 734 height 709
click at [358, 405] on div "VALOKUVAUSPALVELUT Valokuvat kertovat tarinaa. Minkä tarinan sinä haluaisit ker…" at bounding box center [587, 366] width 734 height 709
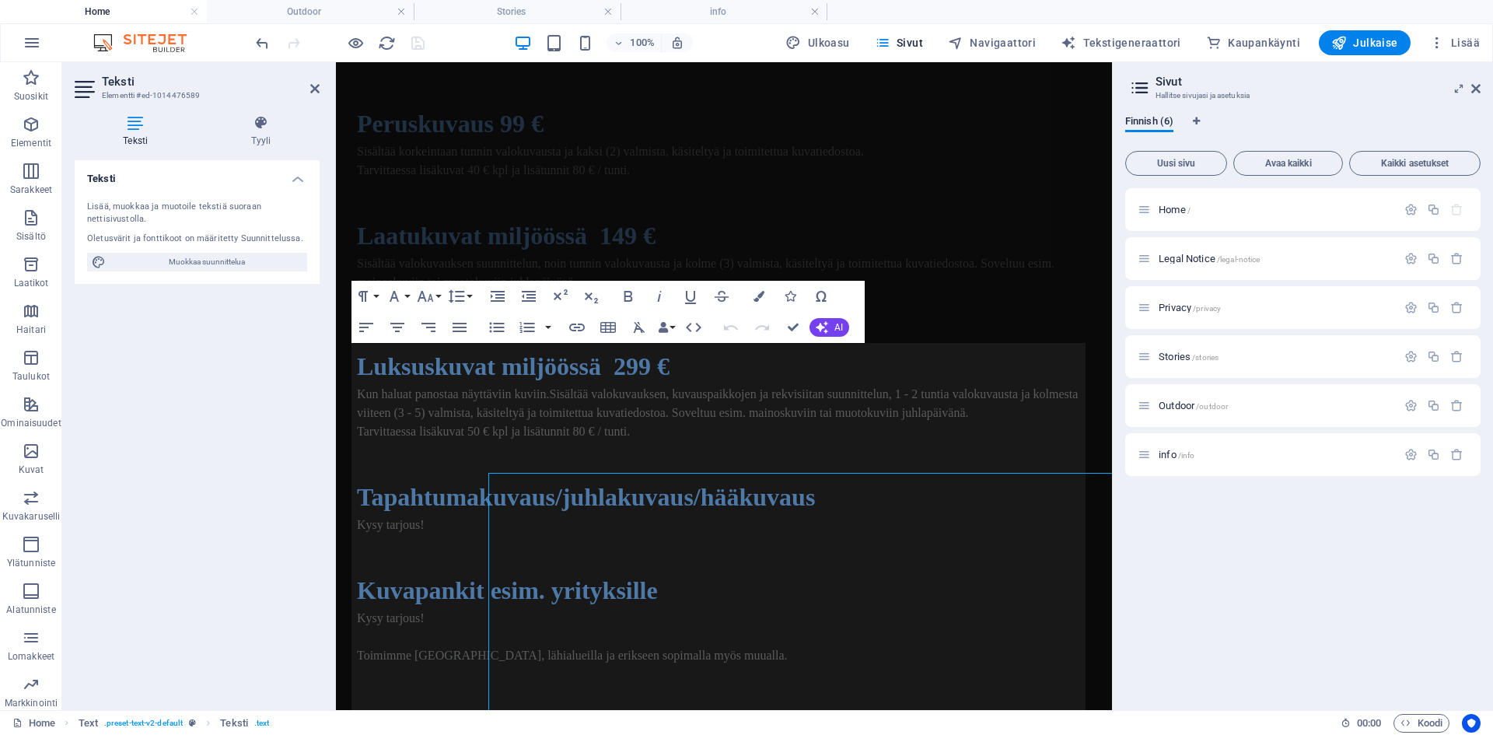
scroll to position [289, 0]
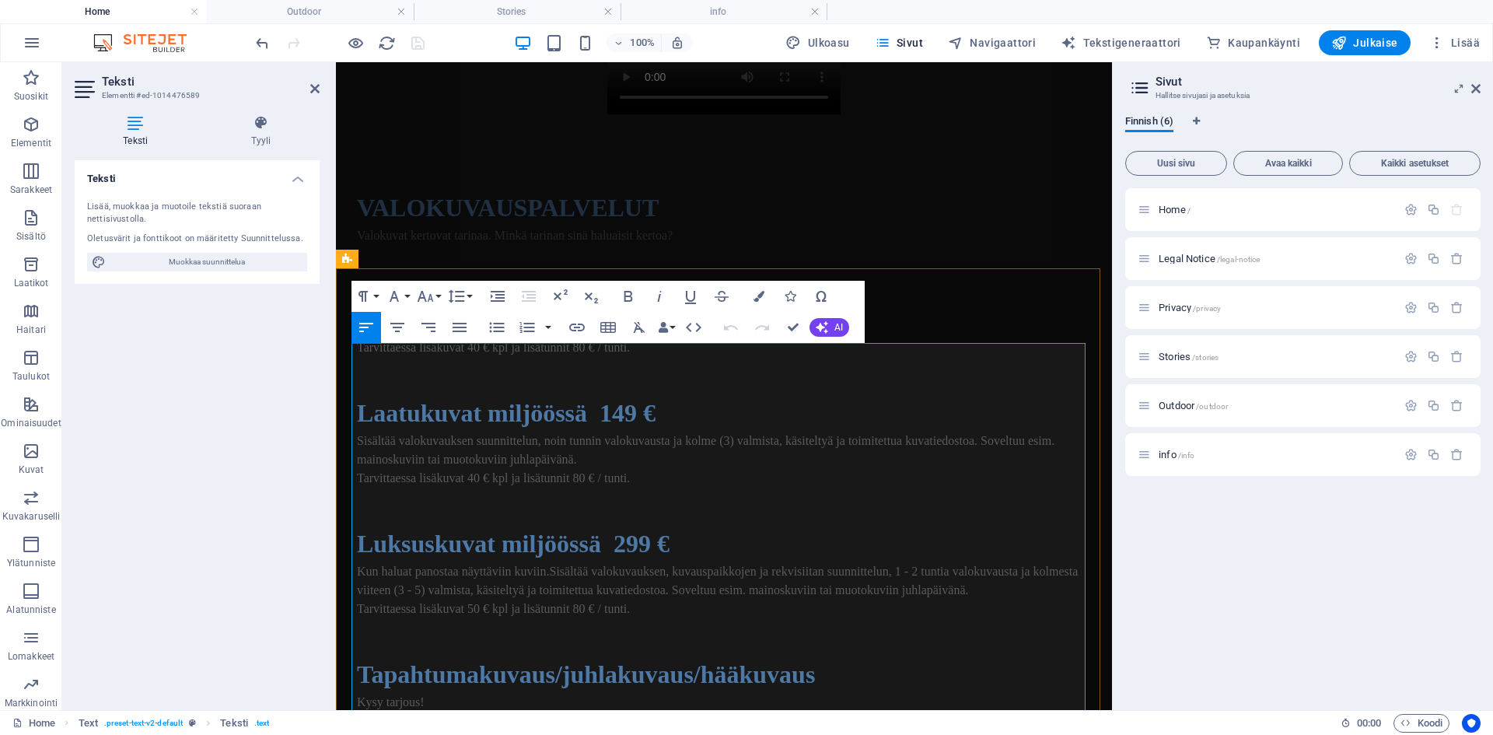
click at [423, 222] on span "VALOKUVAUSPALVELUT" at bounding box center [508, 208] width 302 height 28
click at [376, 295] on button "Paragraph Format" at bounding box center [366, 296] width 30 height 31
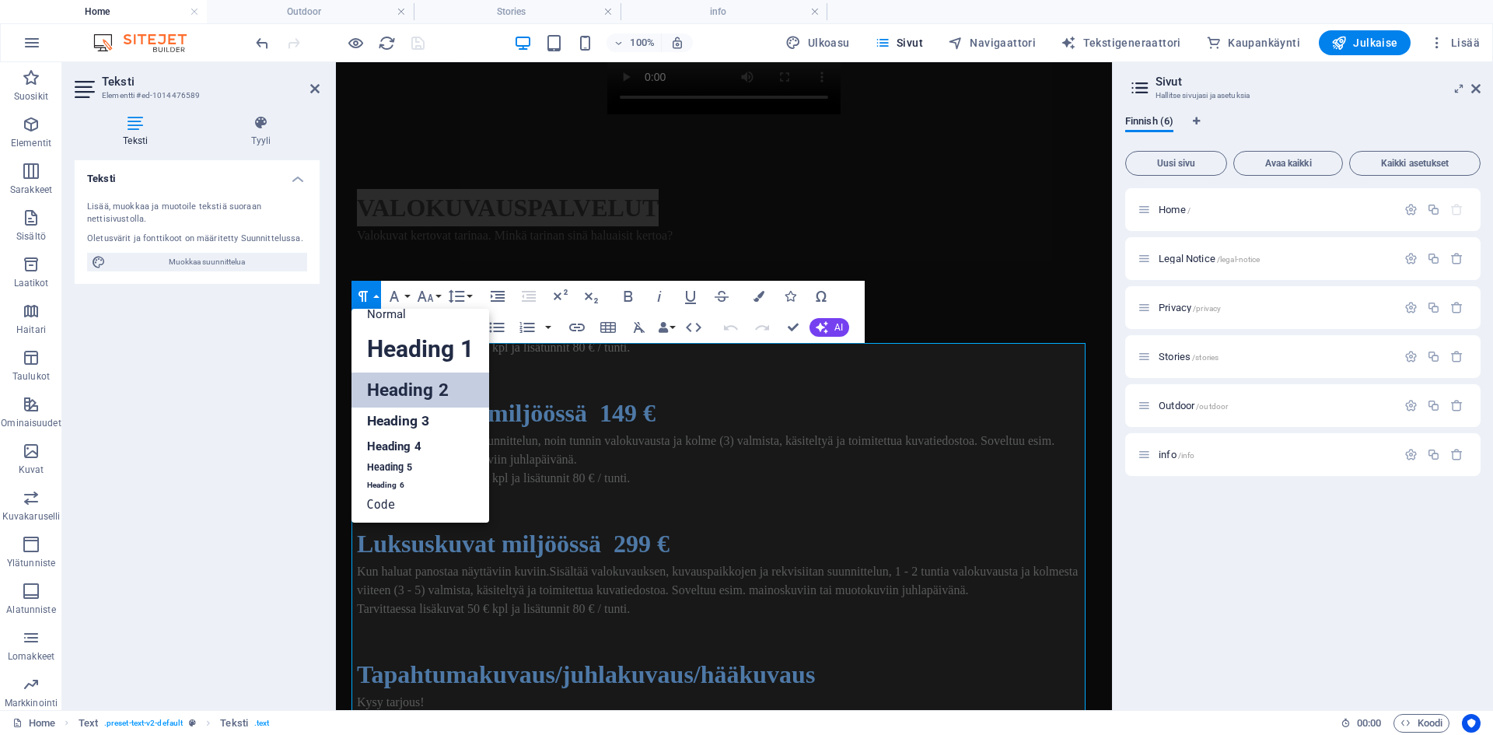
scroll to position [12, 0]
click at [376, 295] on button "Paragraph Format" at bounding box center [366, 296] width 30 height 31
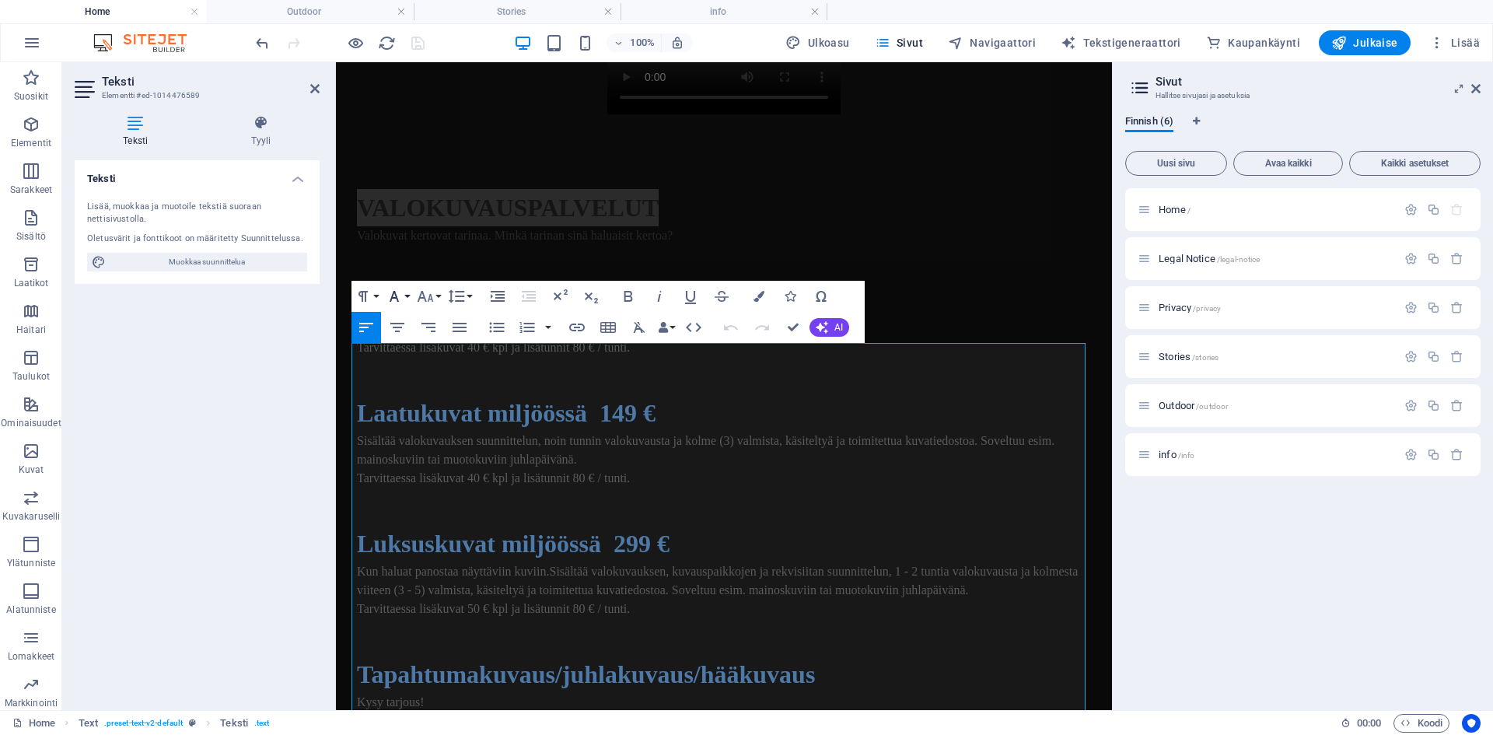
click at [400, 294] on icon "button" at bounding box center [394, 296] width 19 height 19
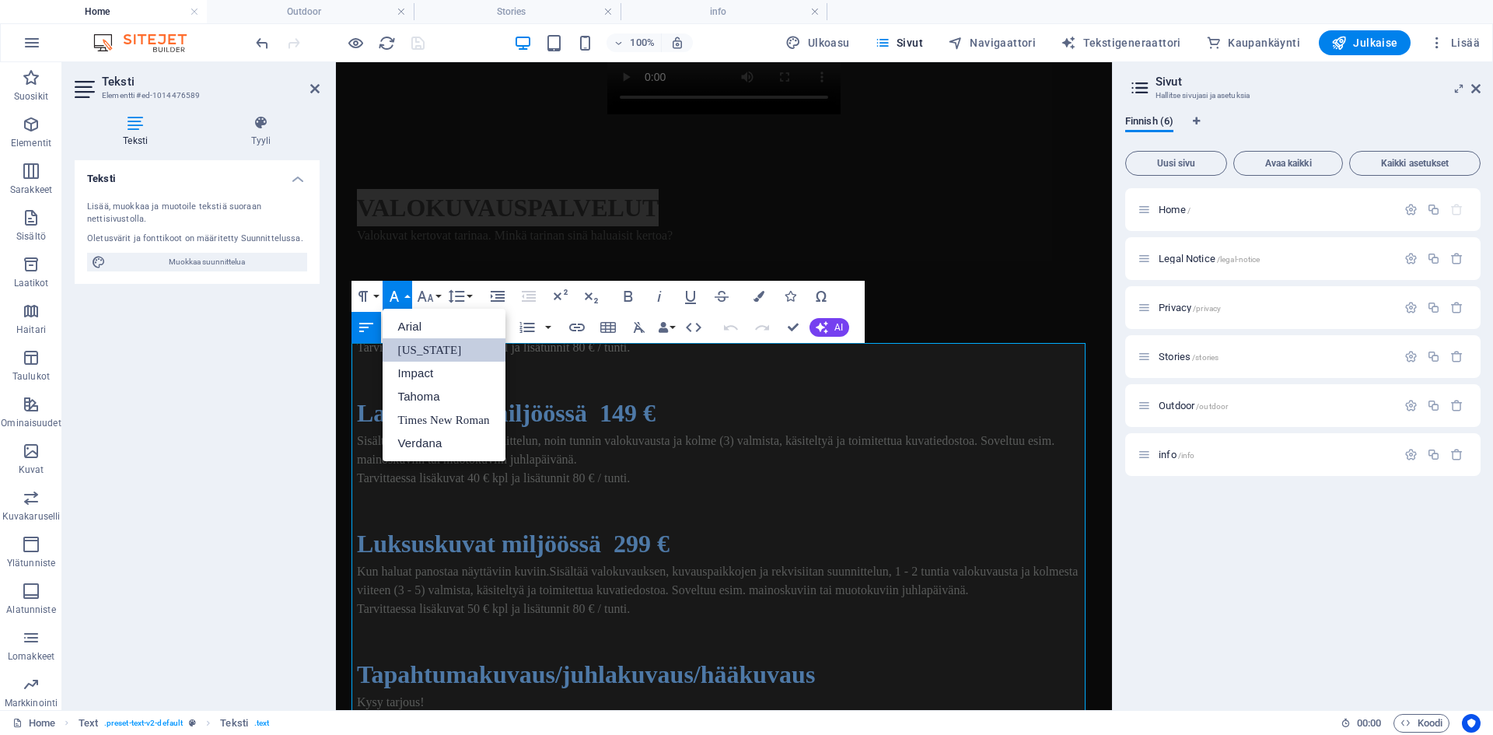
scroll to position [0, 0]
click at [400, 294] on icon "button" at bounding box center [394, 296] width 19 height 19
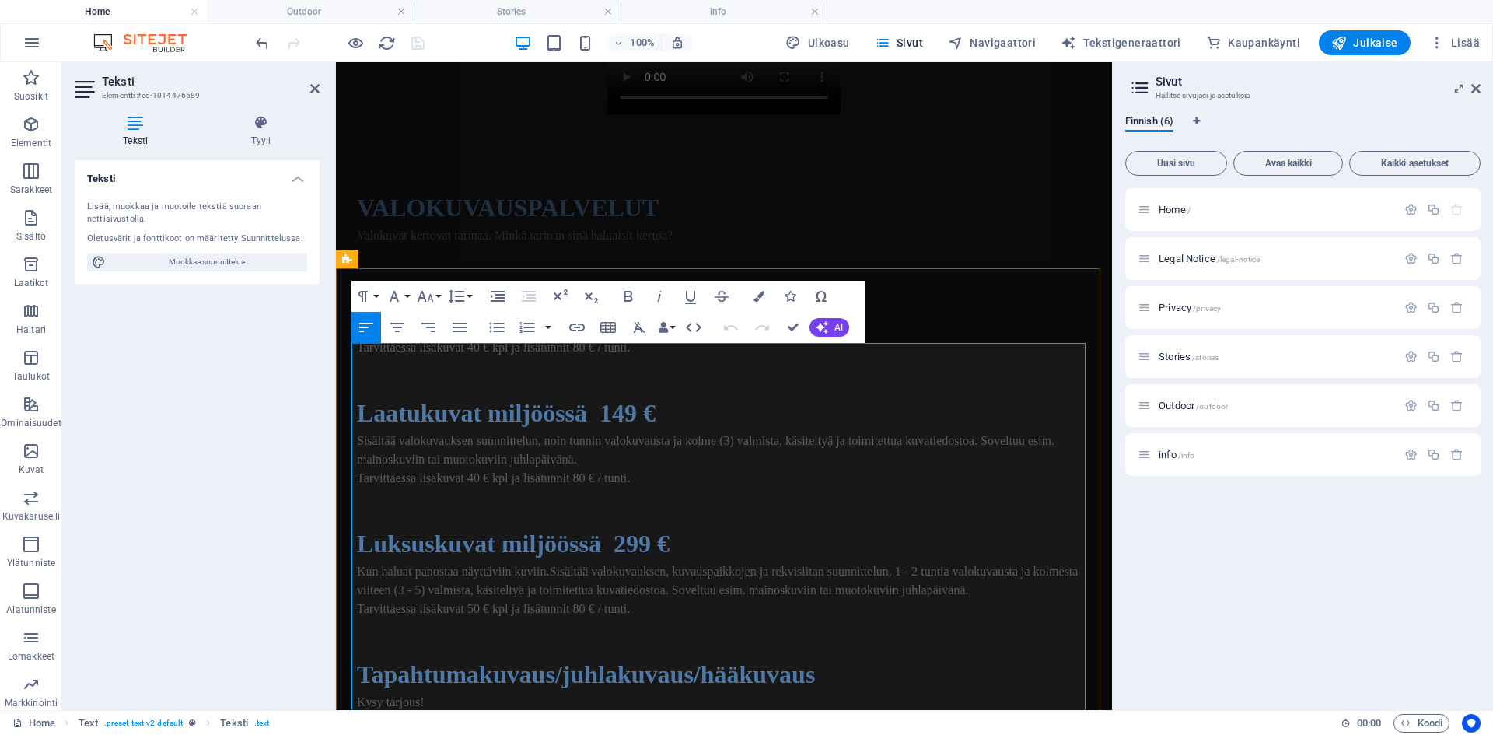
click at [505, 282] on p at bounding box center [724, 273] width 734 height 19
click at [480, 242] on span "Valokuvat kertovat tarinaa. Minkä tarinan sinä haluaisit kertoa?" at bounding box center [515, 235] width 316 height 13
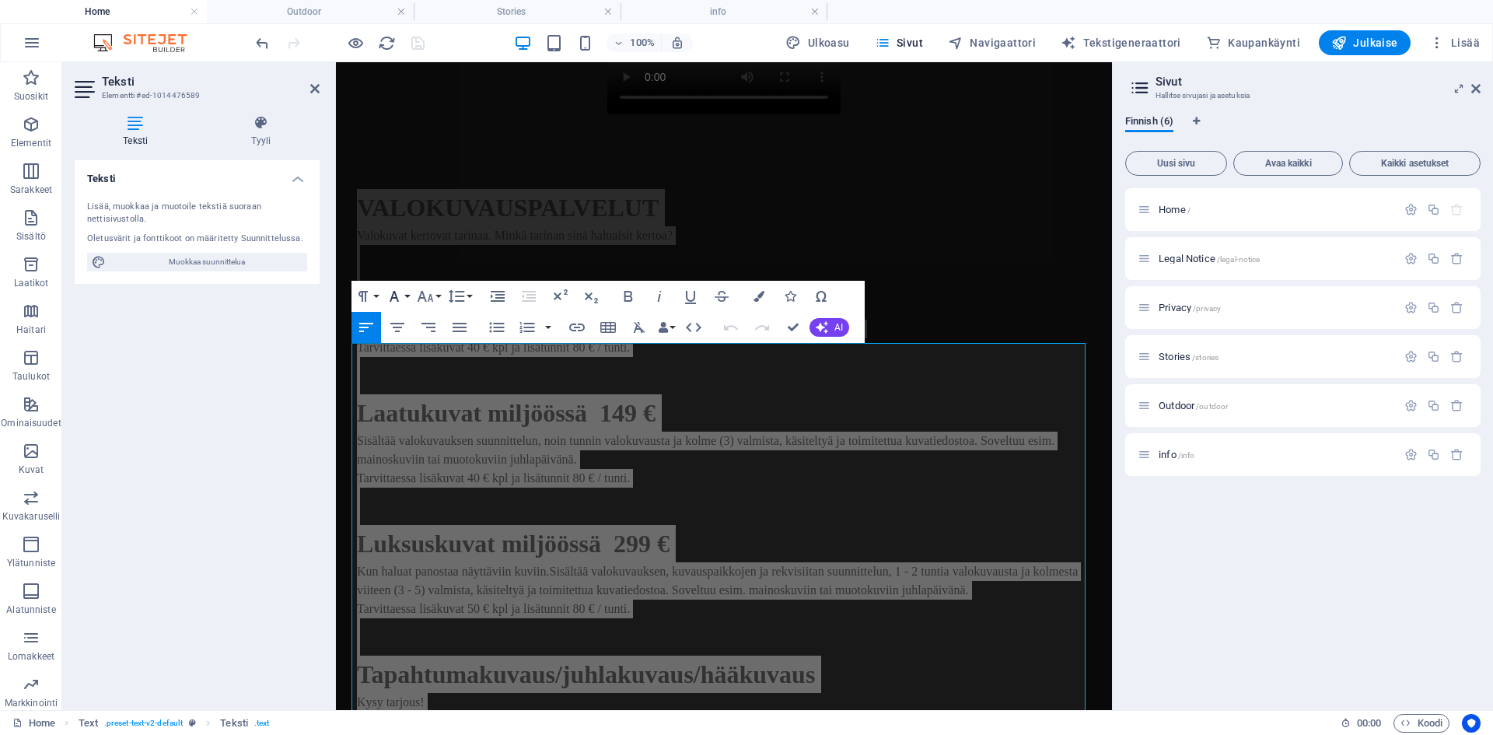
click at [403, 292] on icon "button" at bounding box center [394, 296] width 19 height 19
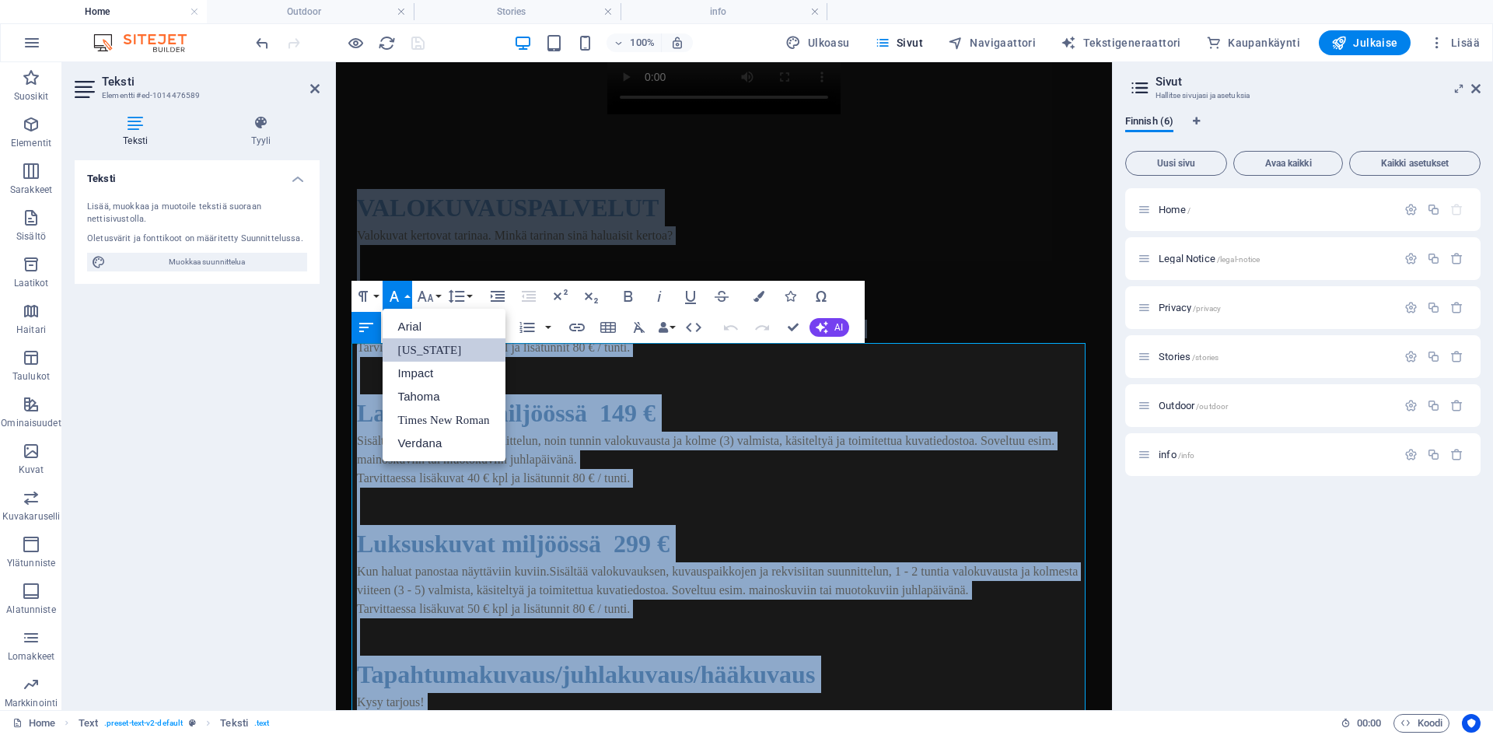
click at [421, 346] on link "[US_STATE]" at bounding box center [444, 349] width 123 height 23
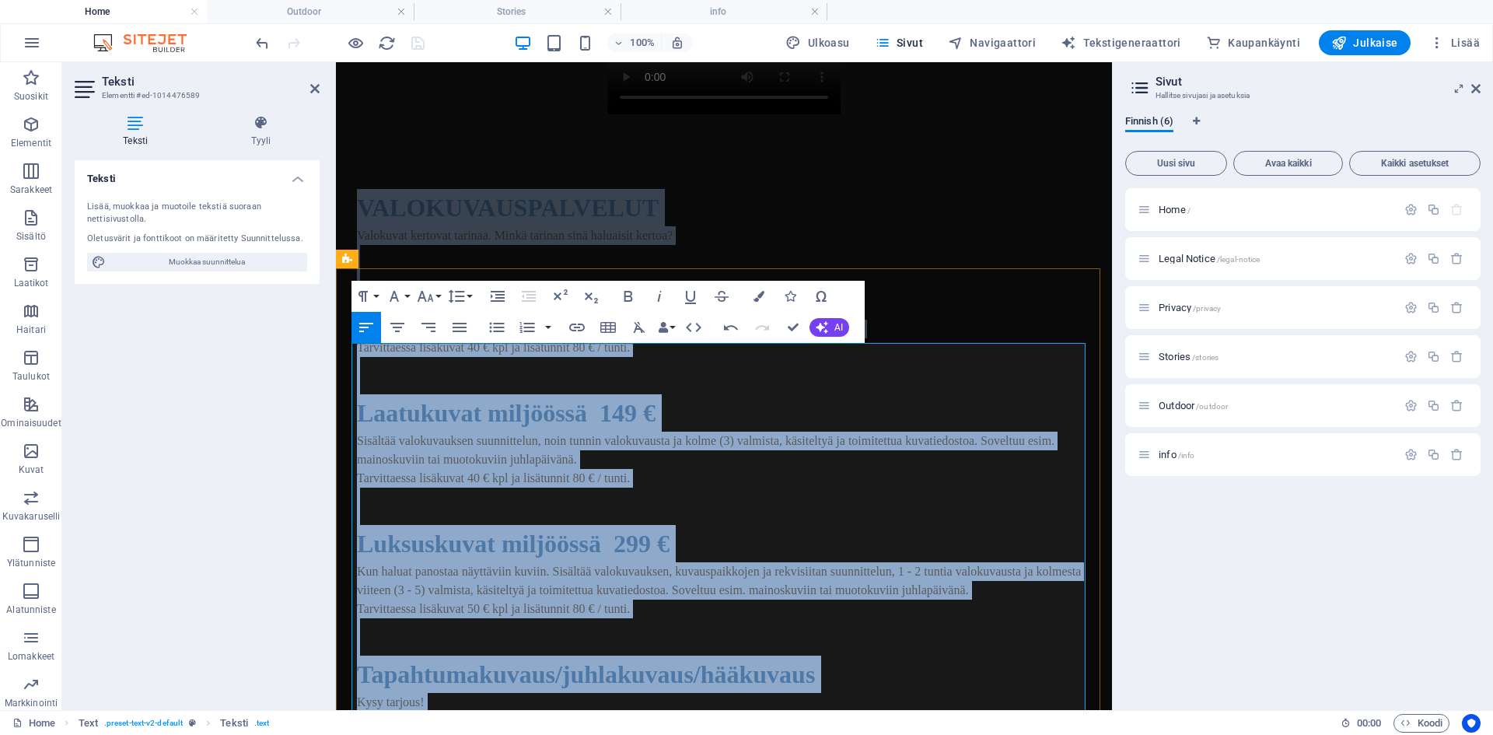
click at [738, 282] on p at bounding box center [724, 273] width 734 height 19
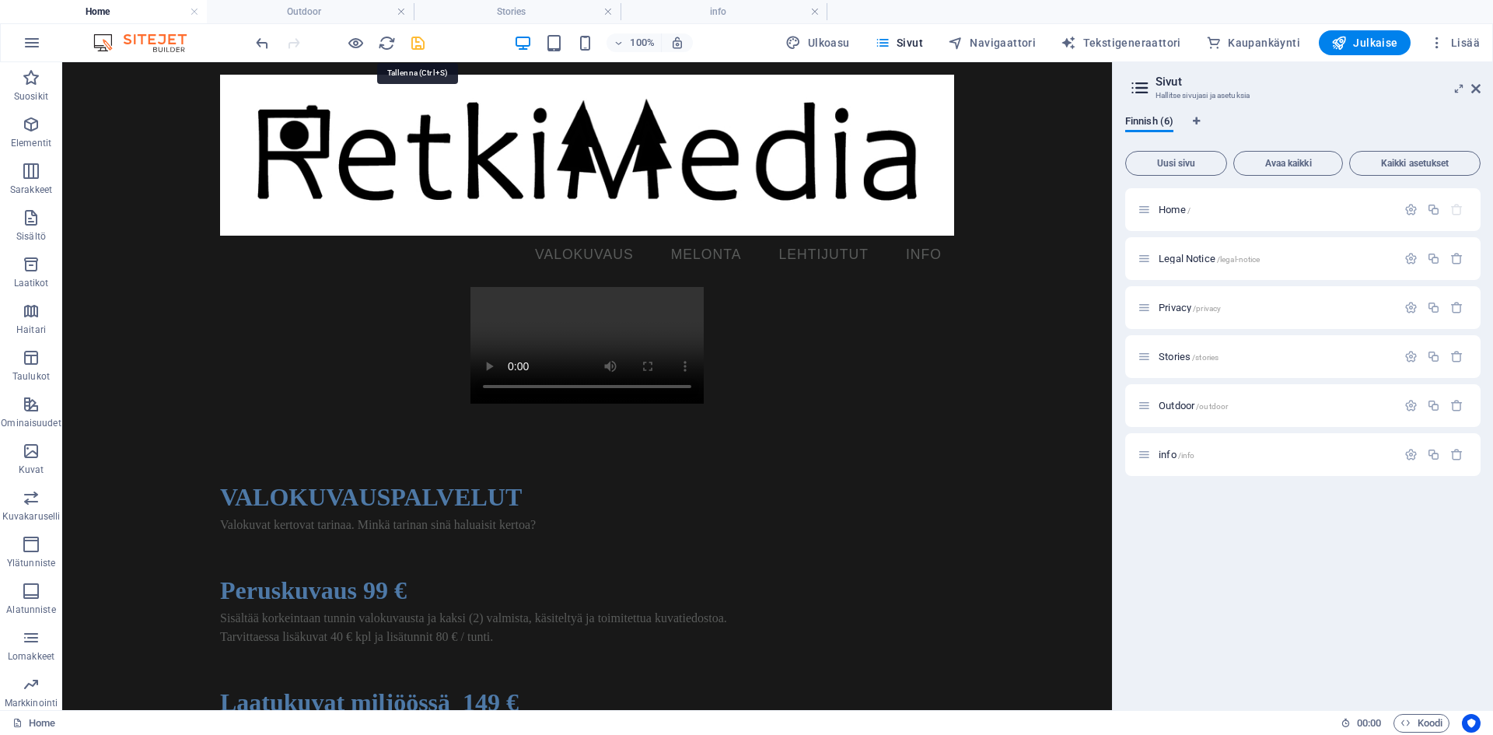
click at [418, 44] on icon "save" at bounding box center [418, 43] width 18 height 18
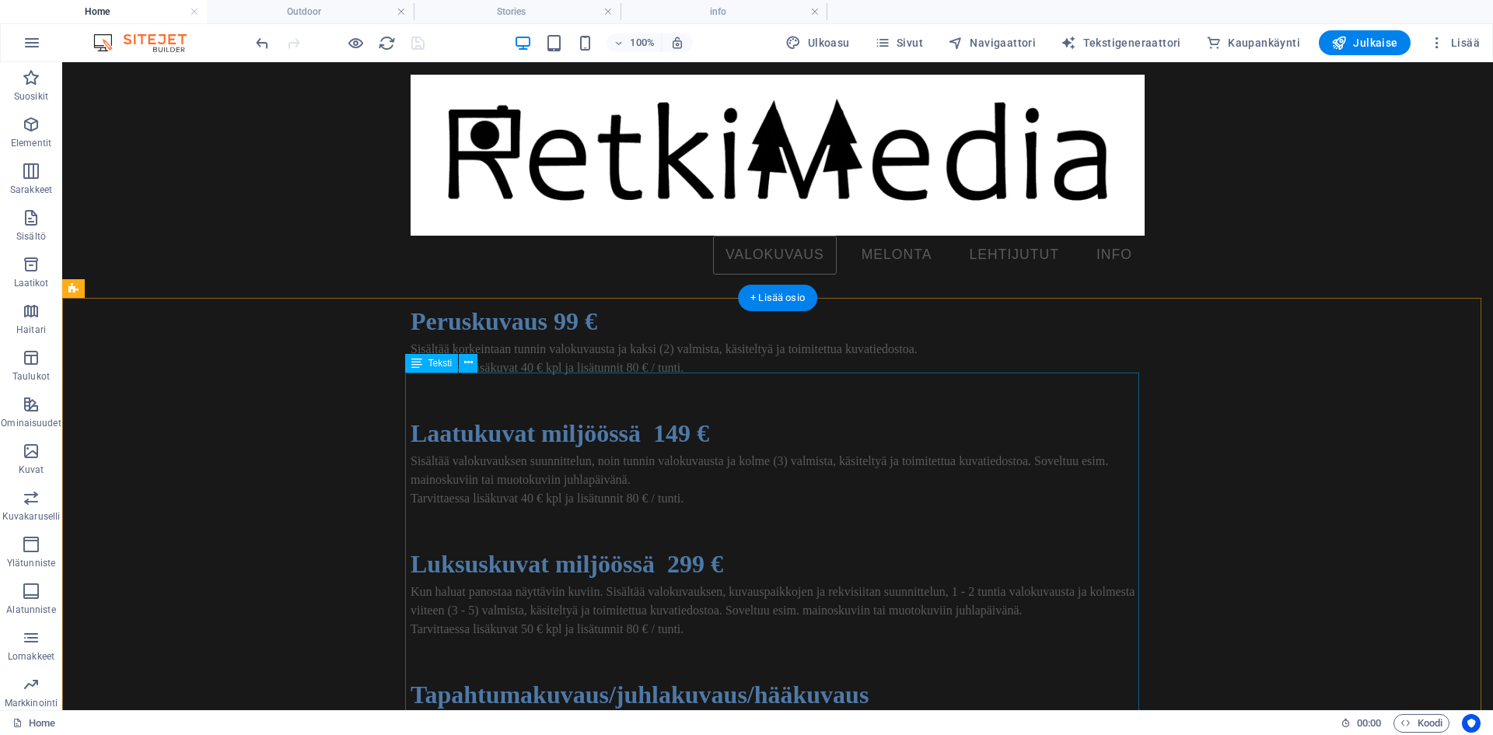
scroll to position [57, 0]
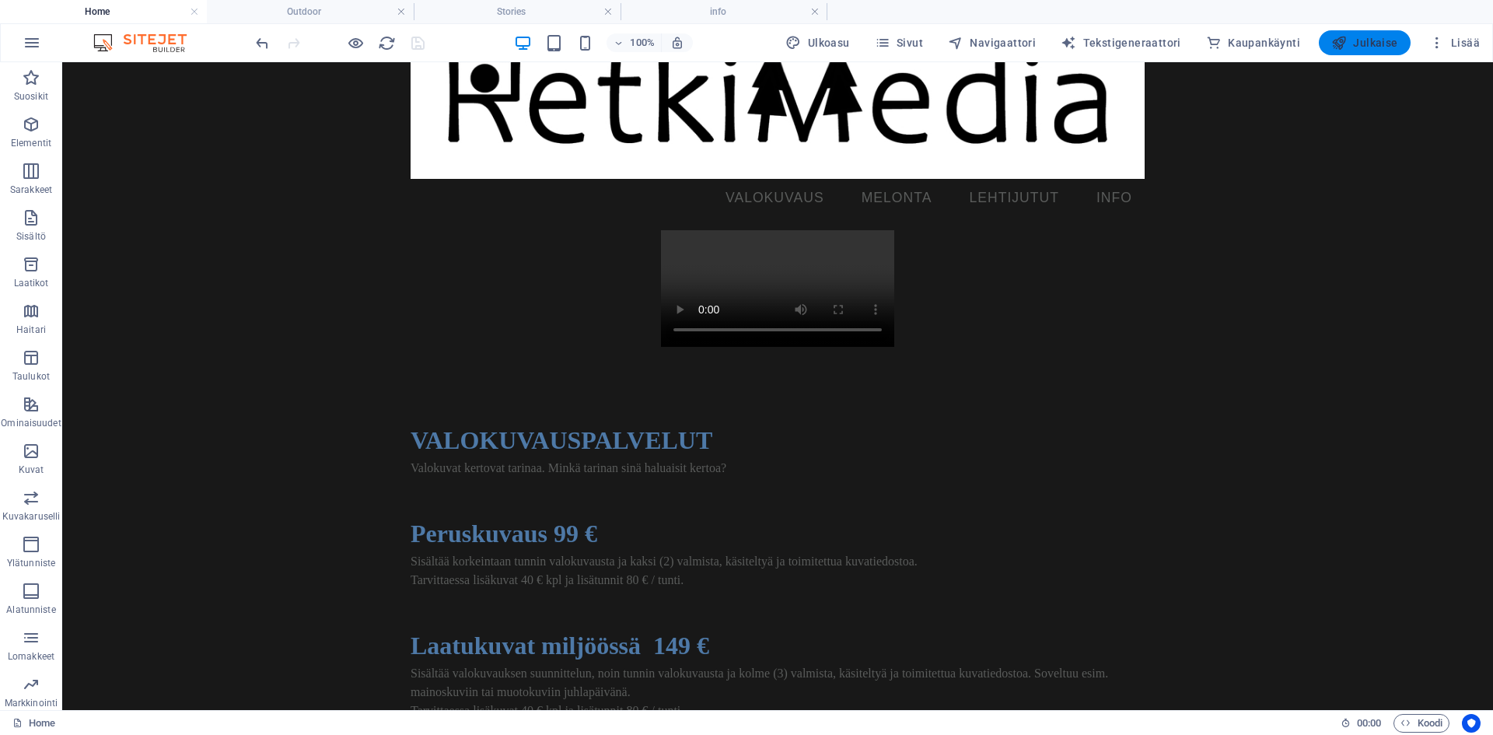
click at [1351, 40] on span "Julkaise" at bounding box center [1364, 43] width 67 height 16
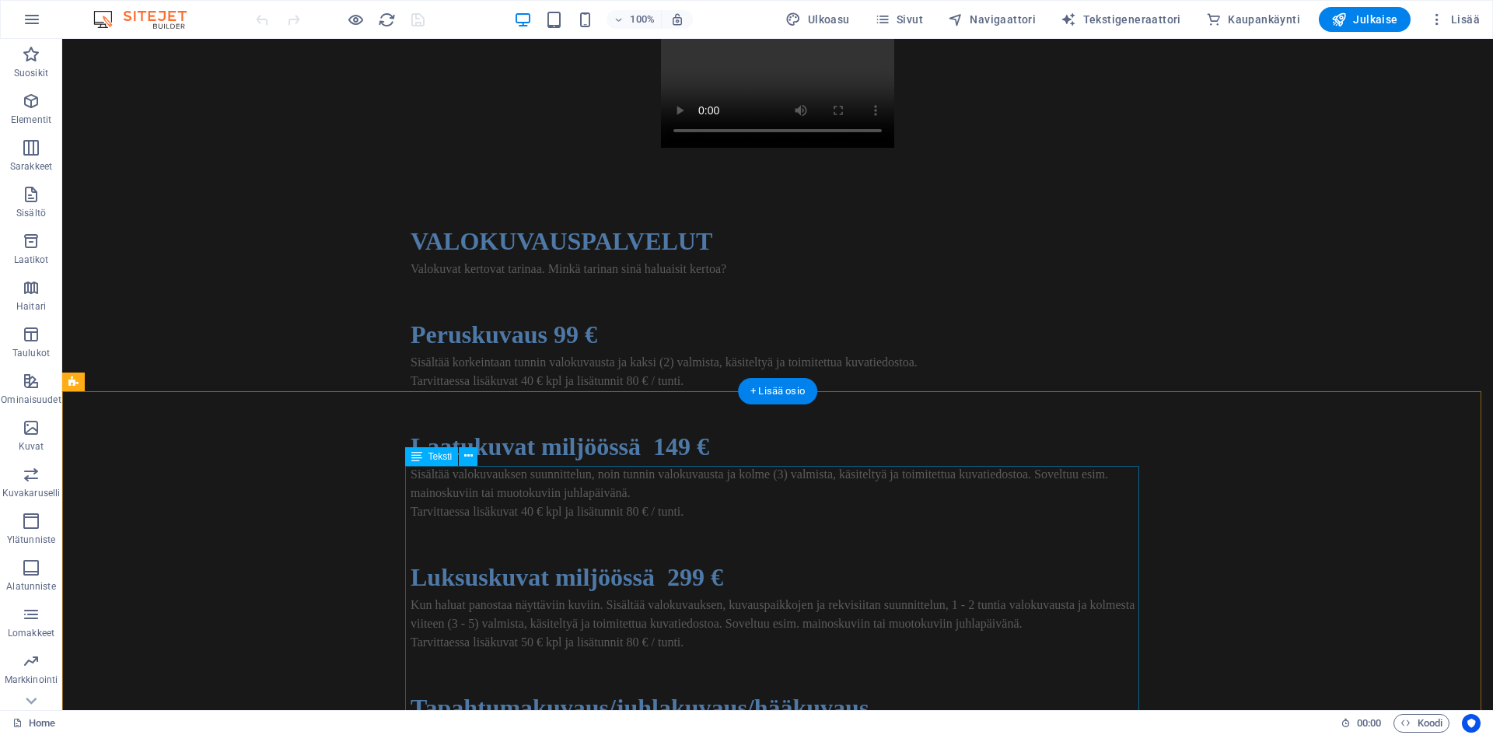
scroll to position [311, 0]
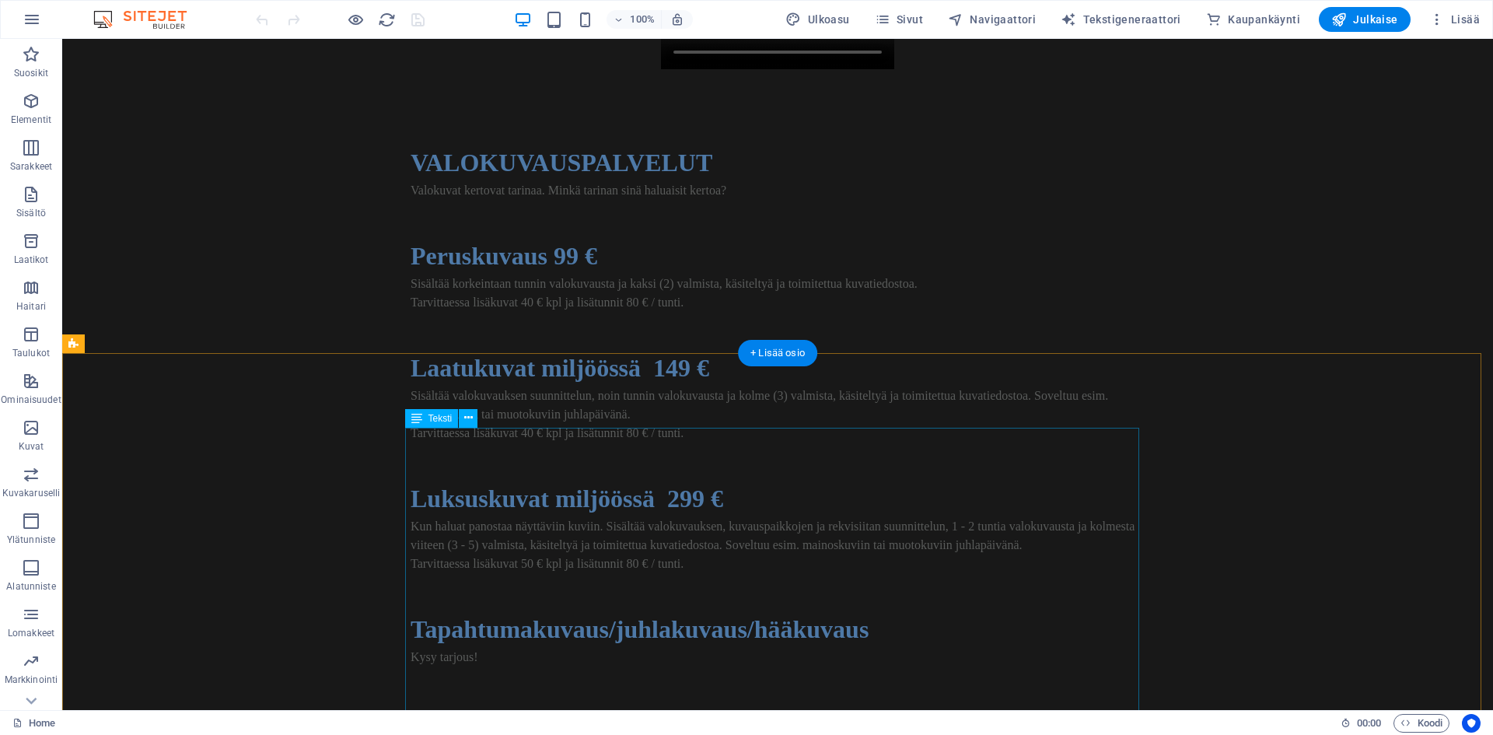
click at [535, 472] on div "VALOKUVAUSPALVELUT Valokuvat kertovat tarinaa. Minkä tarinan sinä haluaisit ker…" at bounding box center [778, 498] width 734 height 709
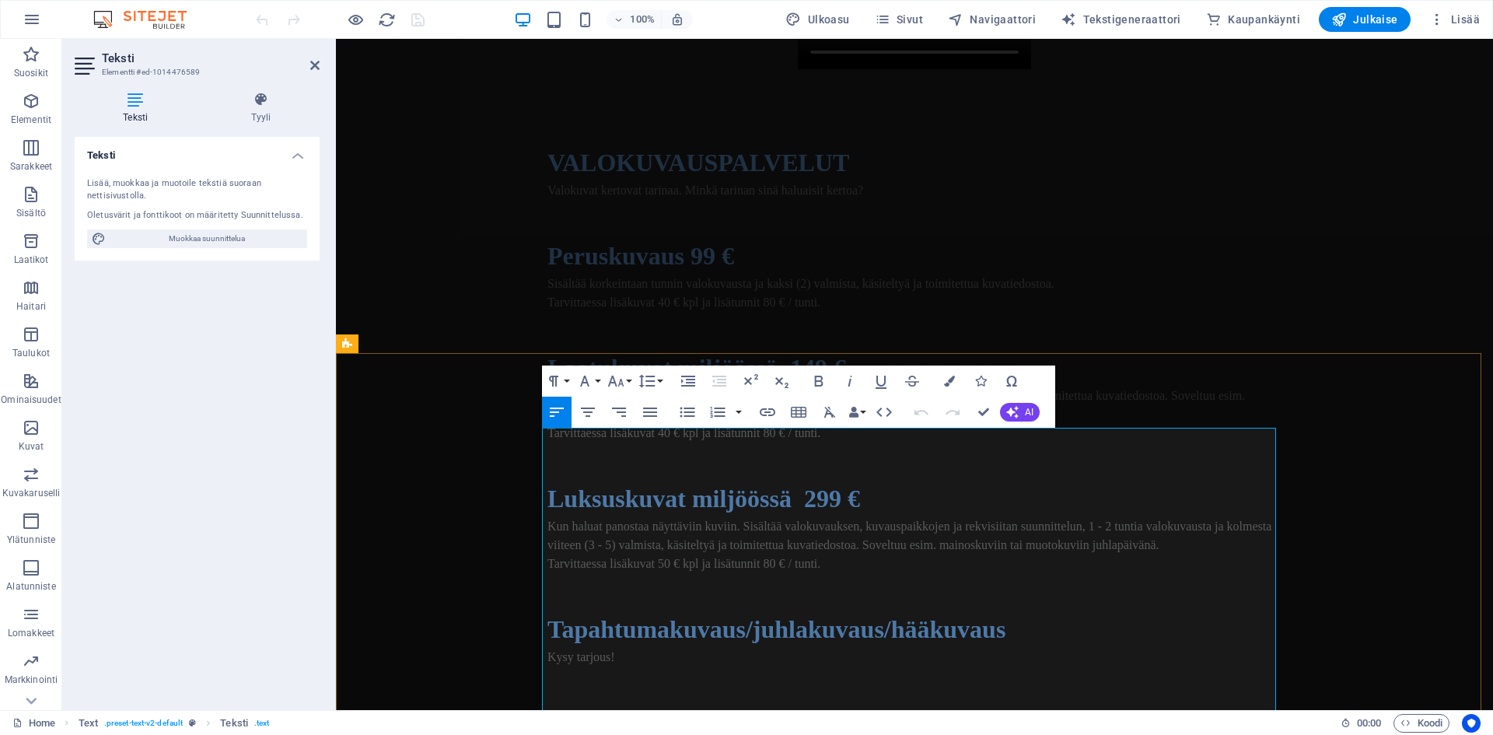
click at [665, 197] on span "Valokuvat kertovat tarinaa. Minkä tarinan sinä haluaisit kertoa?" at bounding box center [705, 189] width 316 height 13
click at [683, 197] on span "Valokuvat kertovat tarinaa. Minkä tarinan sinä haluaisit kertoa?" at bounding box center [705, 189] width 316 height 13
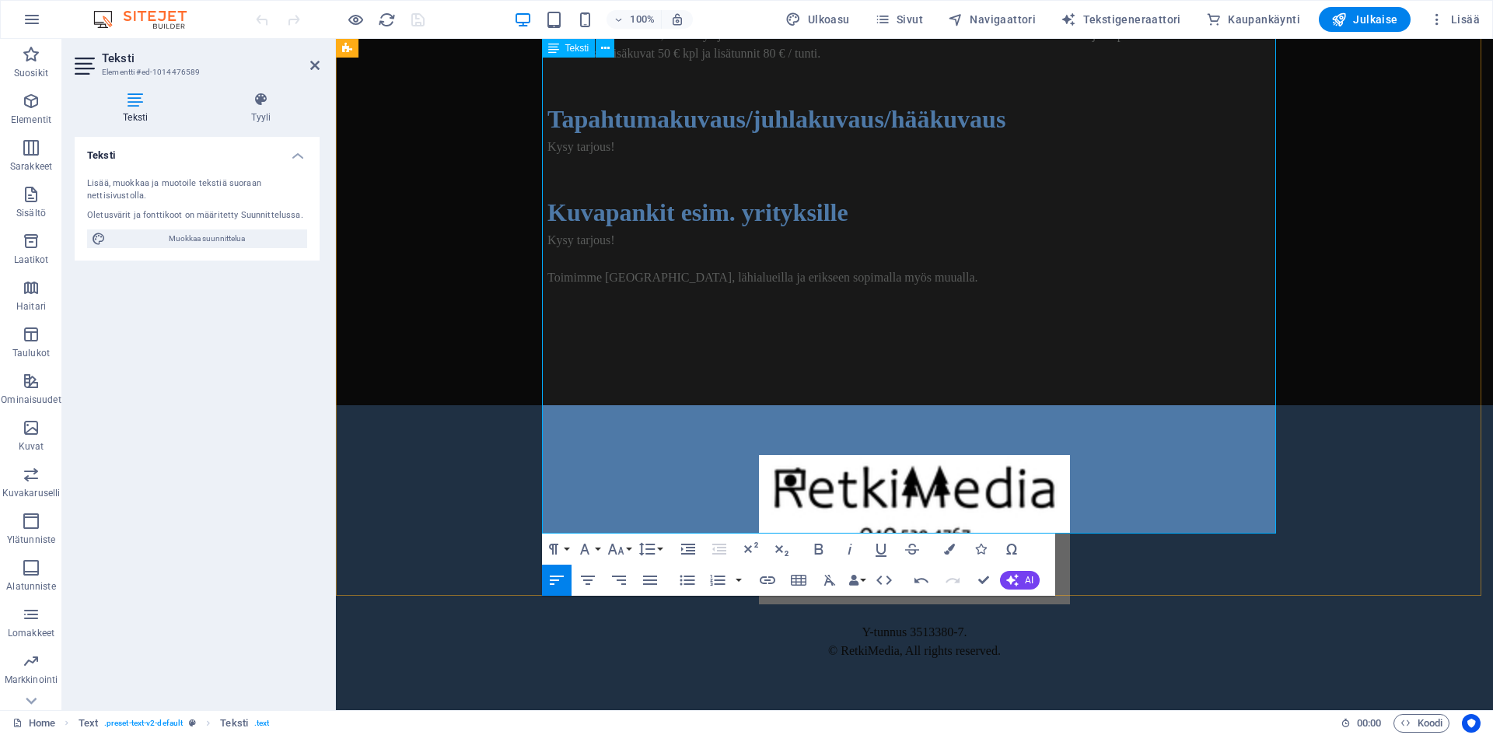
scroll to position [933, 0]
click at [957, 133] on span "Tapahtumakuvaus/juhlakuvaus/hääkuvaus" at bounding box center [776, 119] width 458 height 28
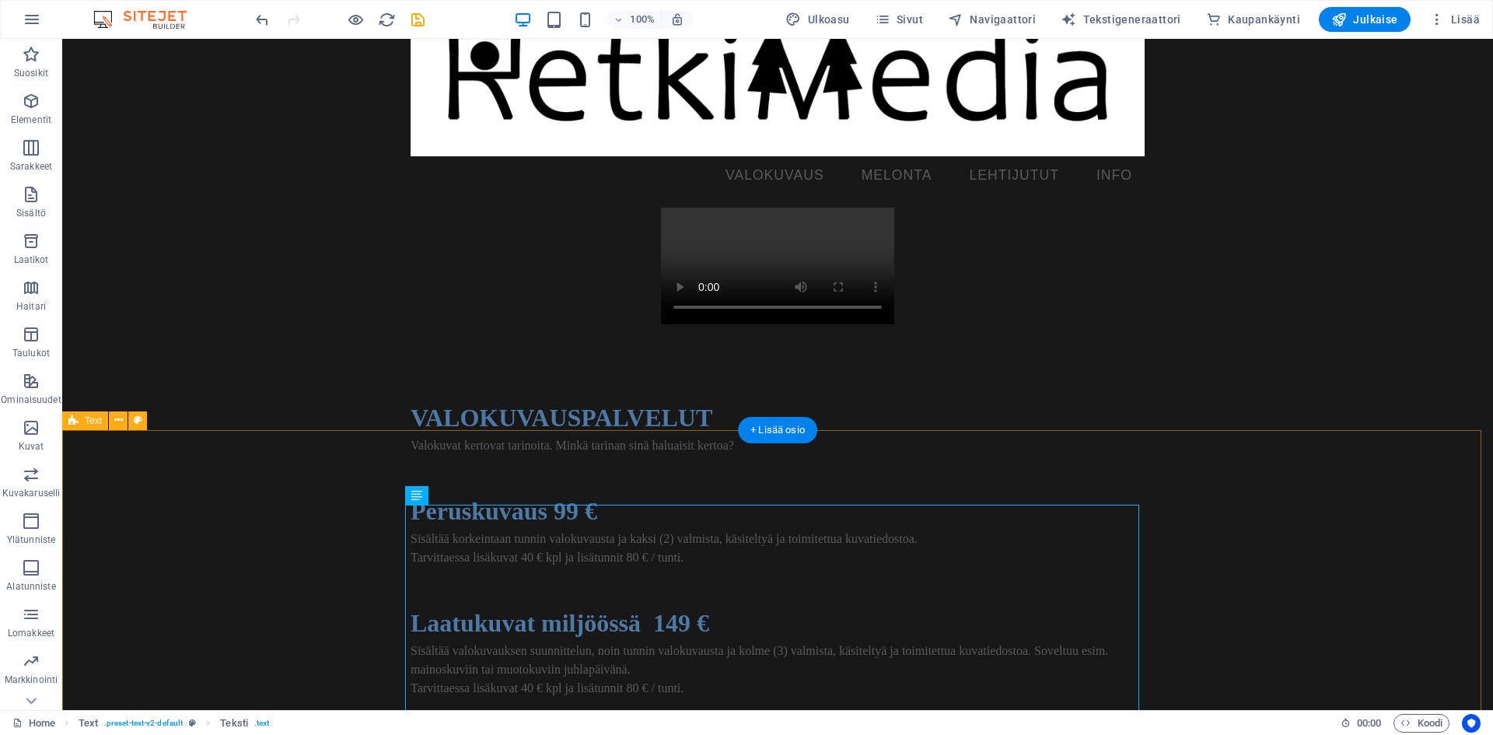
scroll to position [0, 0]
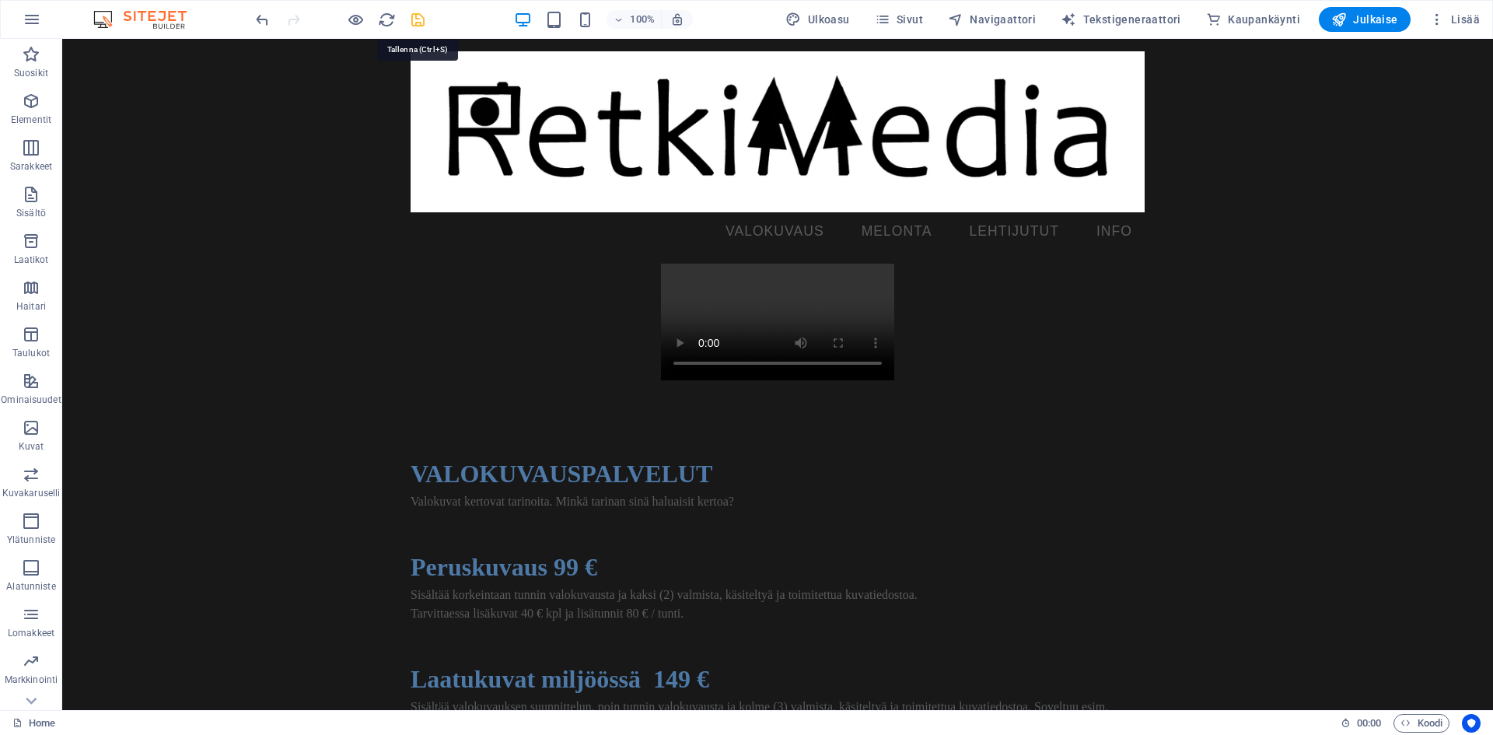
click at [419, 24] on icon "save" at bounding box center [418, 20] width 18 height 18
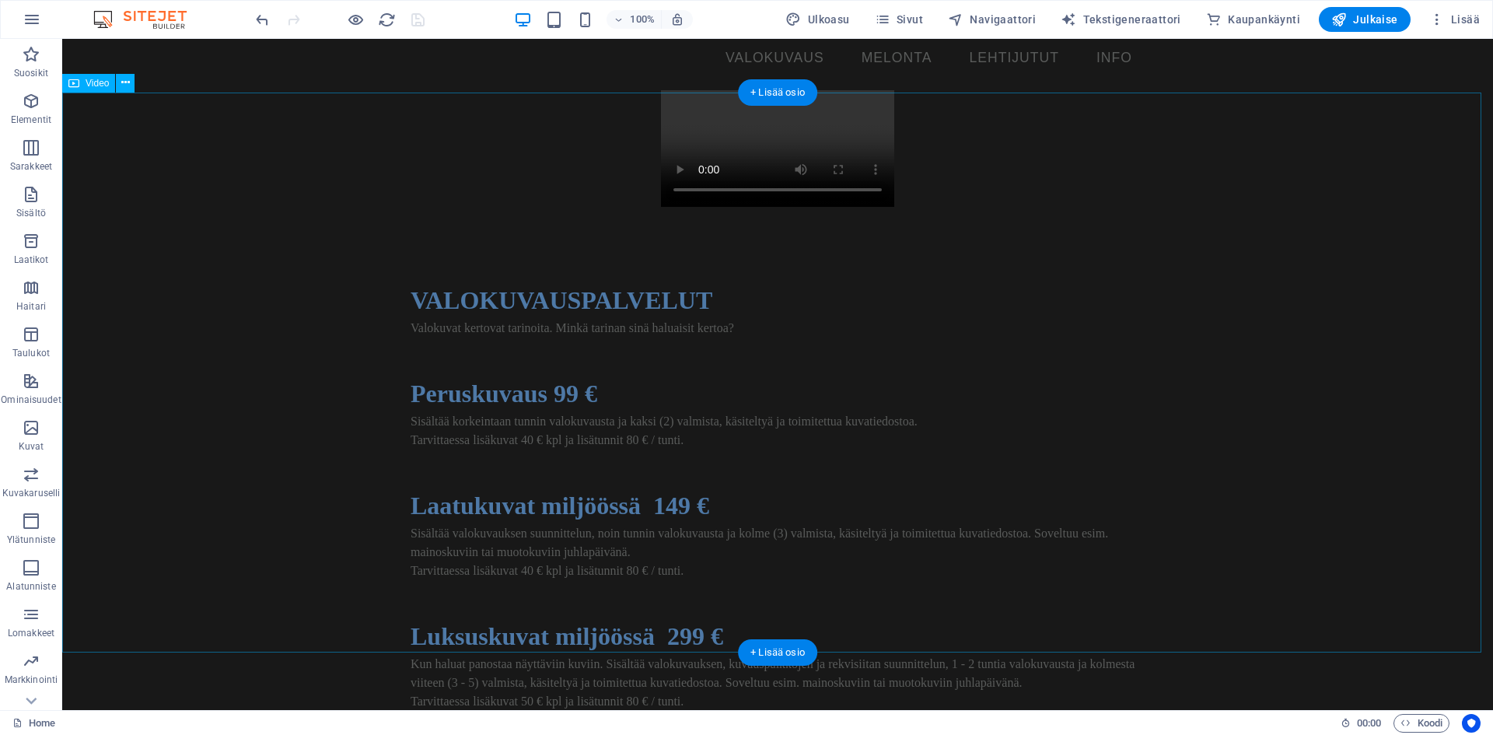
scroll to position [311, 0]
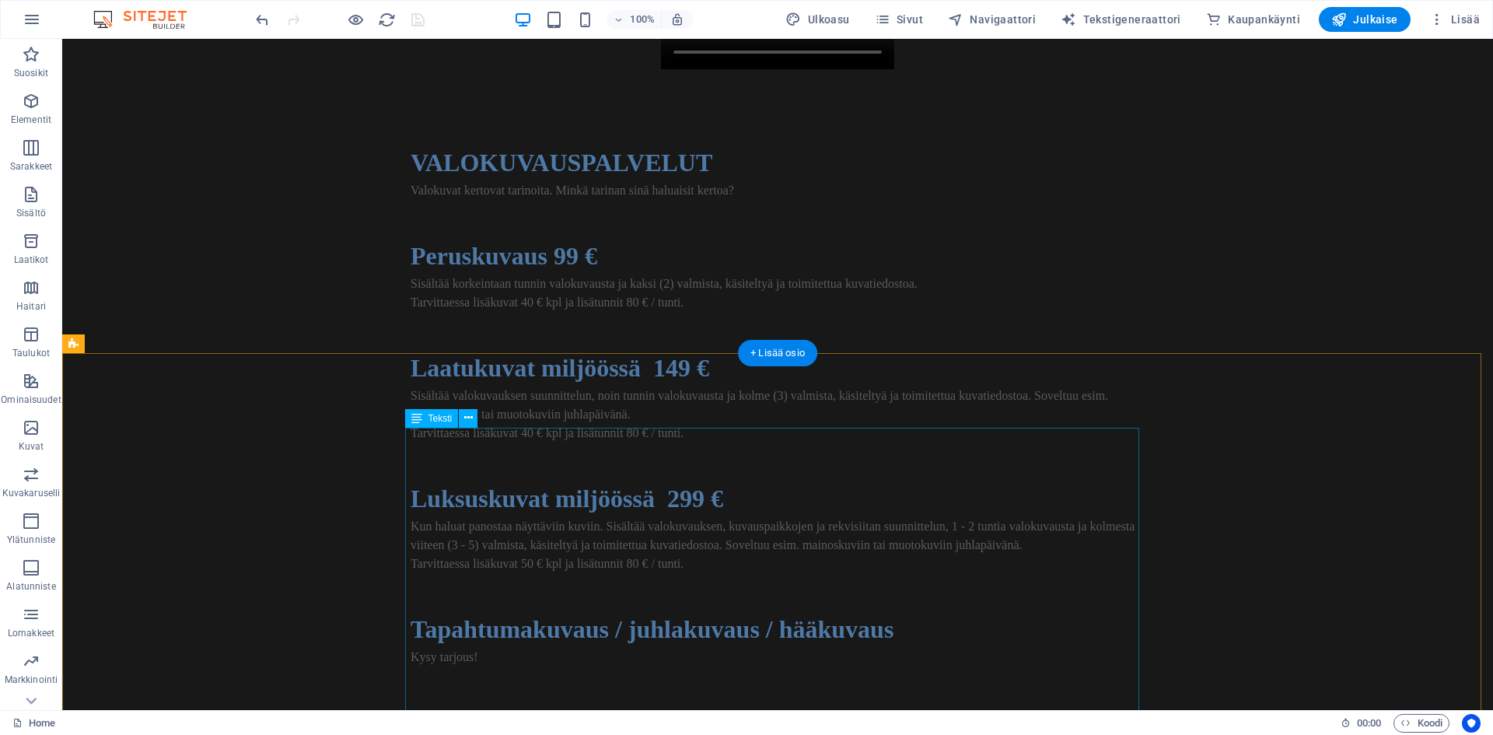
click at [510, 477] on div "VALOKUVAUSPALVELUT Valokuvat kertovat tarinoita. Minkä tarinan sinä haluaisit k…" at bounding box center [778, 498] width 734 height 709
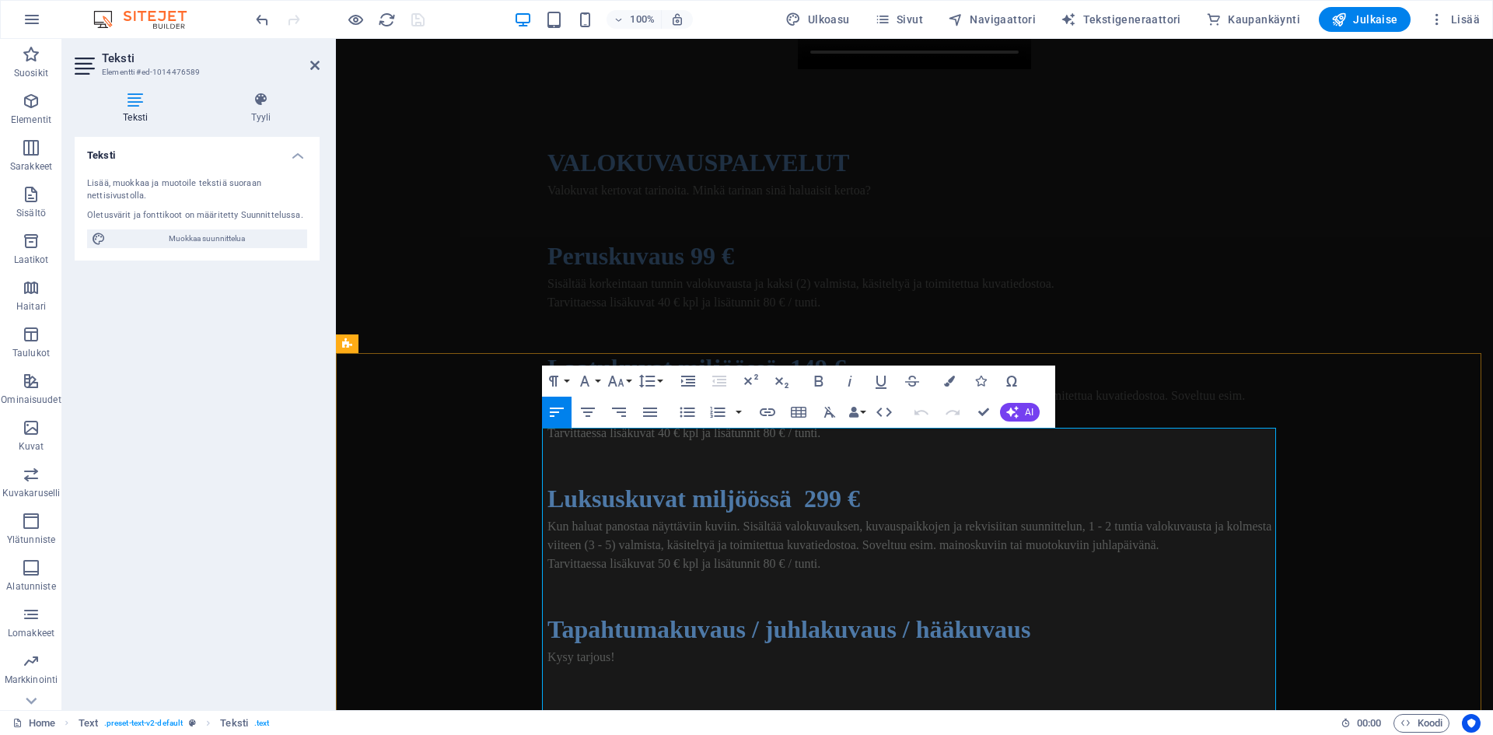
click at [676, 197] on span "Valokuvat kertovat tarinoita. Minkä tarinan sinä haluaisit kertoa?" at bounding box center [708, 189] width 323 height 13
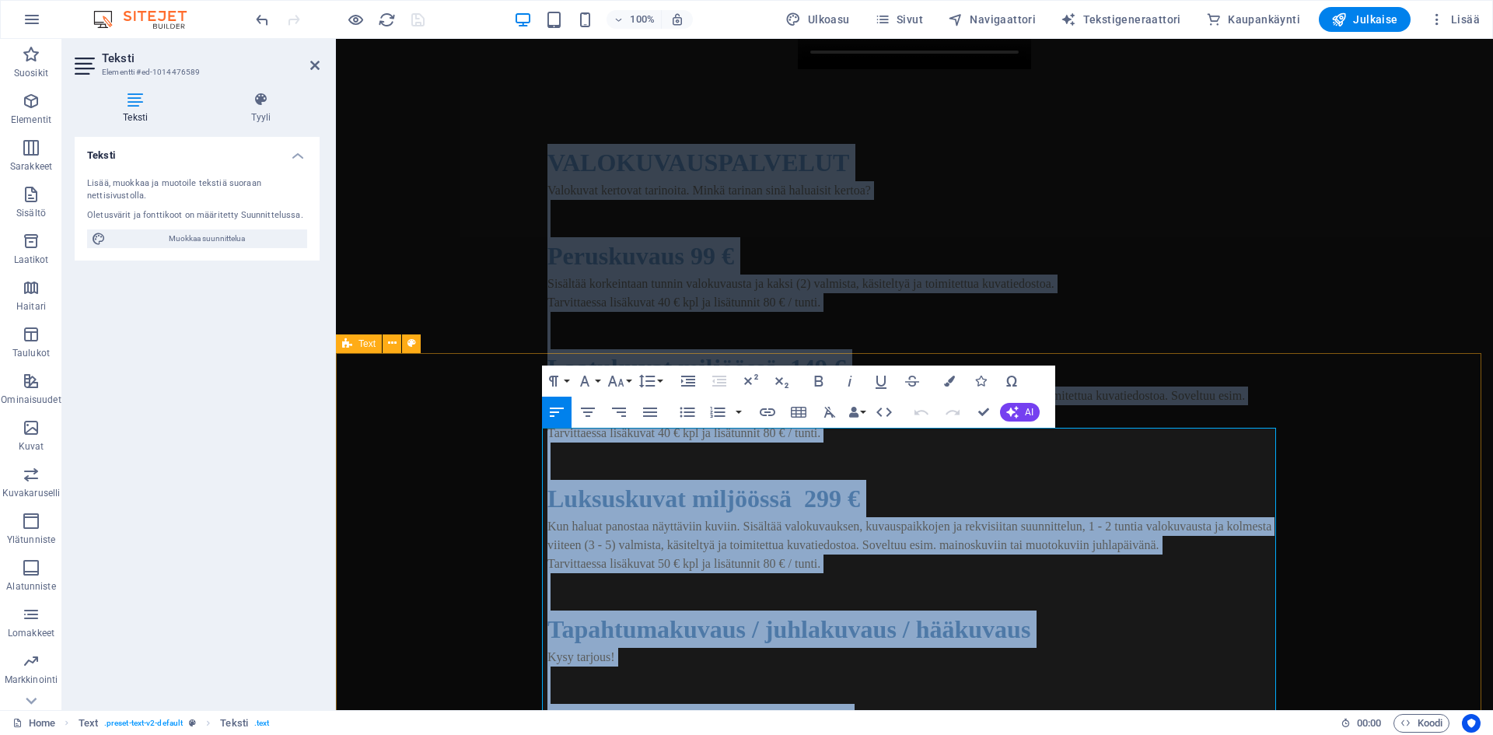
copy div "VALOKUVAUSPALVELUT Valokuvat kertovat tarinoita. Minkä tarinan sinä haluaisit k…"
click at [594, 197] on span "Valokuvat kertovat tarinoita. Minkä tarinan sinä haluaisit kertoa?" at bounding box center [708, 189] width 323 height 13
copy div "VALOKUVAUSPALVELUT Valokuvat kertovat tarinoita. Minkä tarinan sinä haluaisit k…"
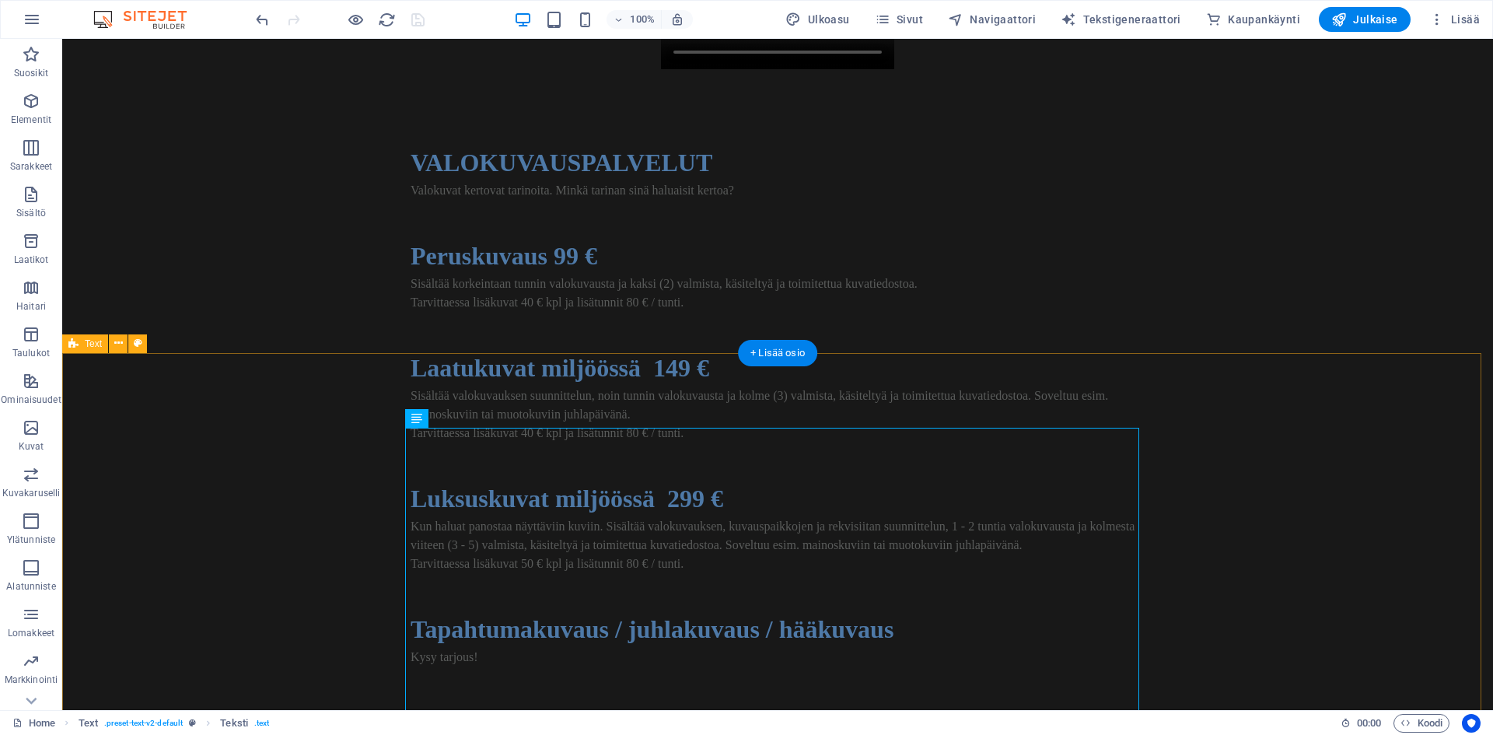
click at [189, 476] on div "VALOKUVAUSPALVELUT Valokuvat kertovat tarinoita. Minkä tarinan sinä haluaisit k…" at bounding box center [777, 492] width 1431 height 846
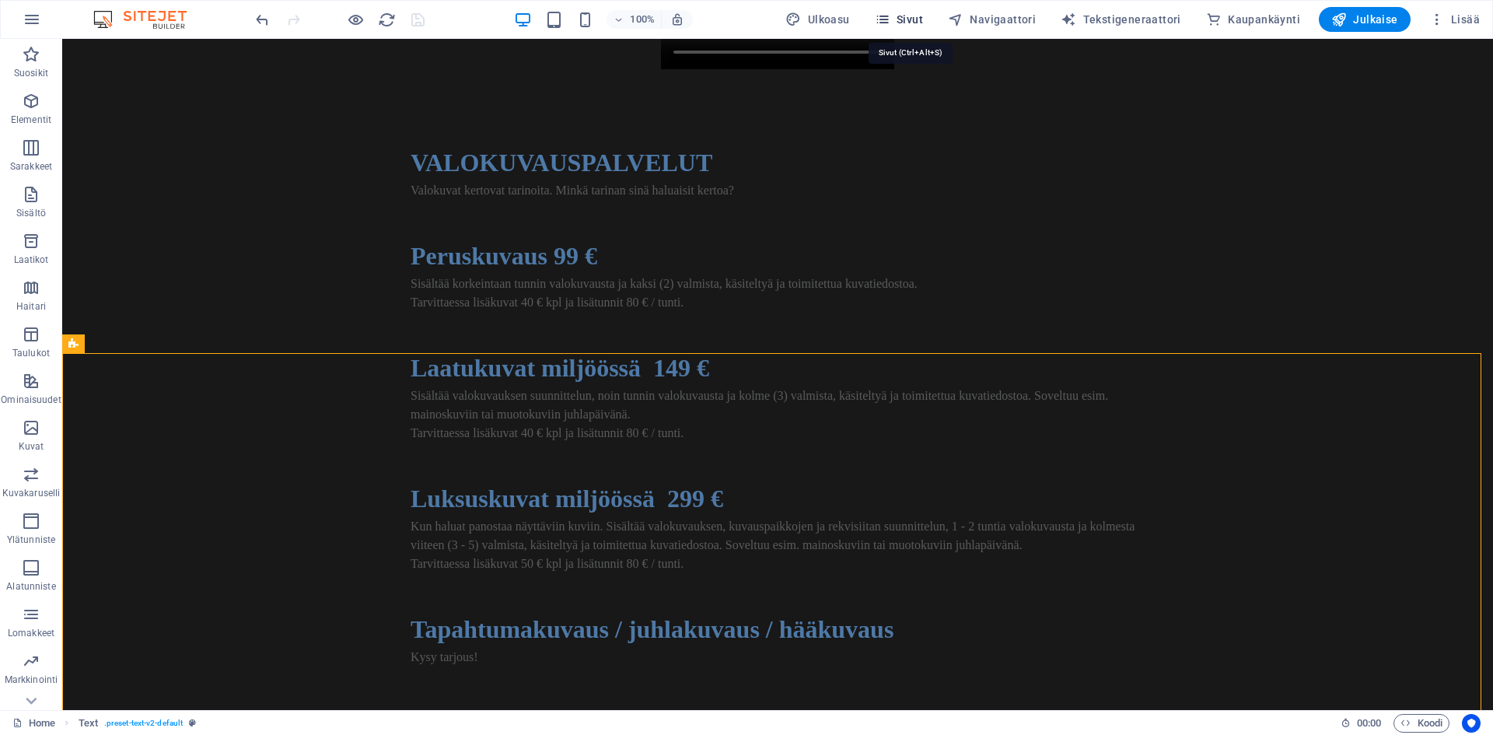
click at [890, 16] on icon "button" at bounding box center [883, 20] width 16 height 16
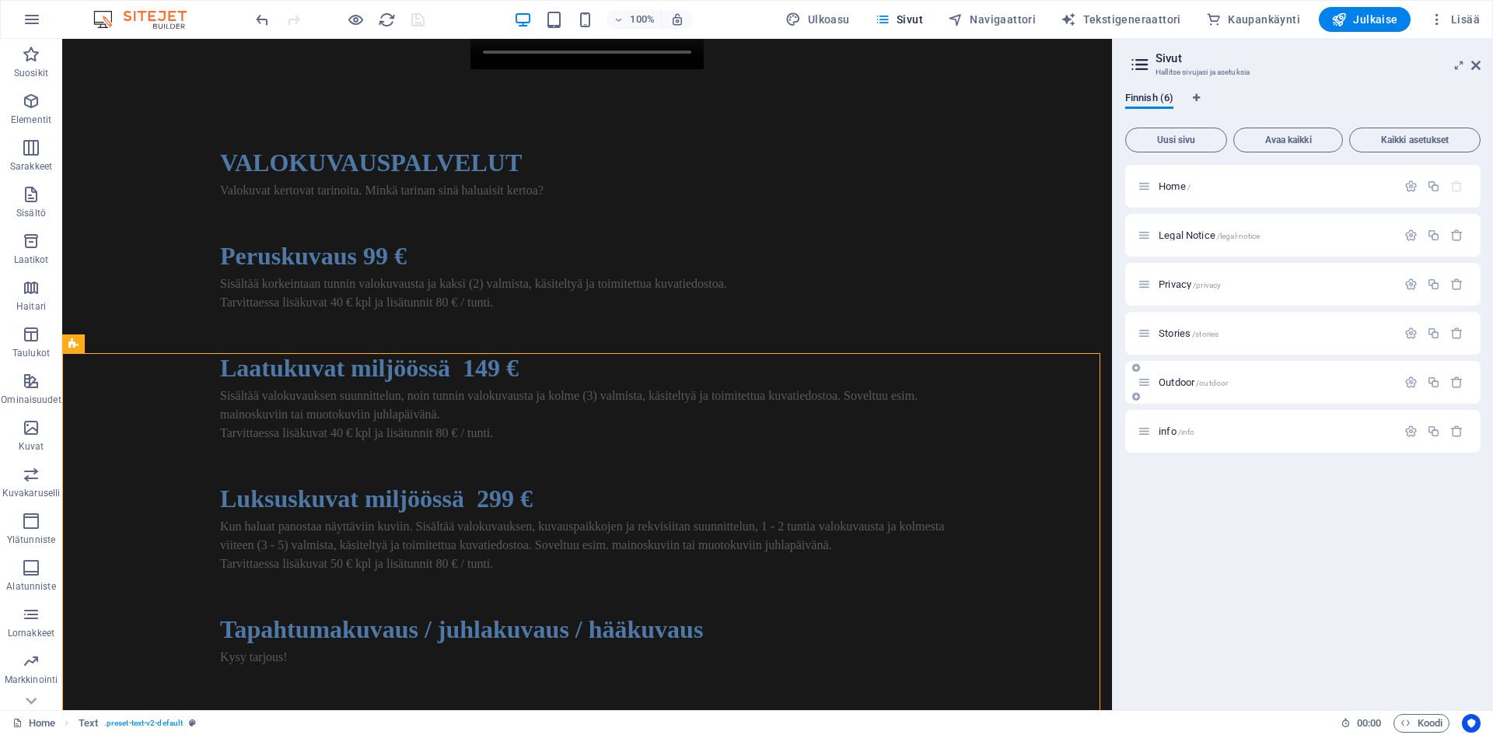
click at [1172, 383] on span "Outdoor /outdoor" at bounding box center [1192, 382] width 69 height 12
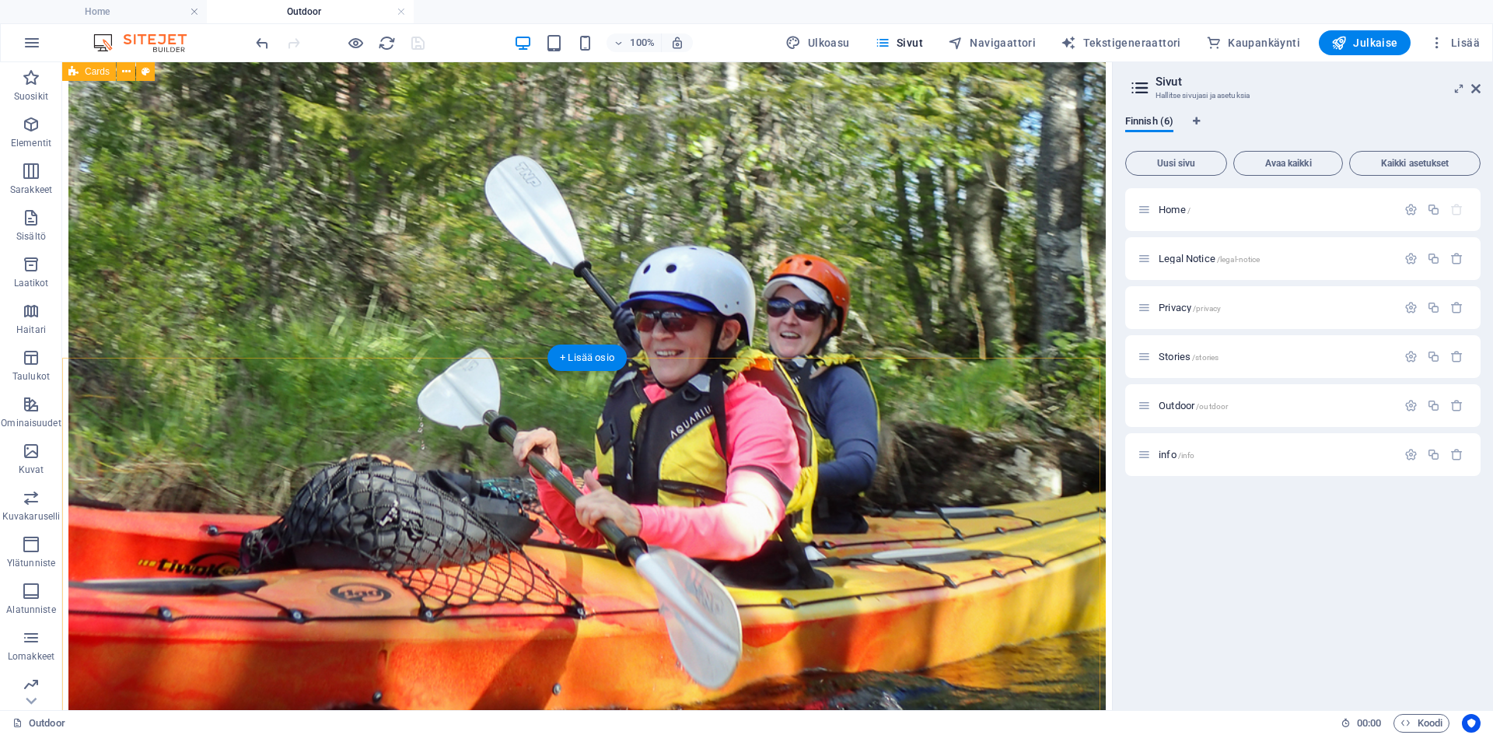
scroll to position [466, 0]
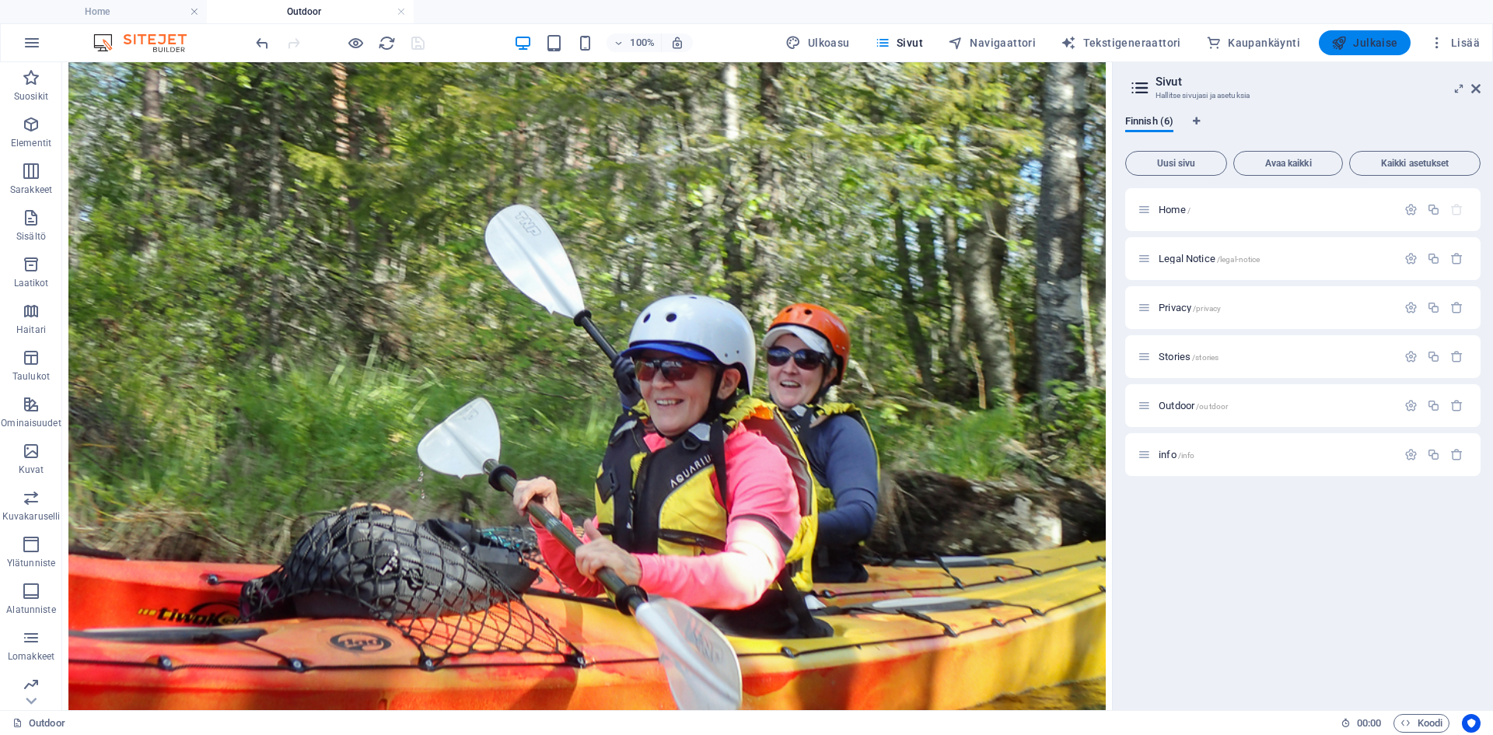
click at [1382, 44] on span "Julkaise" at bounding box center [1364, 43] width 67 height 16
